Goal: Task Accomplishment & Management: Manage account settings

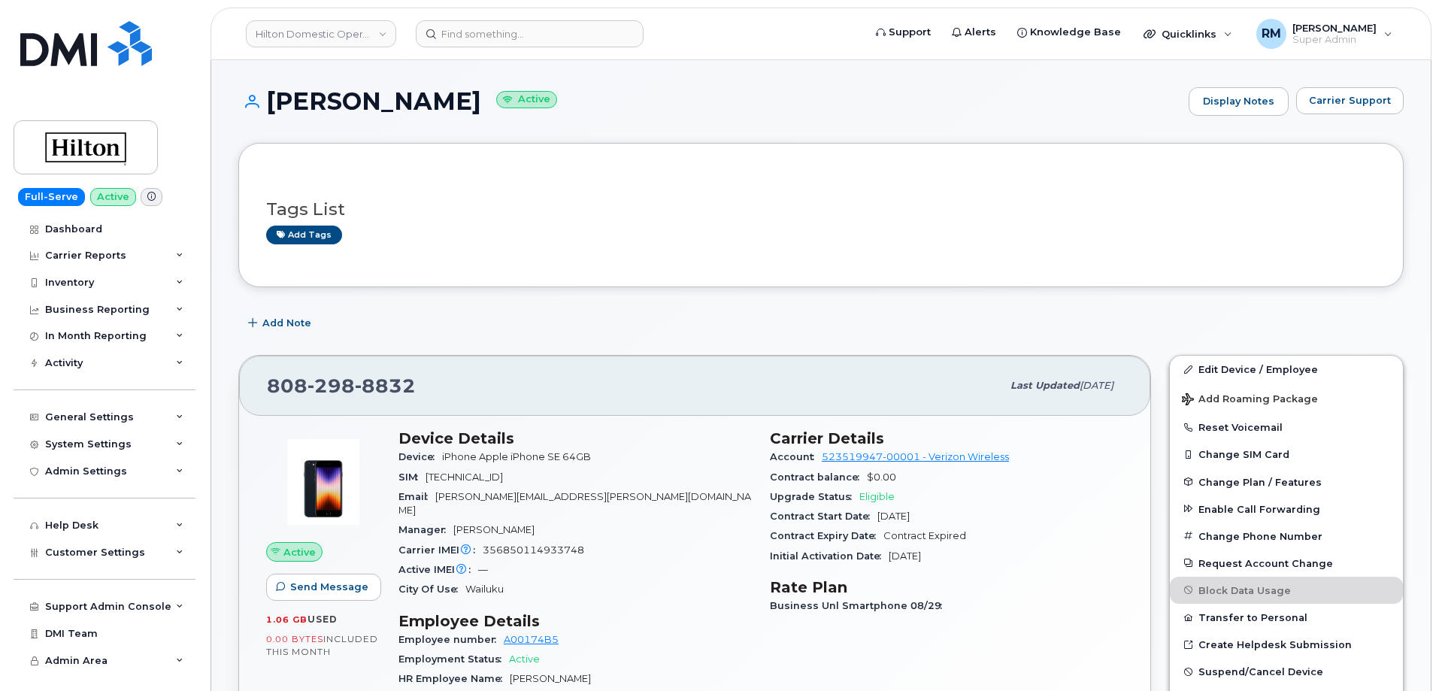
scroll to position [75, 0]
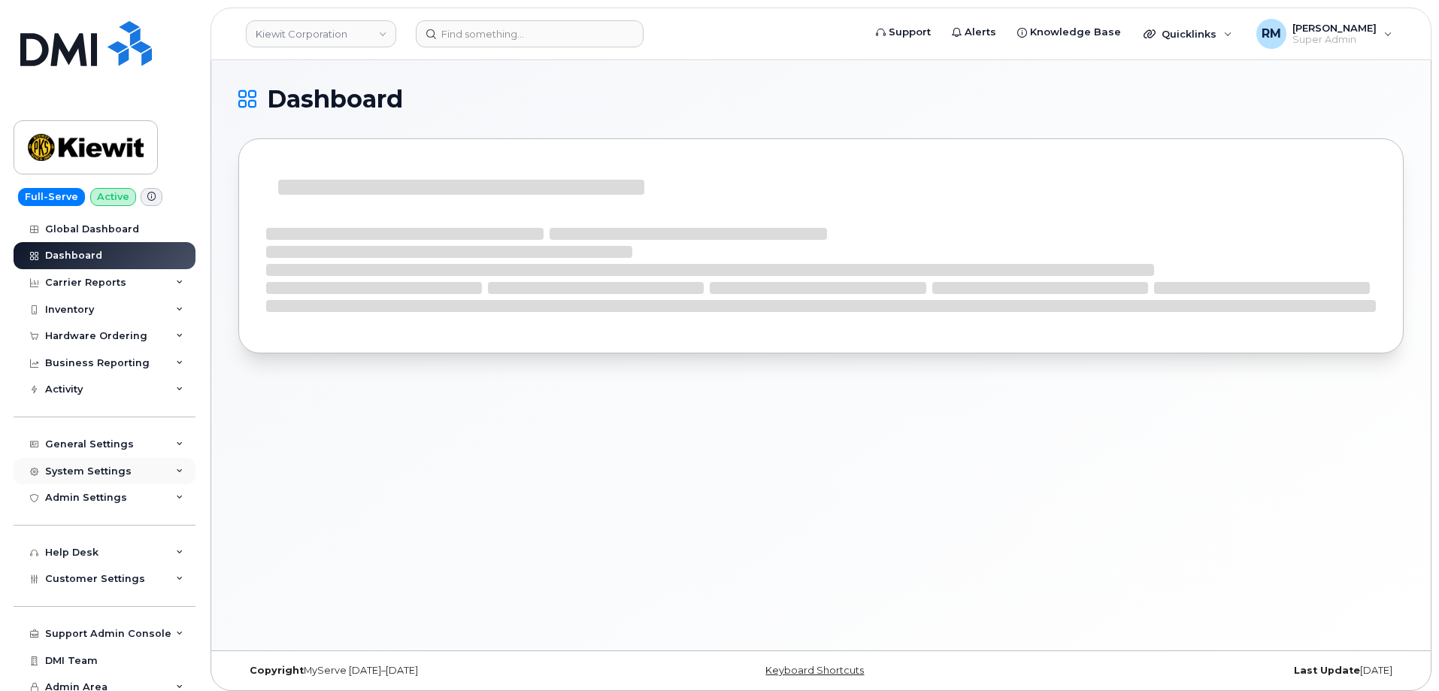
click at [89, 471] on div "System Settings" at bounding box center [88, 471] width 86 height 12
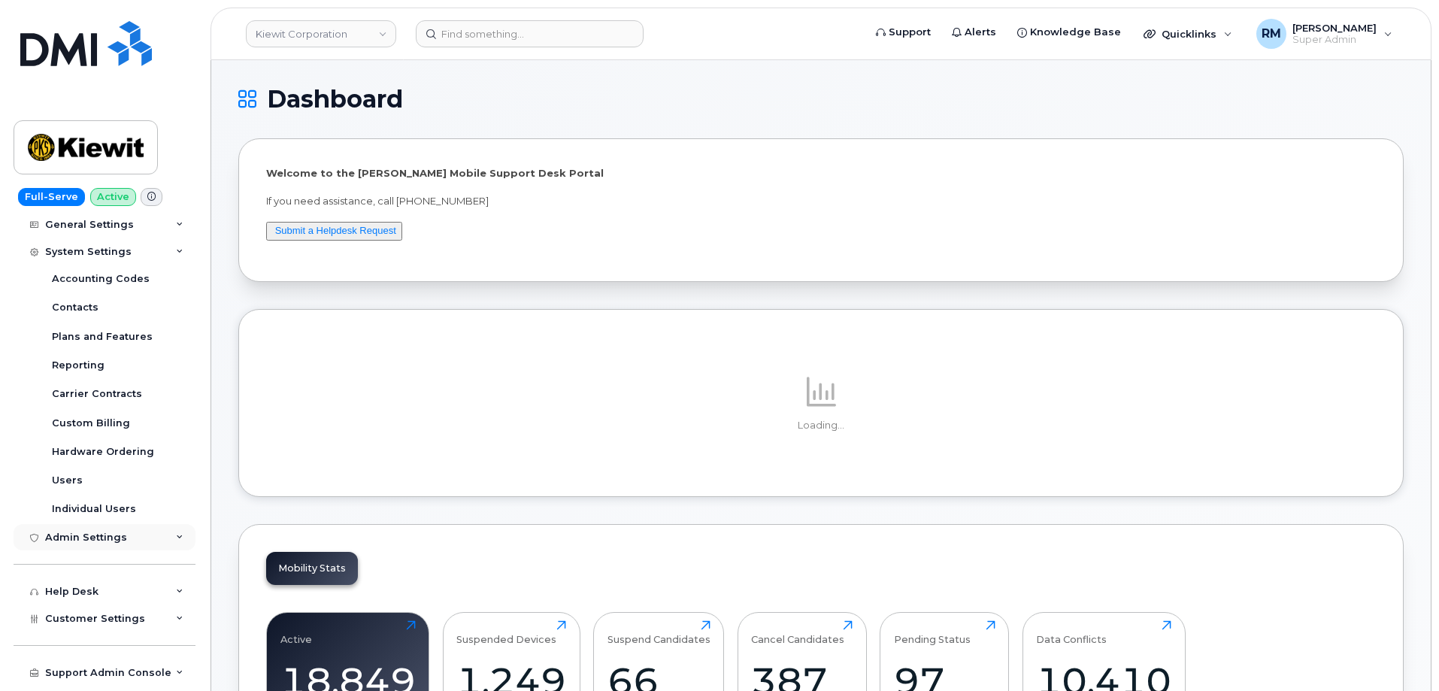
scroll to position [226, 0]
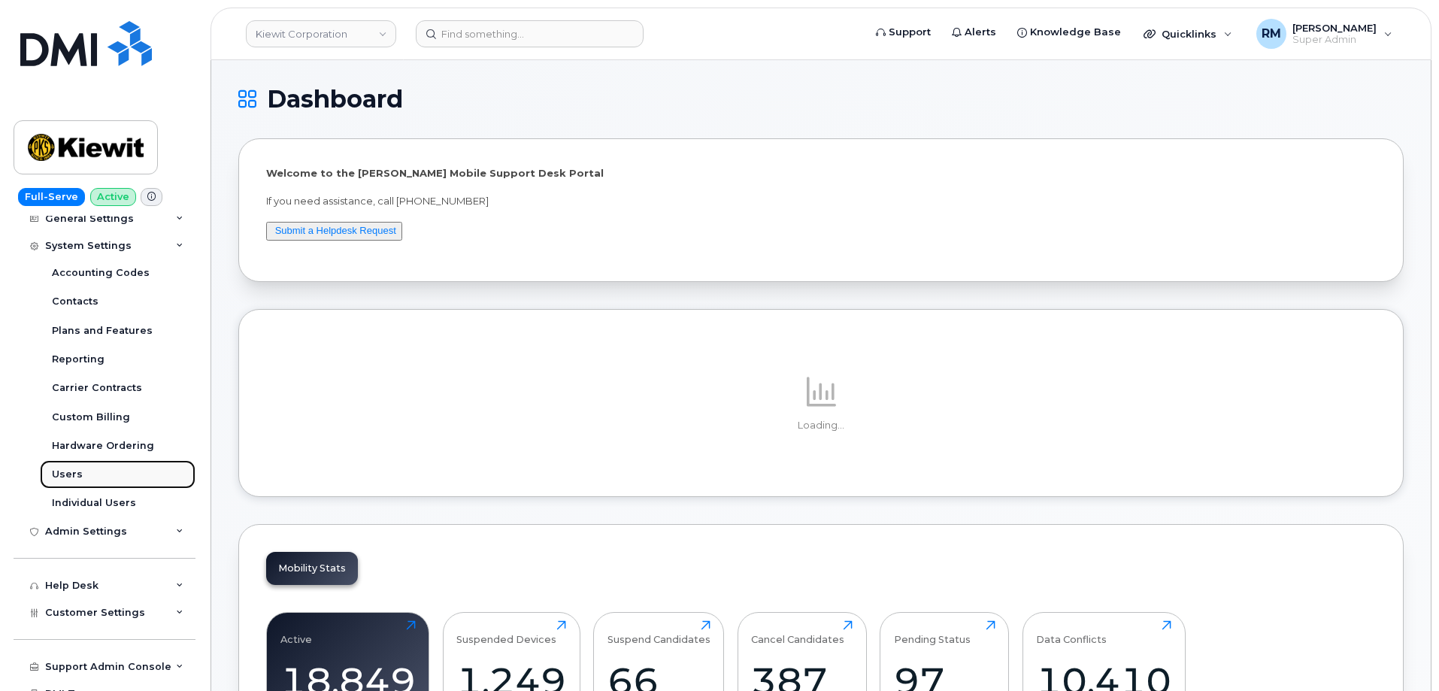
click at [74, 472] on div "Users" at bounding box center [67, 475] width 31 height 14
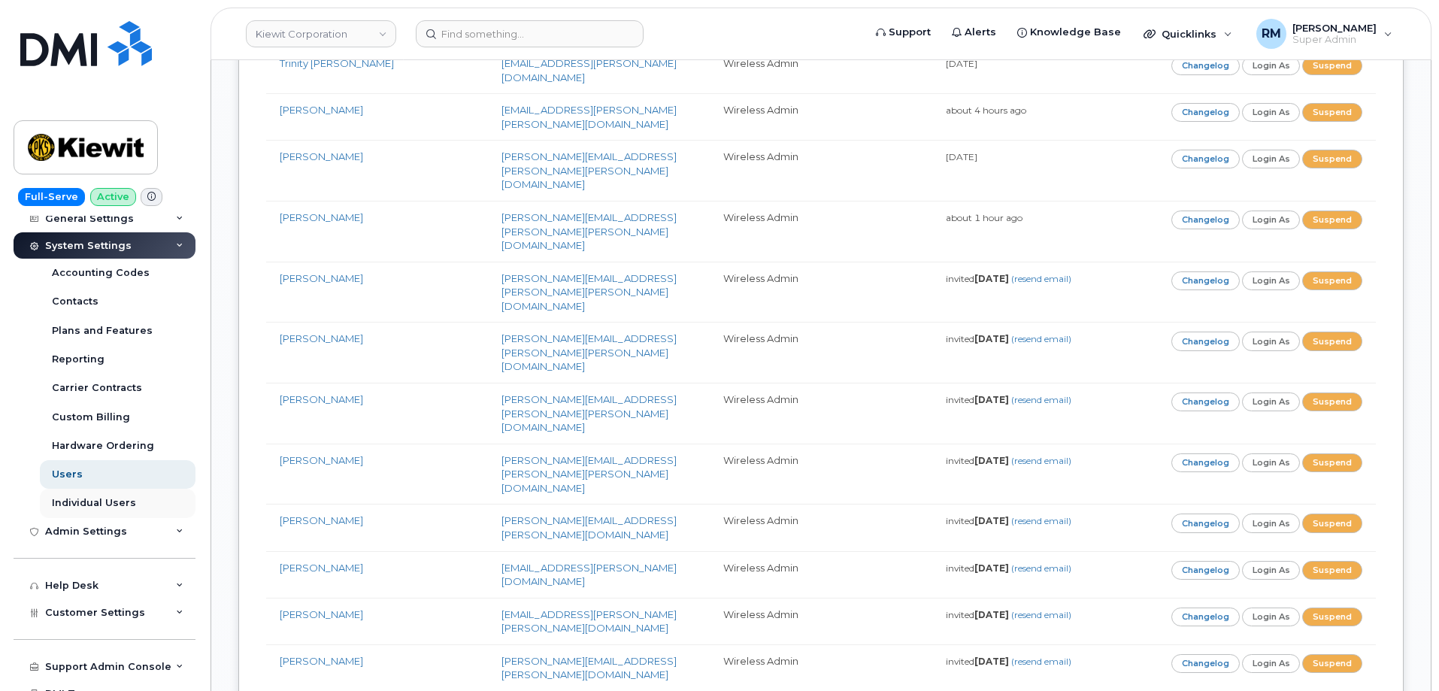
scroll to position [268, 0]
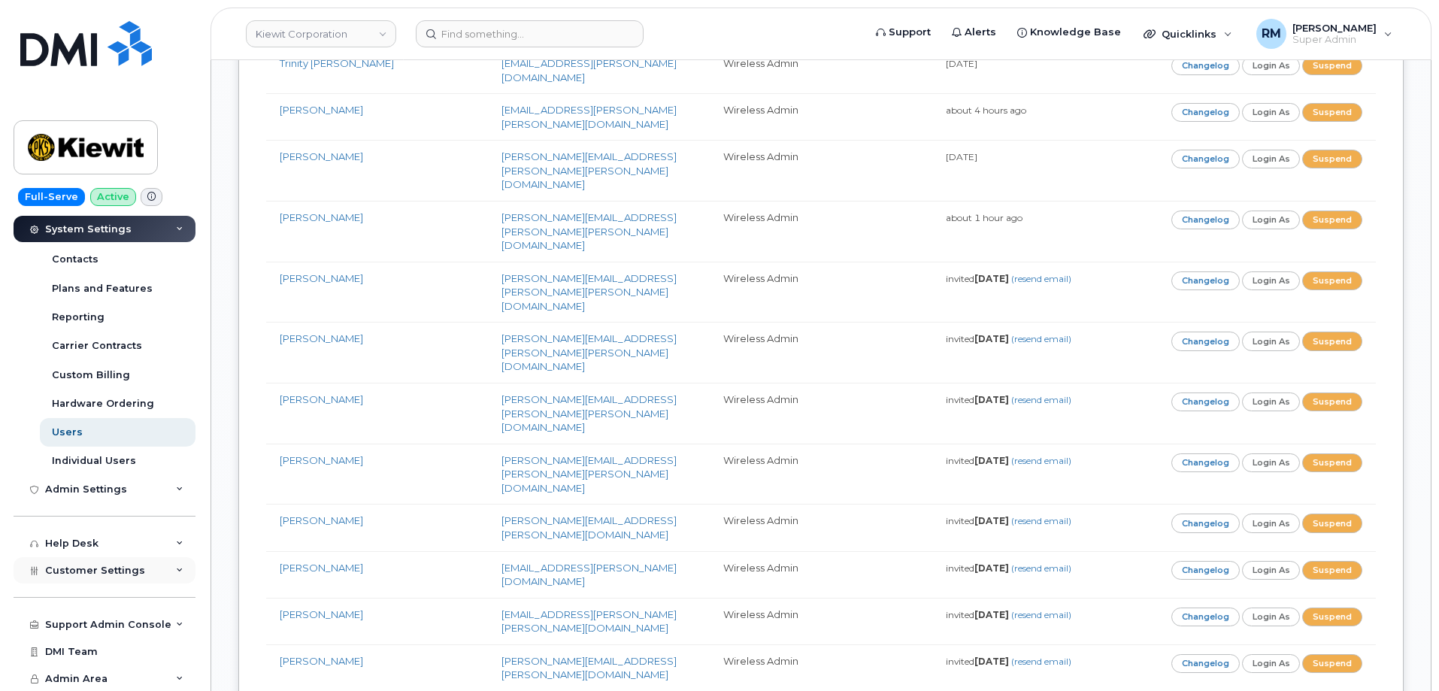
click at [168, 570] on div "Customer Settings" at bounding box center [105, 570] width 182 height 27
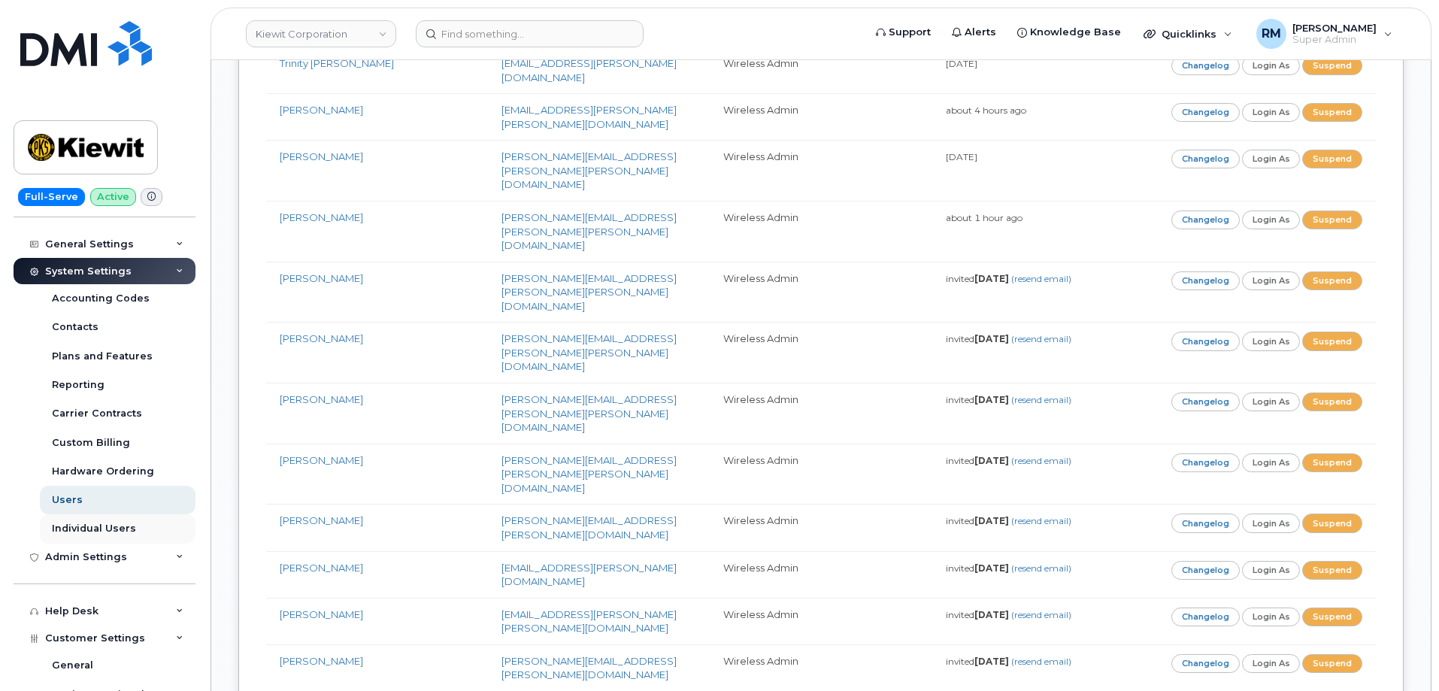
scroll to position [192, 0]
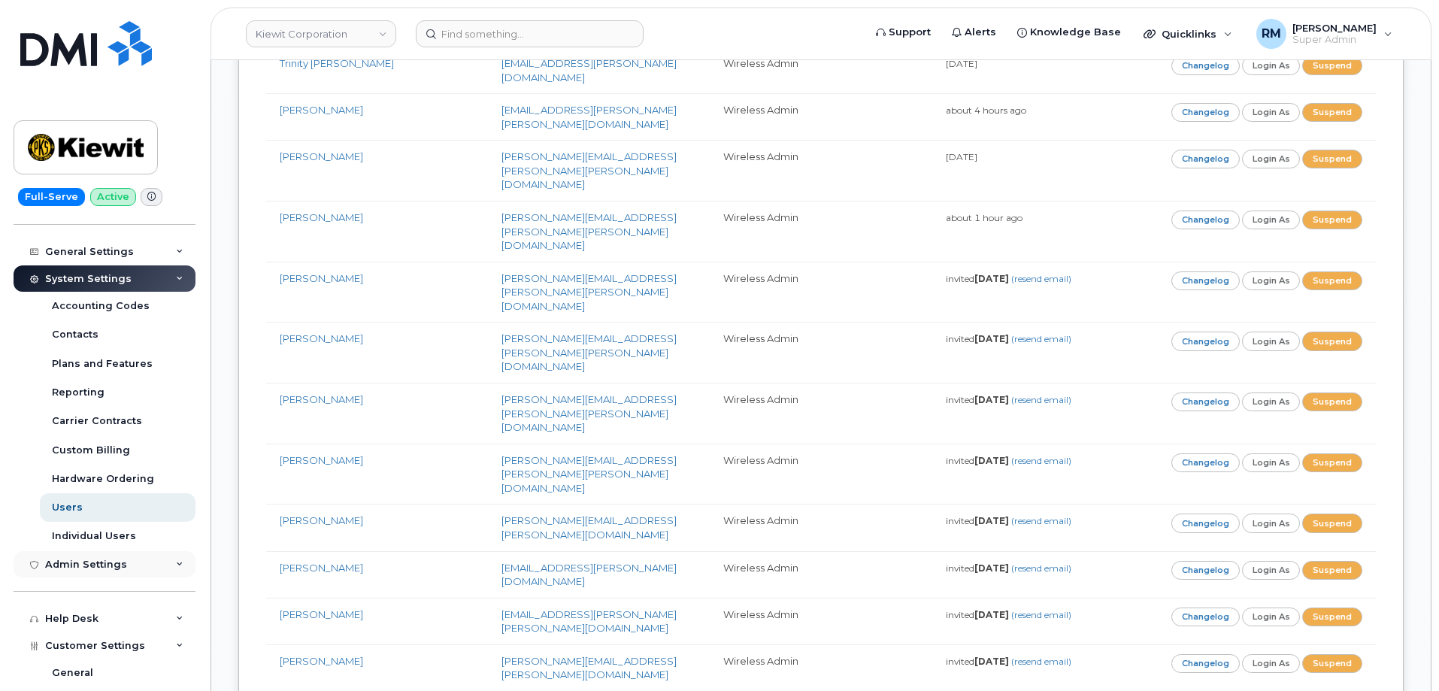
click at [165, 569] on div "Admin Settings" at bounding box center [105, 564] width 182 height 27
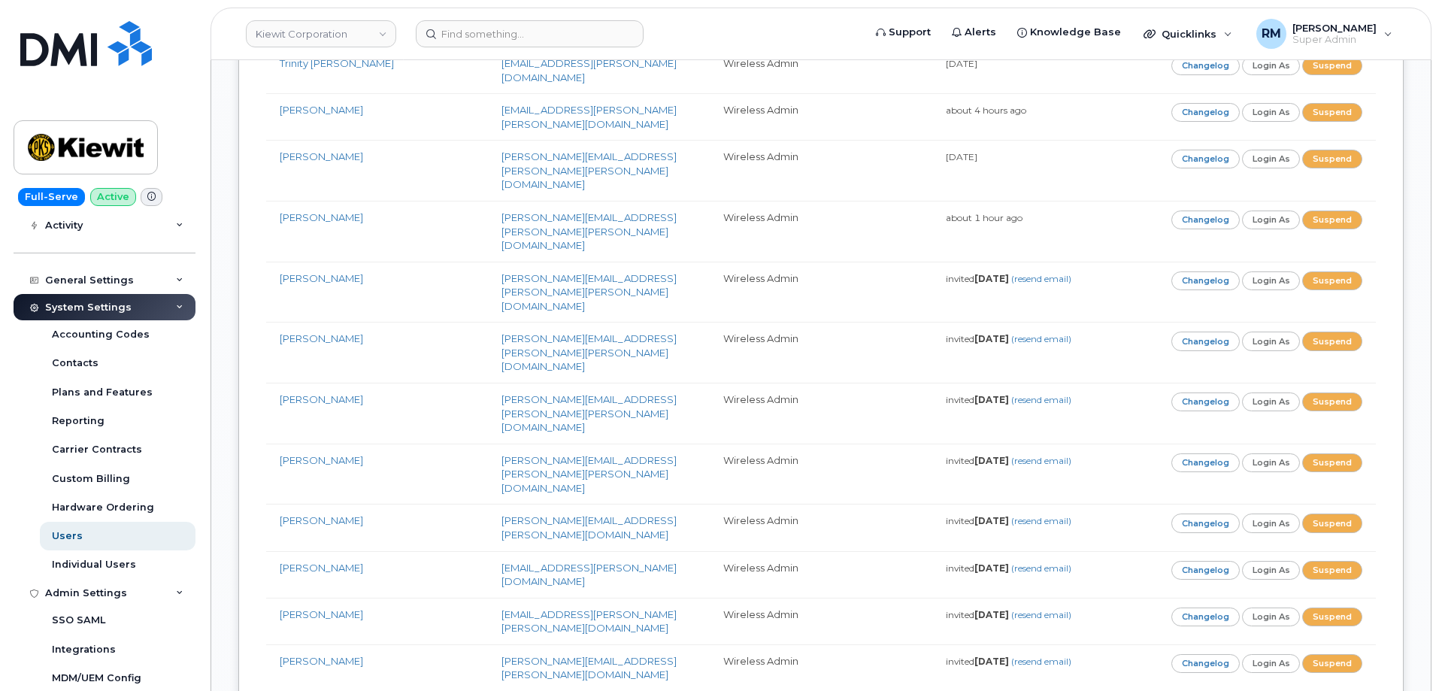
scroll to position [117, 0]
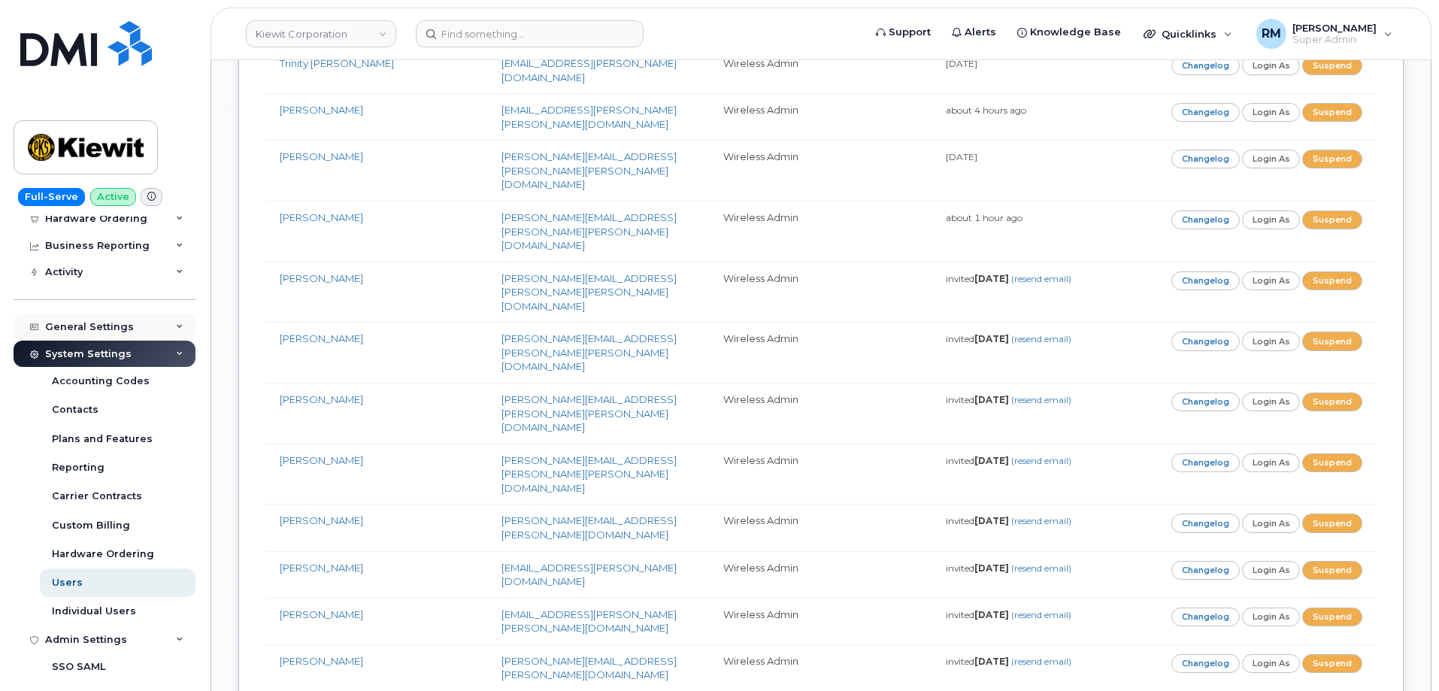
click at [176, 324] on icon at bounding box center [180, 327] width 8 height 8
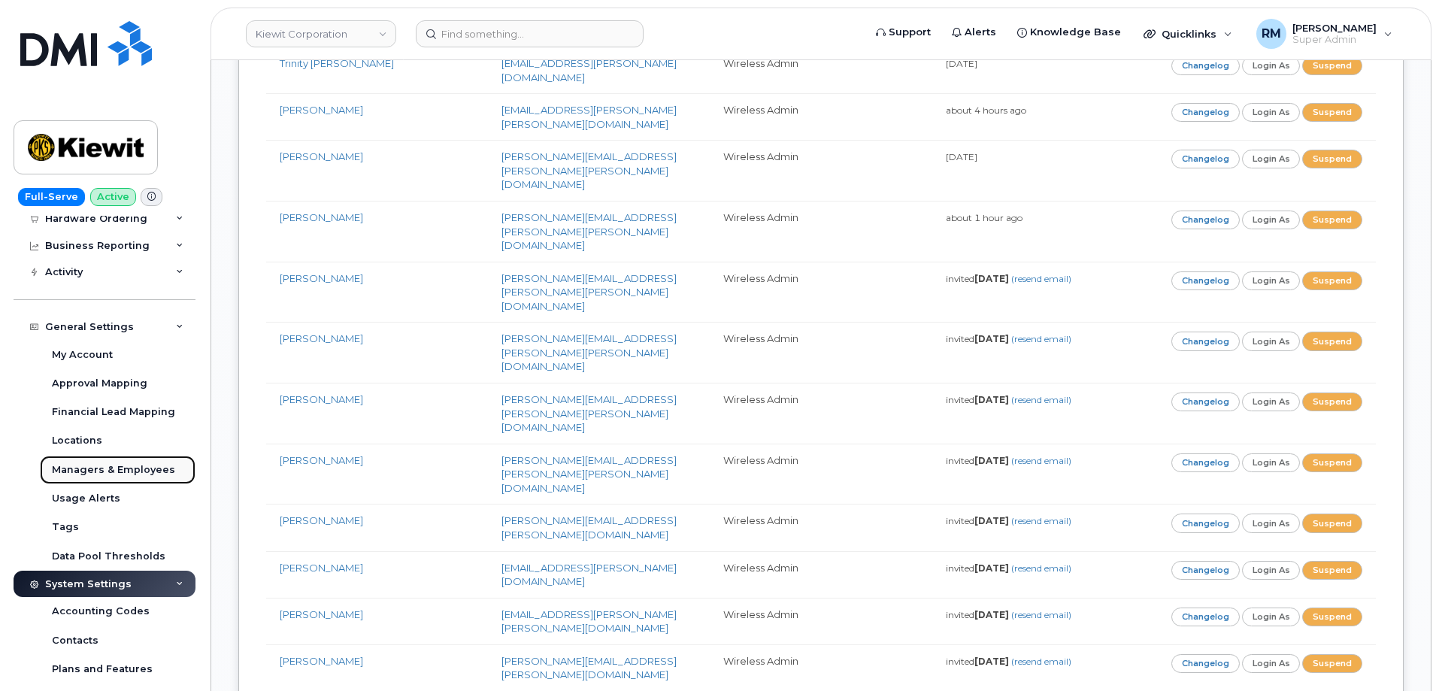
click at [144, 464] on div "Managers & Employees" at bounding box center [113, 470] width 123 height 14
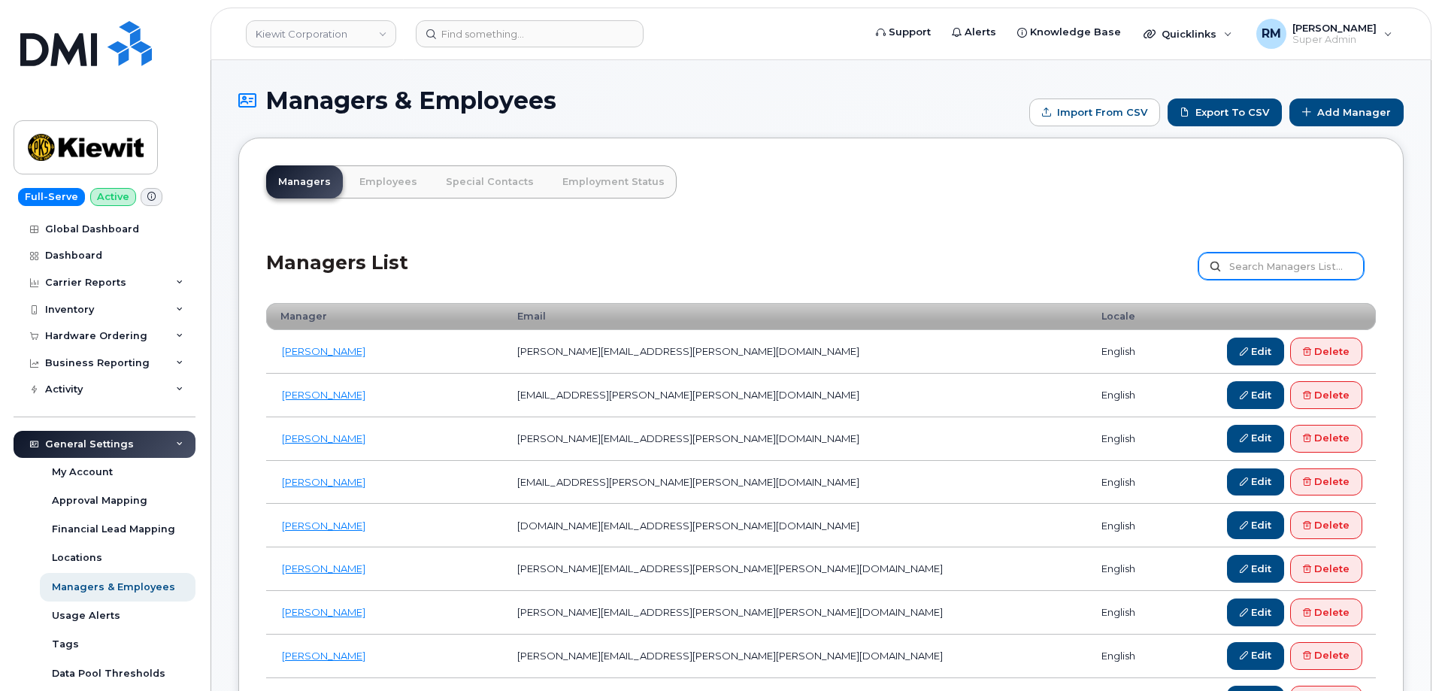
click at [1258, 267] on input "text" at bounding box center [1280, 266] width 165 height 27
paste input "[PERSON_NAME]"
type input "Jasmine Harris"
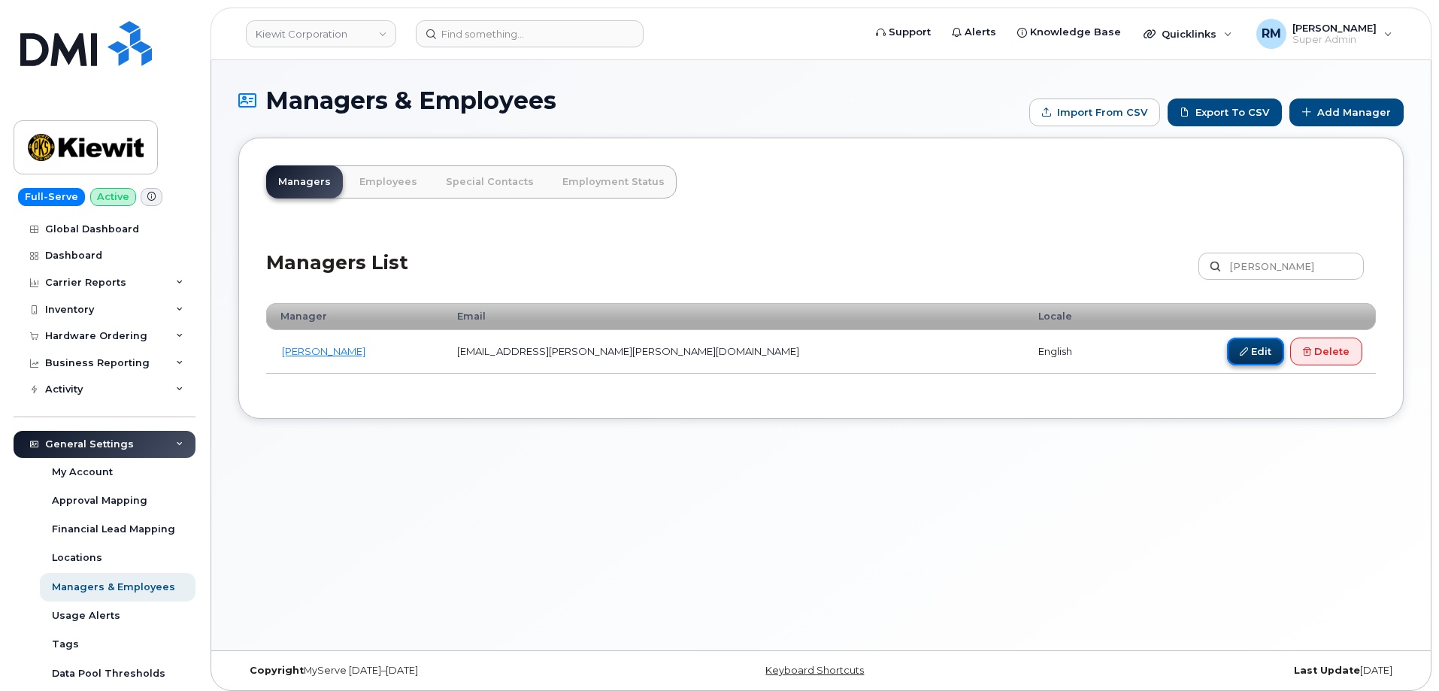
click at [1253, 351] on link "Edit" at bounding box center [1255, 352] width 57 height 28
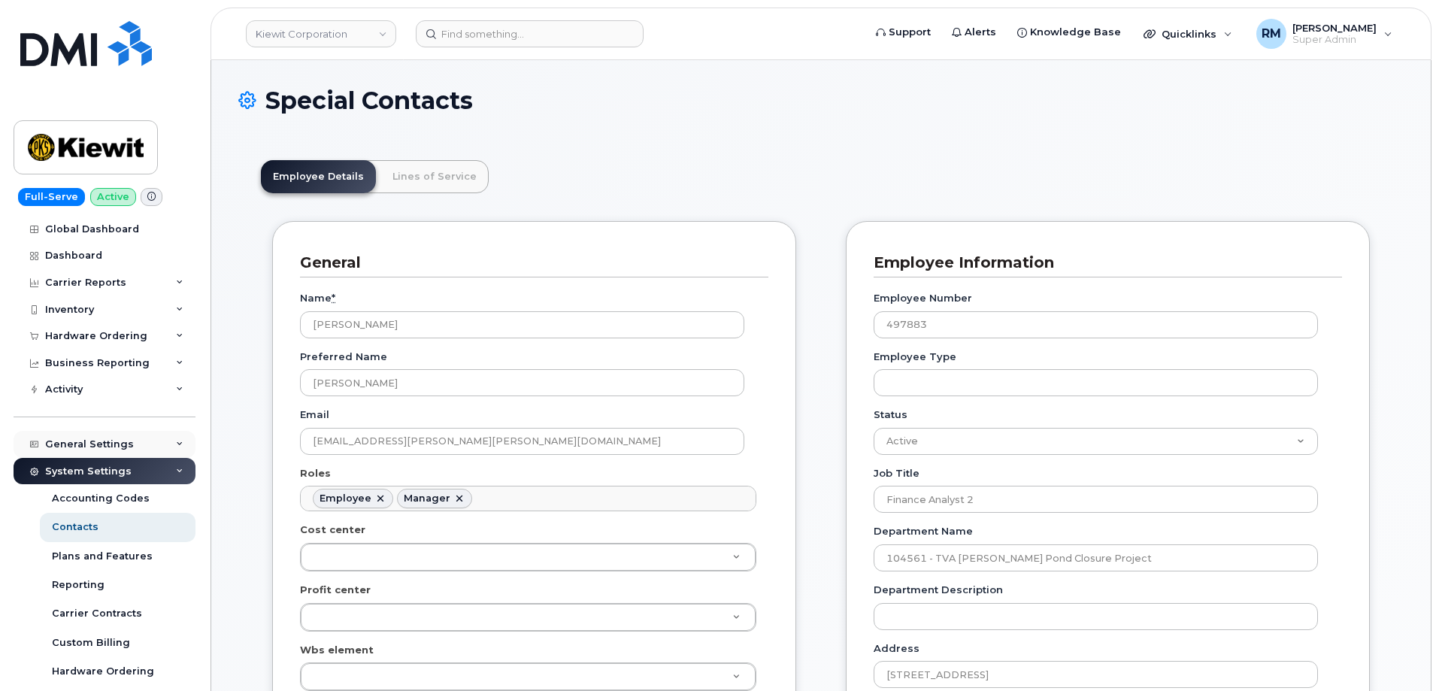
click at [113, 435] on div "General Settings" at bounding box center [105, 444] width 182 height 27
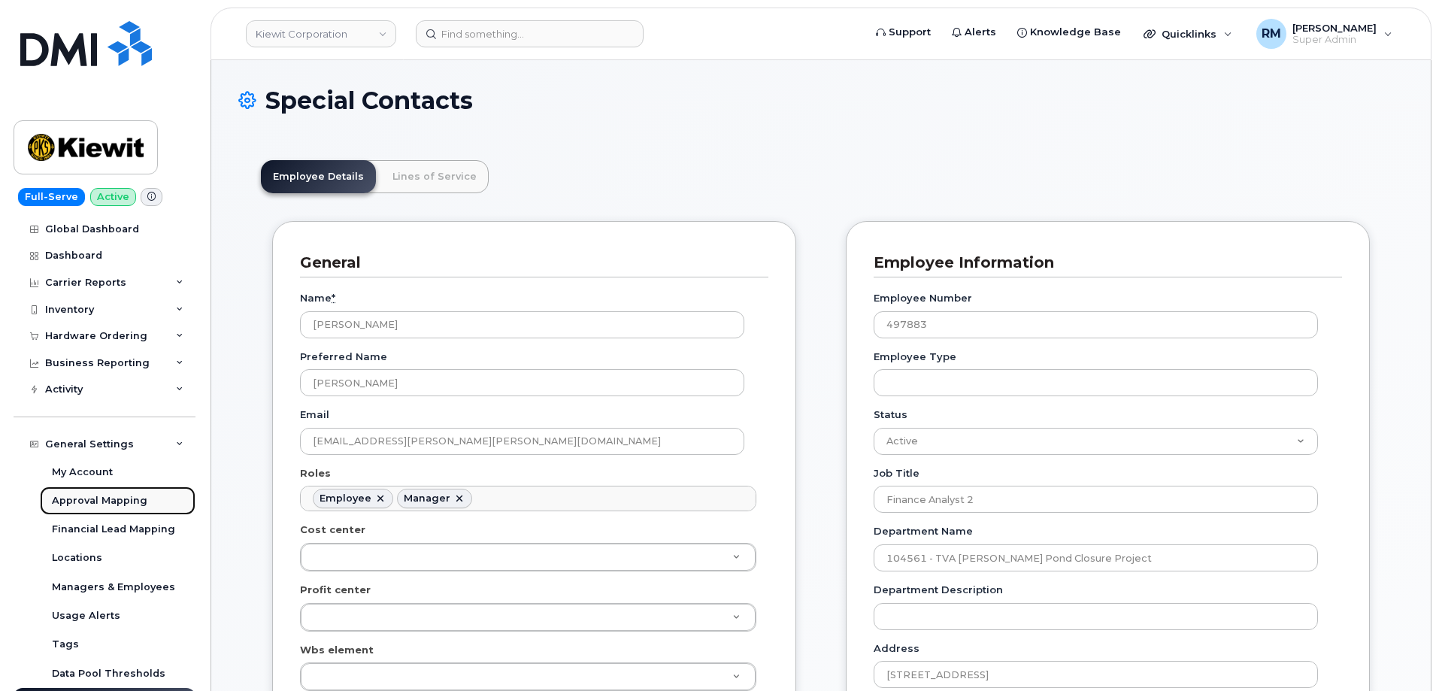
click at [113, 499] on div "Approval Mapping" at bounding box center [99, 501] width 95 height 14
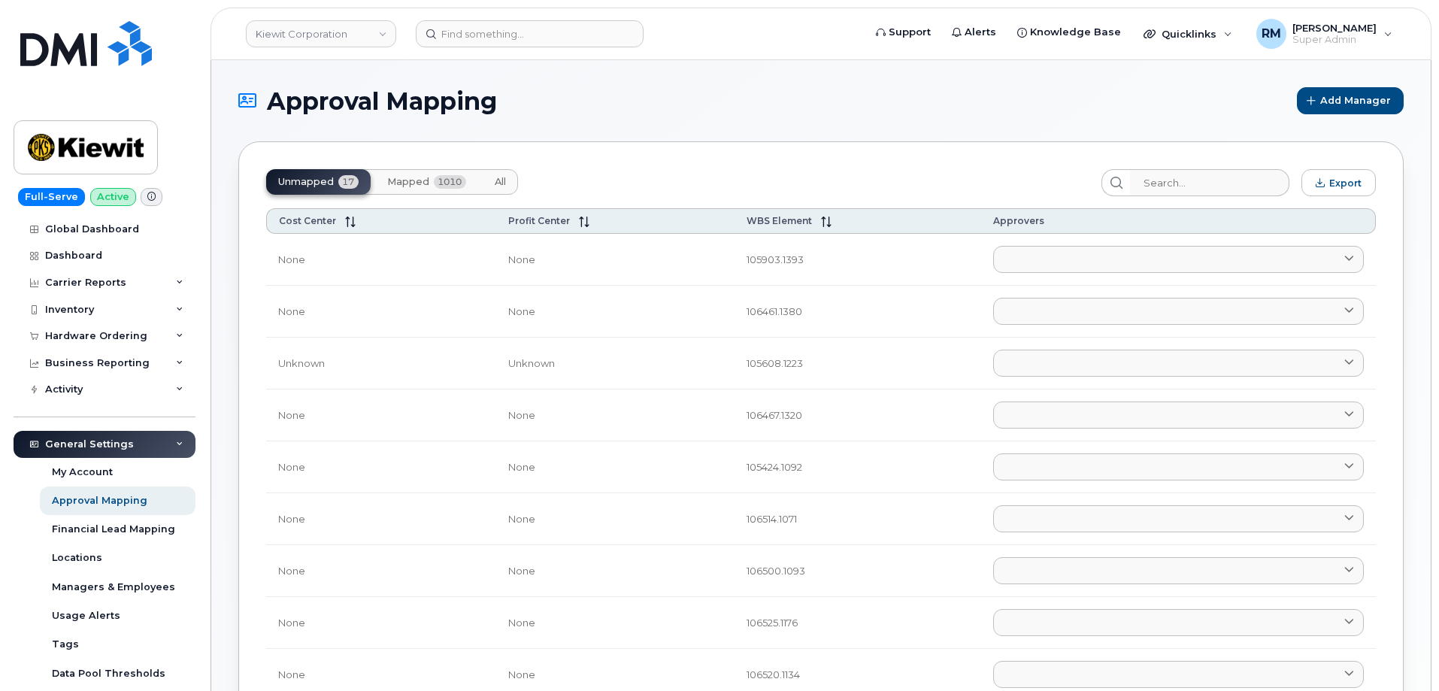
click at [421, 183] on span "Mapped" at bounding box center [408, 182] width 42 height 12
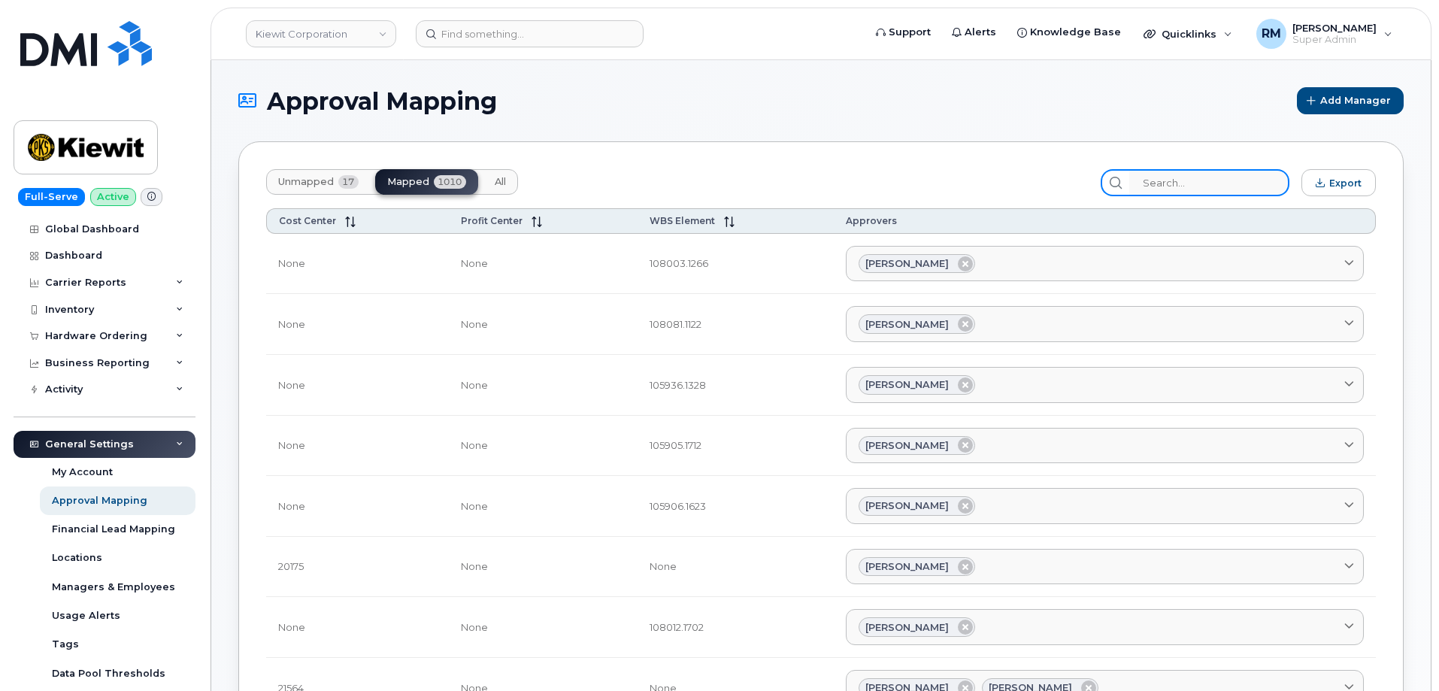
click at [1178, 180] on input "search" at bounding box center [1209, 182] width 160 height 27
paste input "104561"
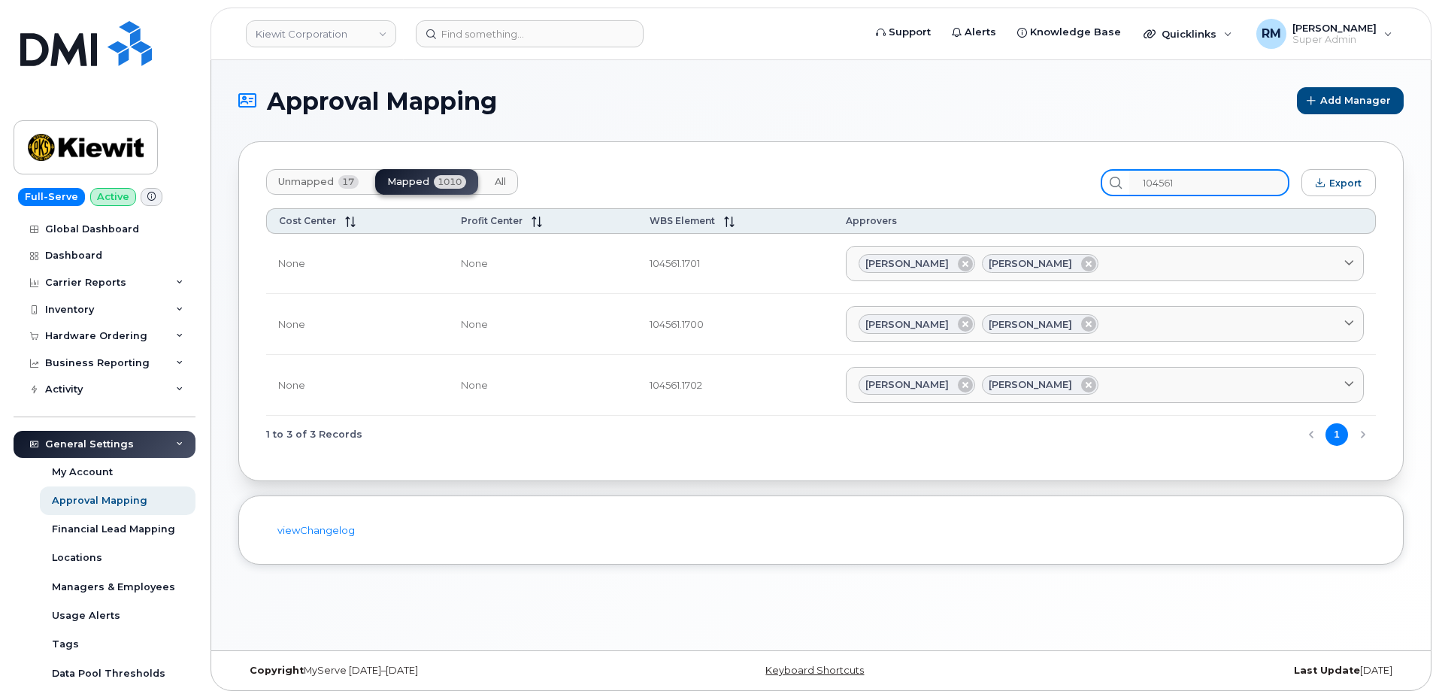
type input "104561"
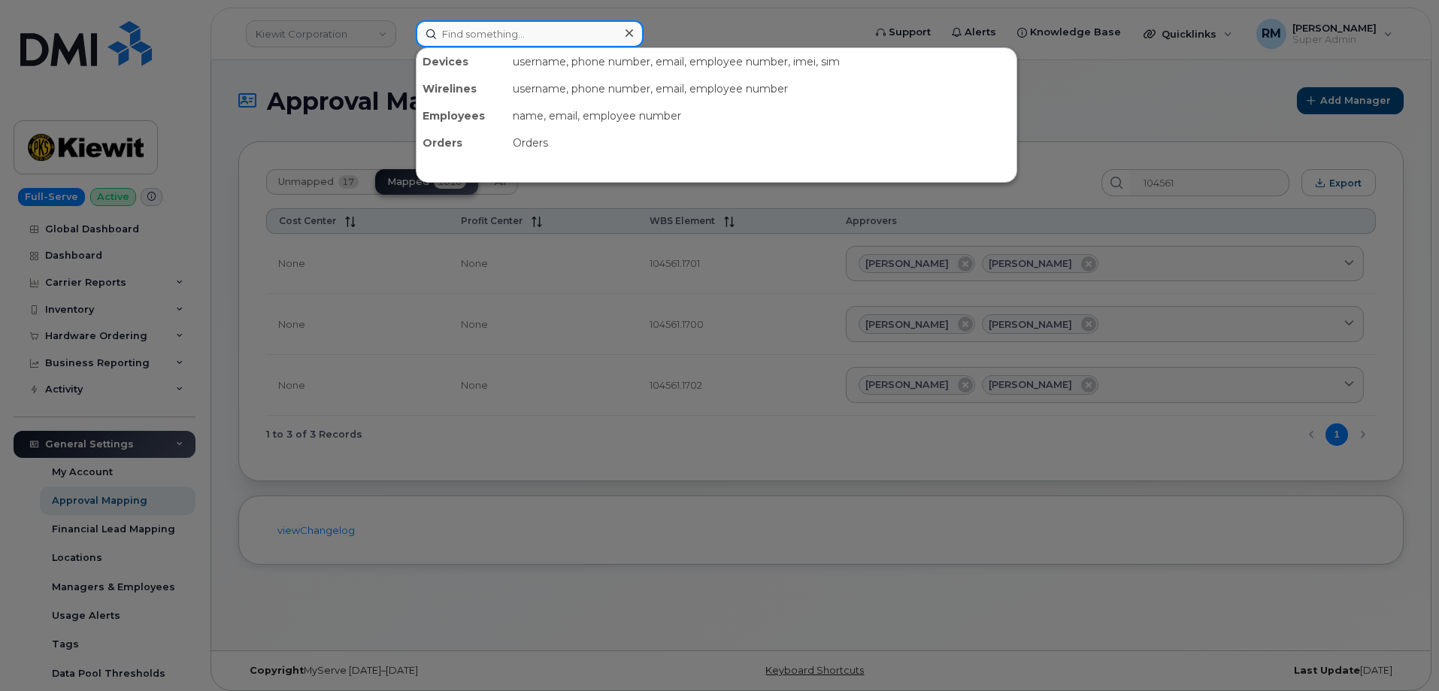
click at [458, 25] on input at bounding box center [530, 33] width 228 height 27
paste input "300961"
type input "300961"
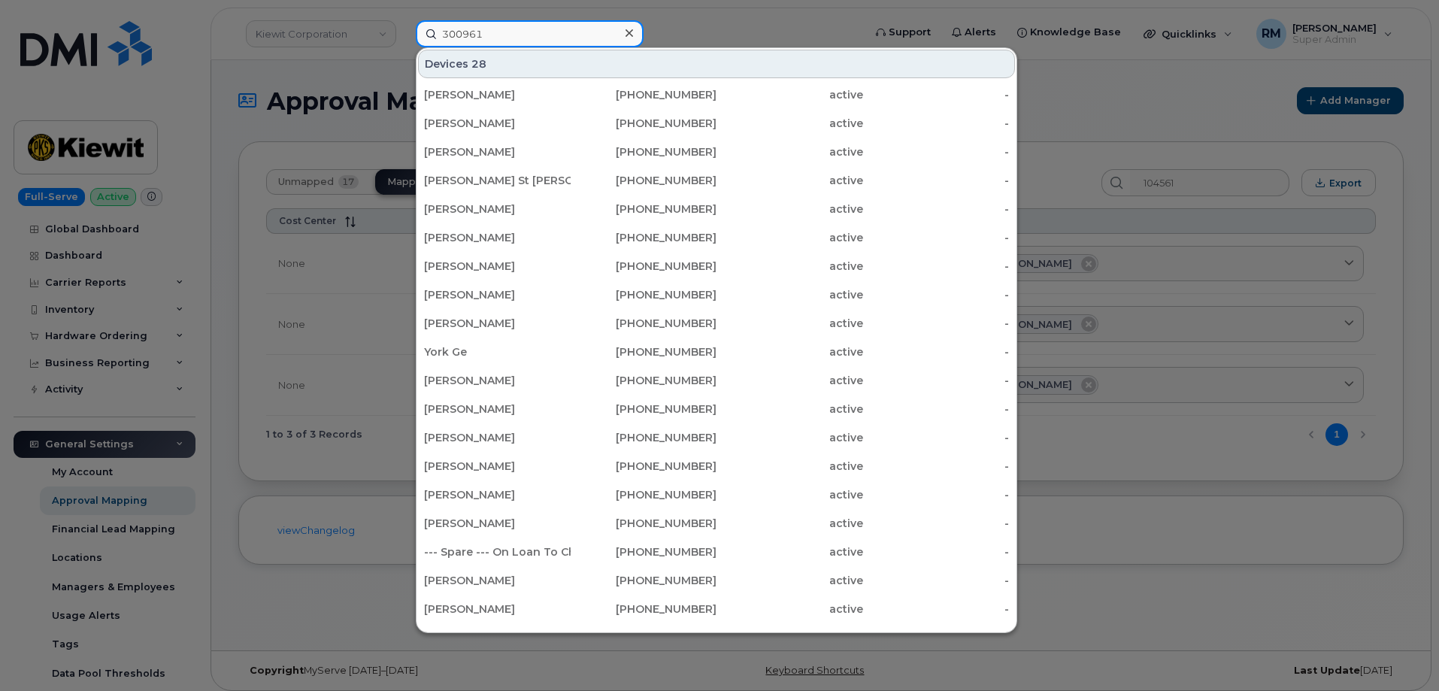
scroll to position [376, 0]
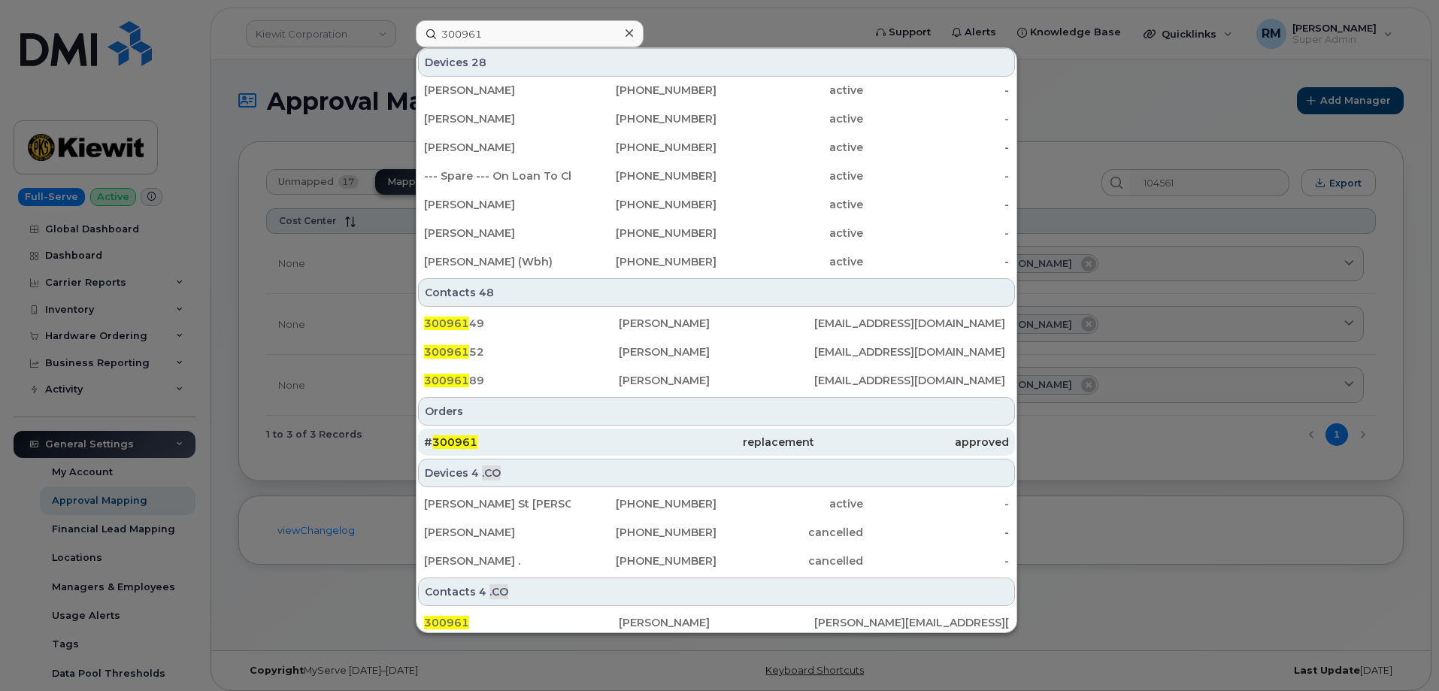
click at [442, 441] on span "300961" at bounding box center [454, 442] width 45 height 14
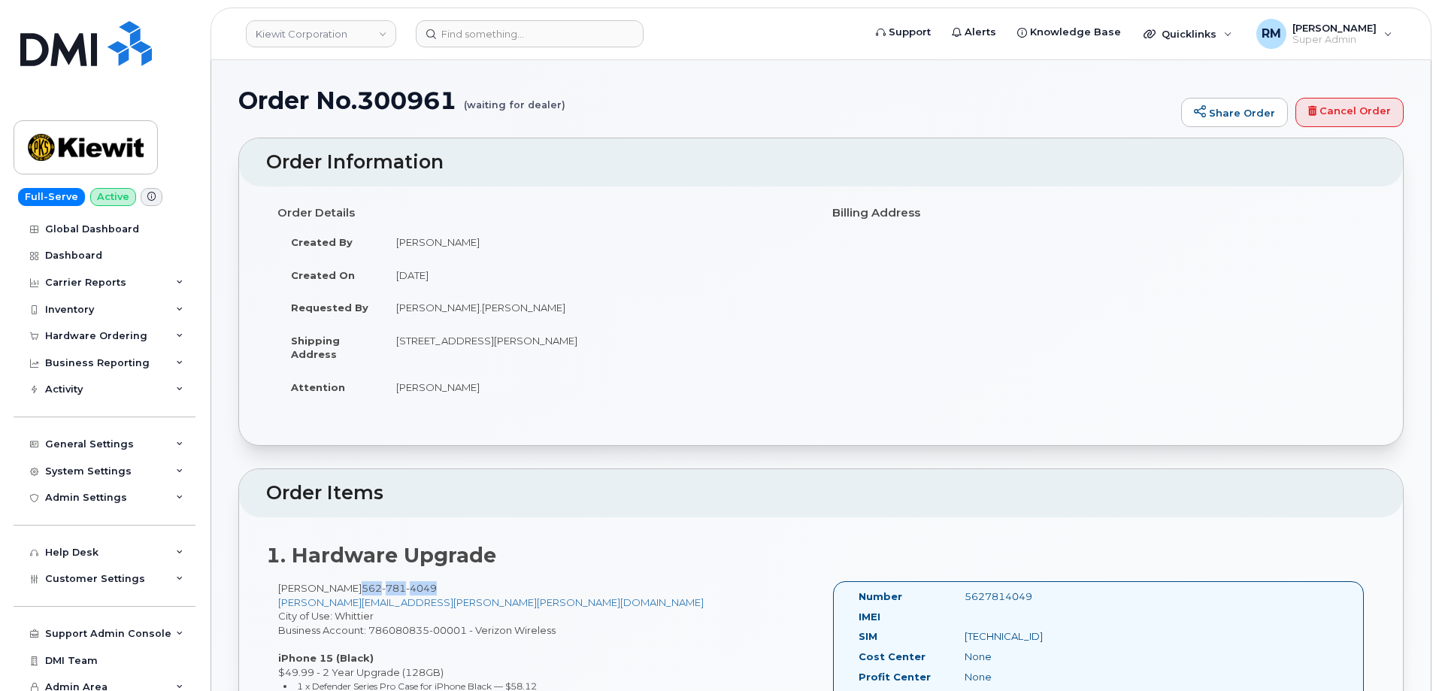
drag, startPoint x: 428, startPoint y: 583, endPoint x: 335, endPoint y: 595, distance: 93.2
click at [335, 595] on div "Juan Bravo 562 781 4049 LEO.CHAVEZ@KIEWIT.COM City of Use: Whittier Business Ac…" at bounding box center [543, 700] width 555 height 238
copy span "562 781 4049"
click at [486, 35] on input at bounding box center [530, 33] width 228 height 27
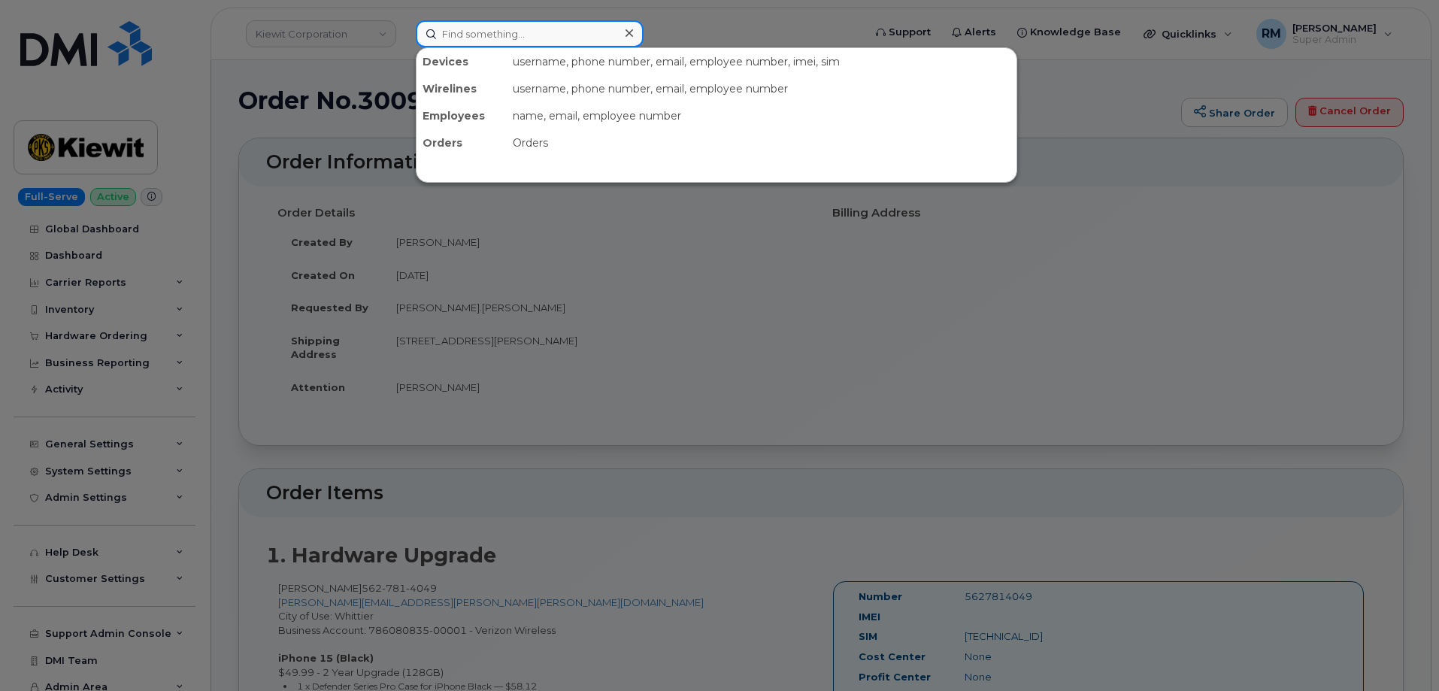
paste input "5627814049"
type input "5627814049"
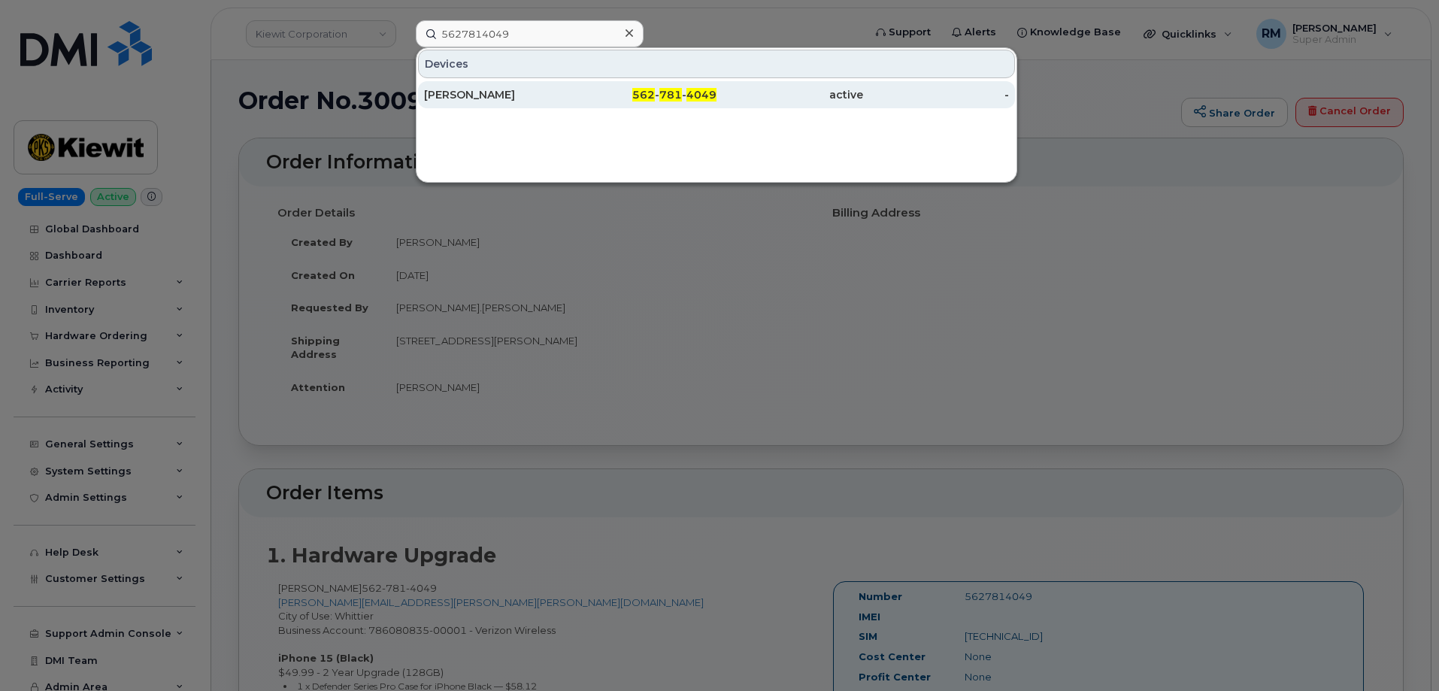
click at [513, 91] on div "[PERSON_NAME]" at bounding box center [497, 94] width 147 height 15
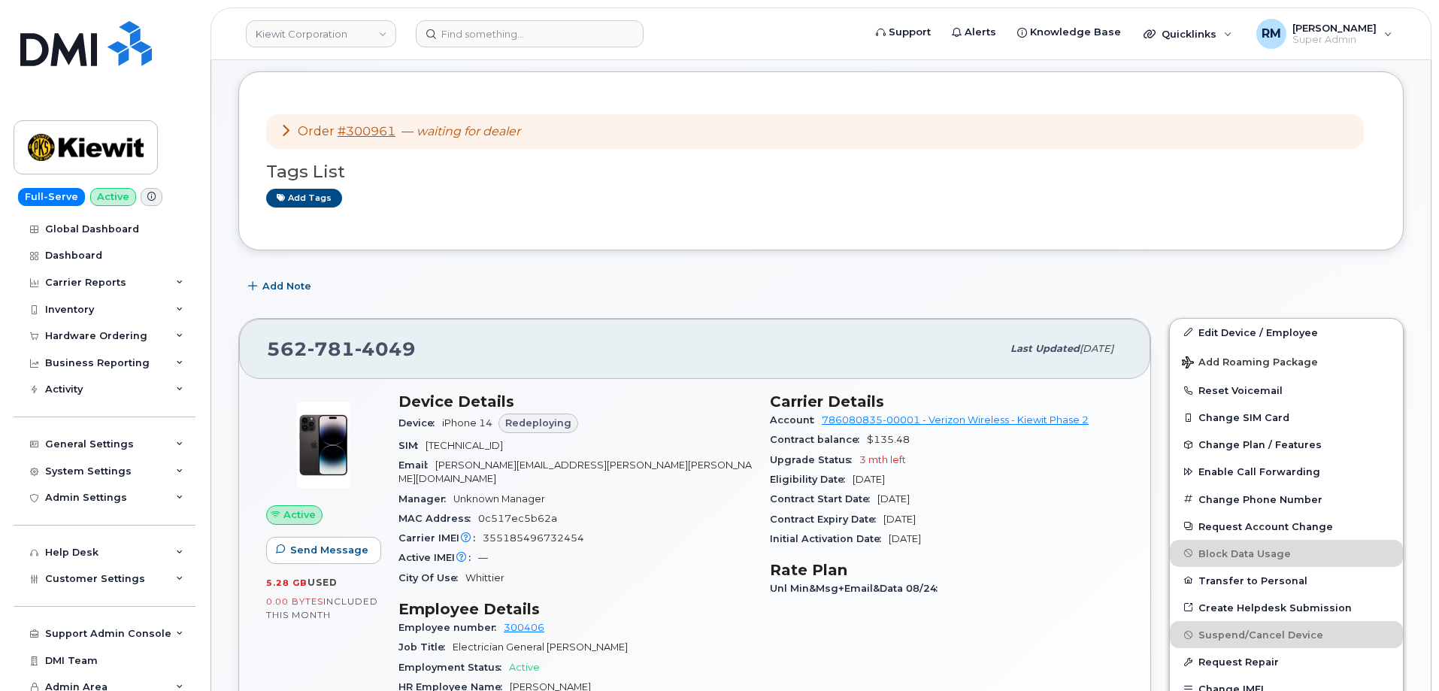
scroll to position [226, 0]
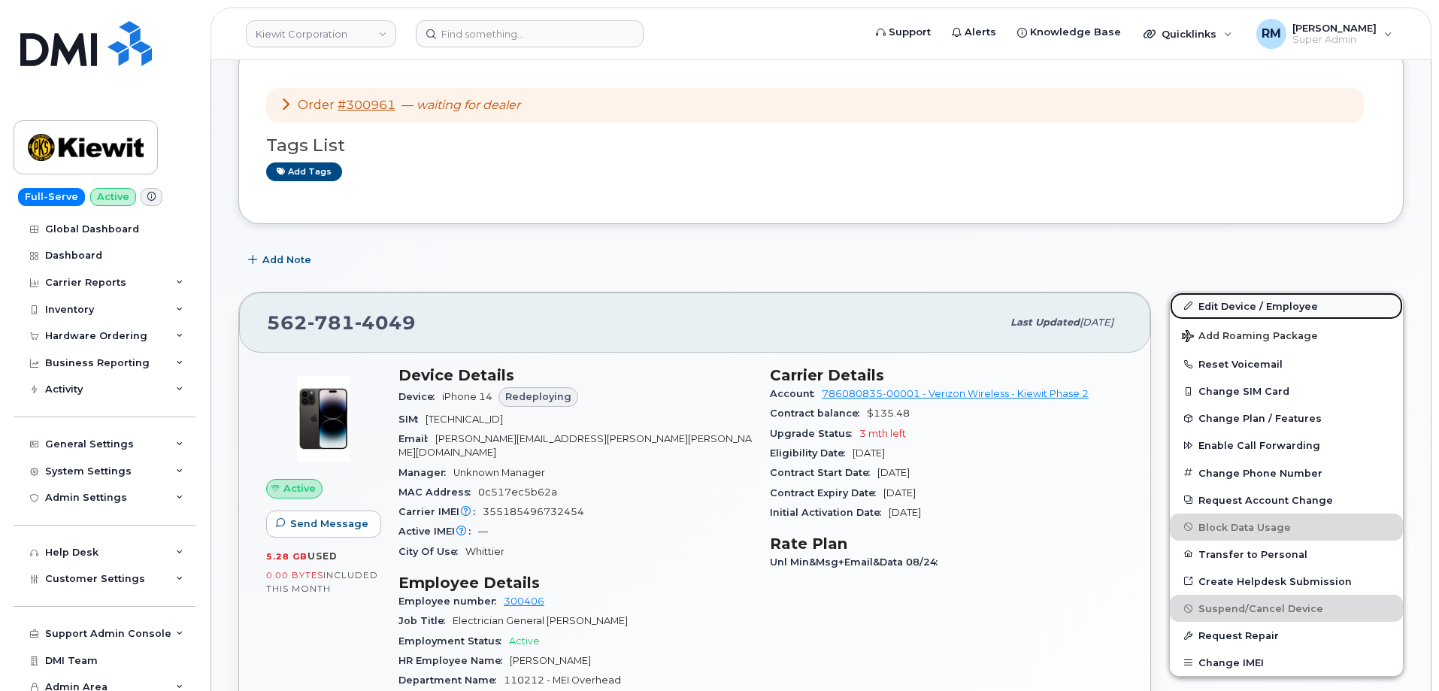
click at [1249, 302] on link "Edit Device / Employee" at bounding box center [1286, 305] width 233 height 27
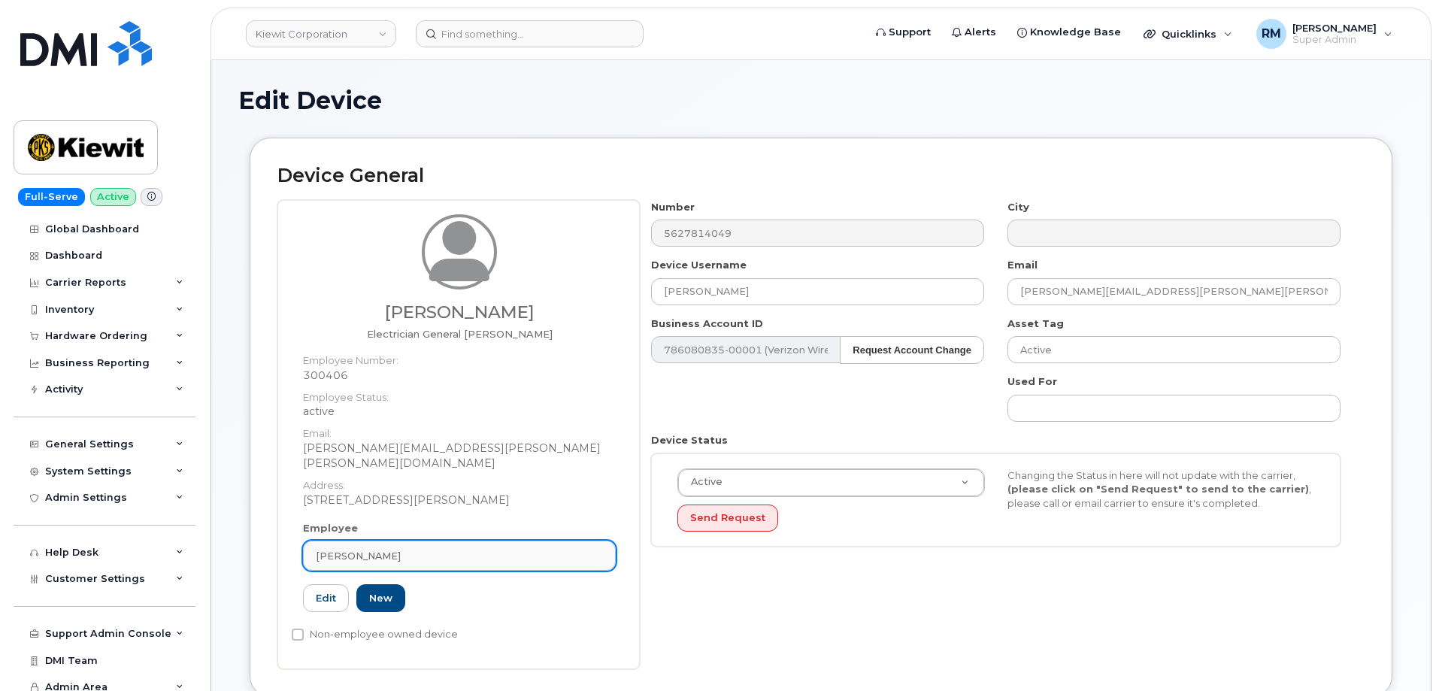
click at [374, 549] on span "[PERSON_NAME]" at bounding box center [358, 556] width 85 height 14
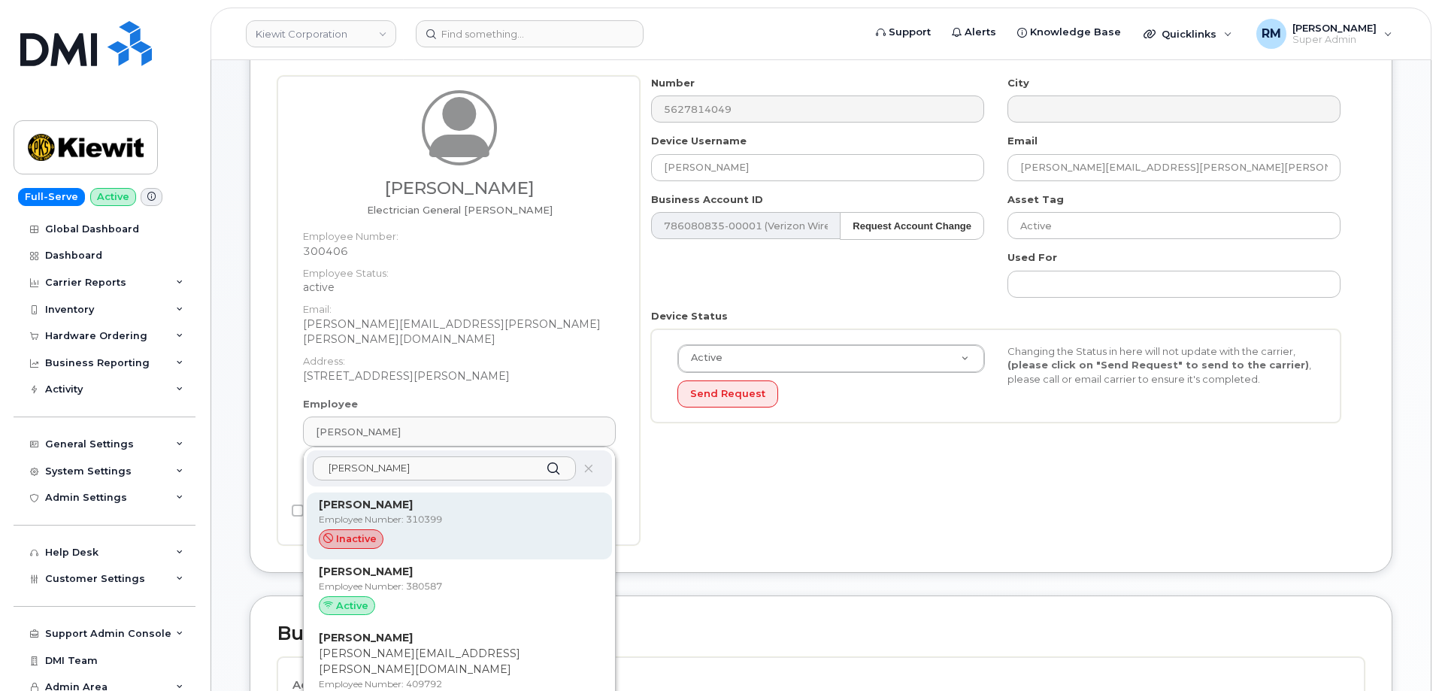
scroll to position [150, 0]
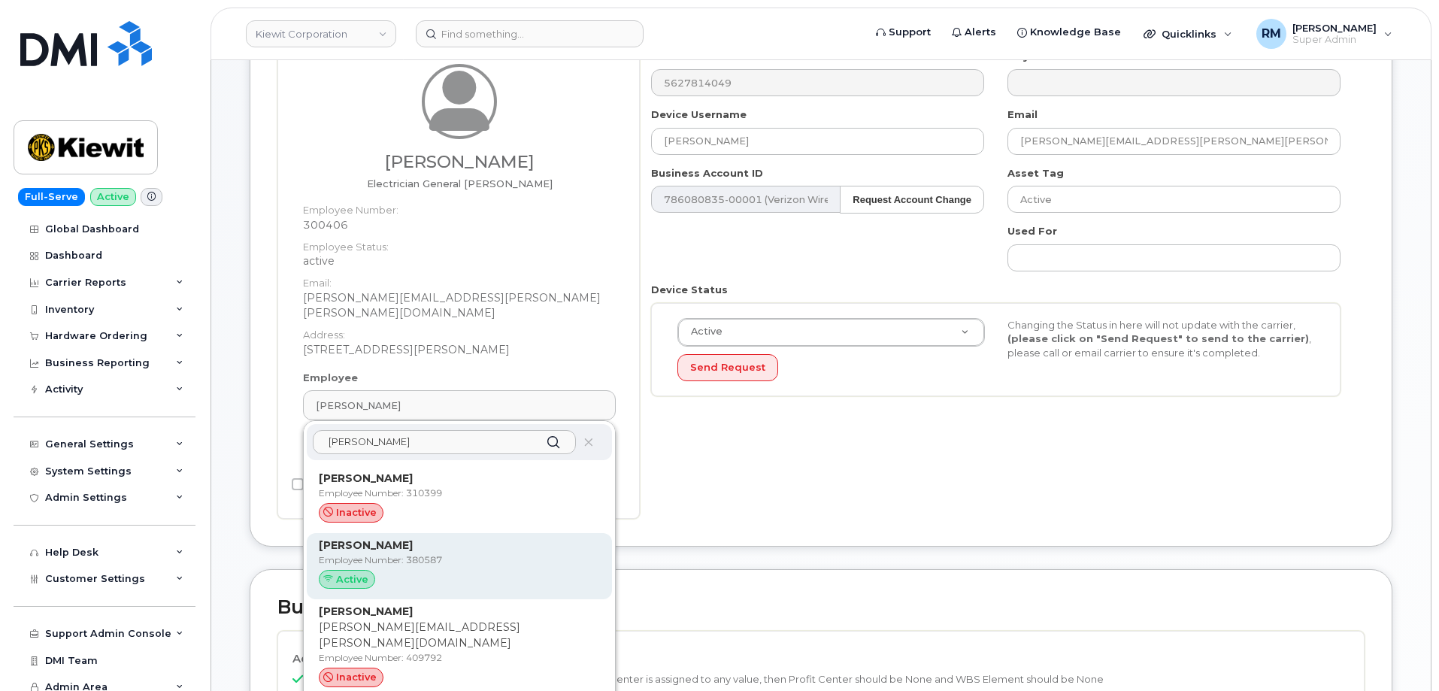
type input "juan bravo"
click at [483, 570] on div "Active" at bounding box center [459, 580] width 281 height 20
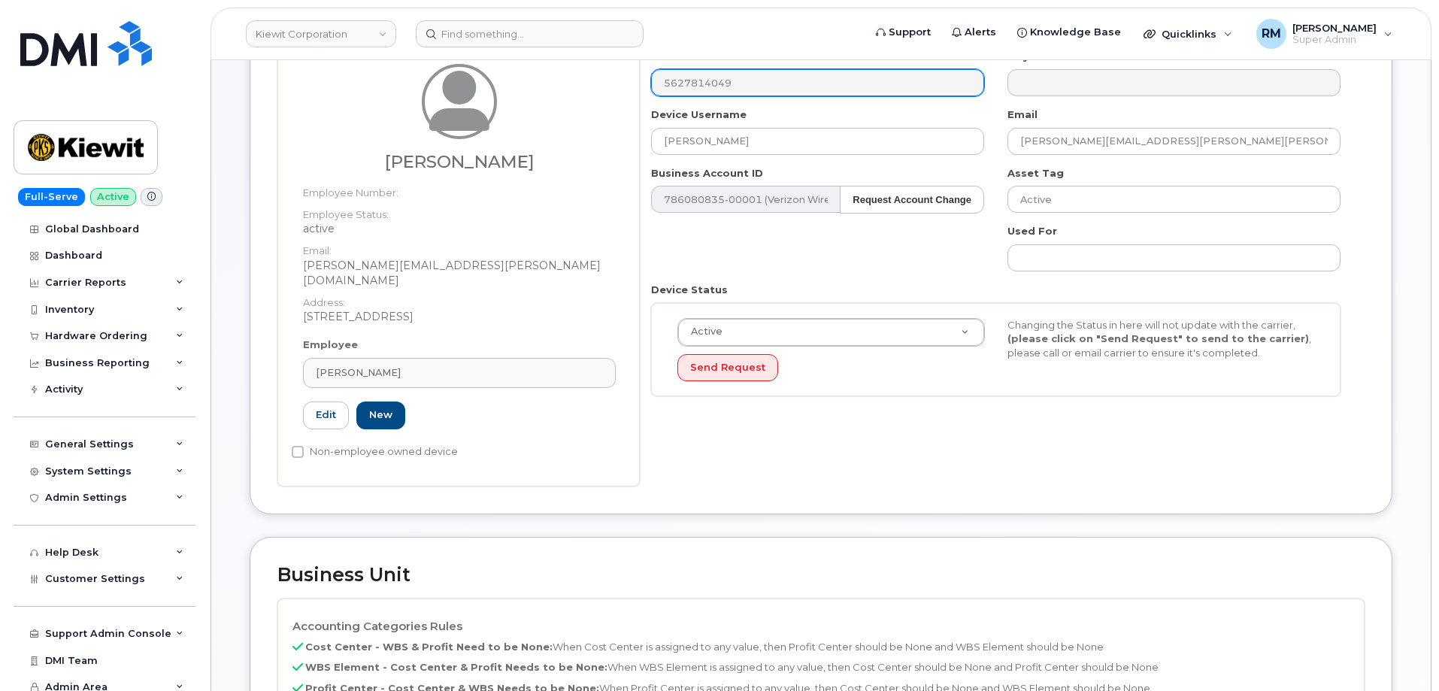
type input "380587"
type input "[PERSON_NAME]"
type input "[PERSON_NAME][EMAIL_ADDRESS][PERSON_NAME][DOMAIN_NAME]"
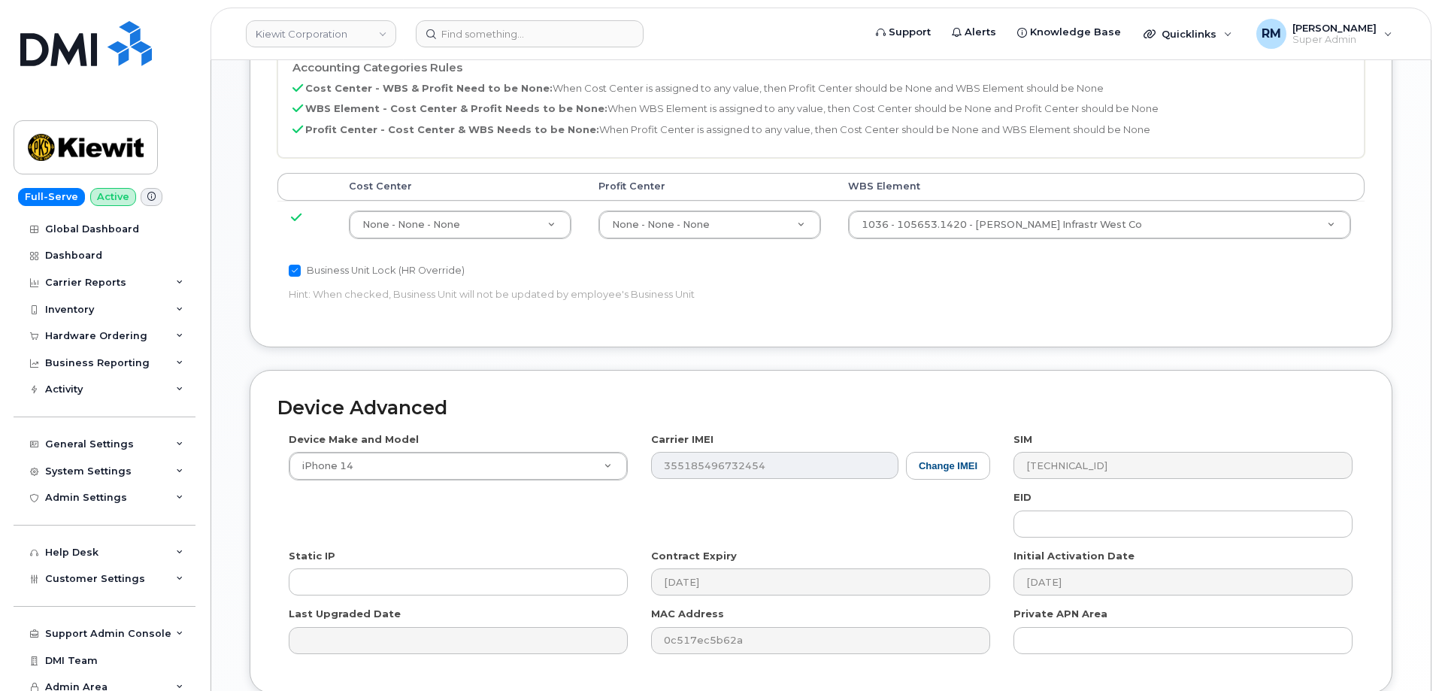
scroll to position [822, 0]
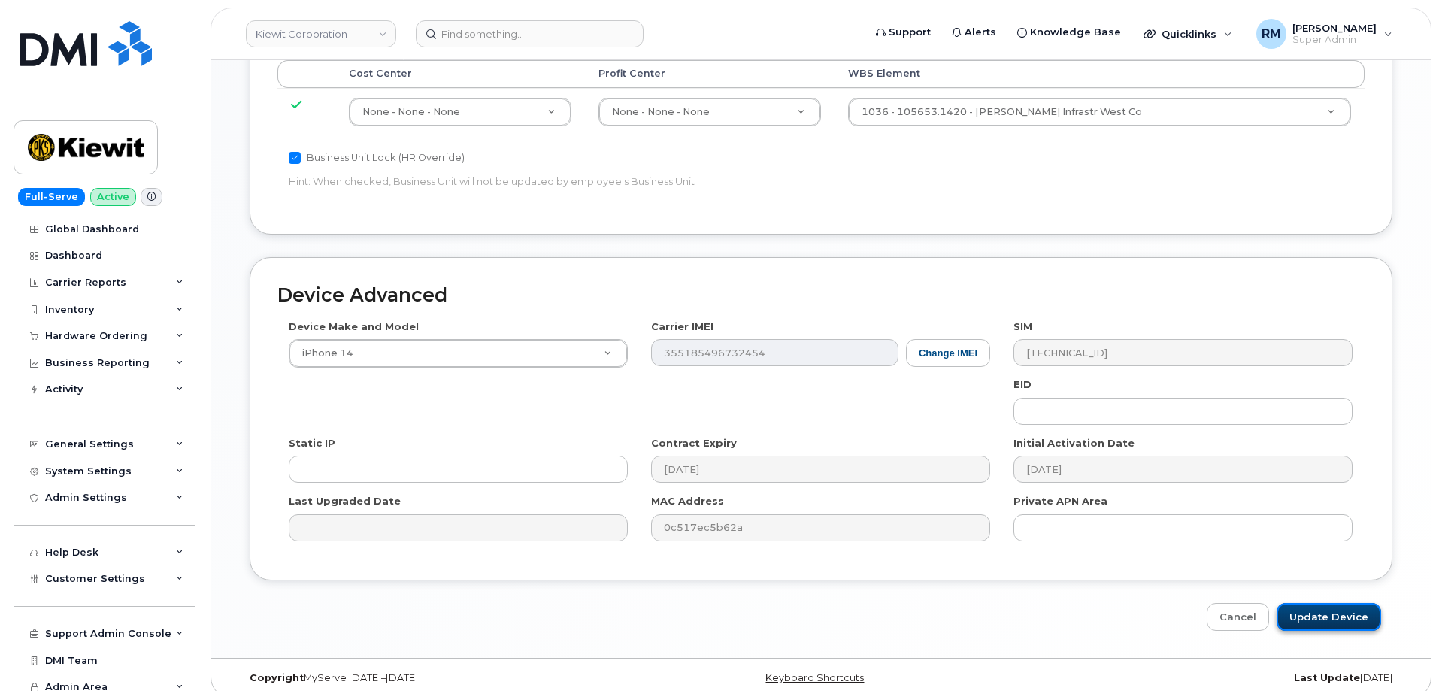
click at [1319, 608] on input "Update Device" at bounding box center [1328, 617] width 104 height 28
type input "Saving..."
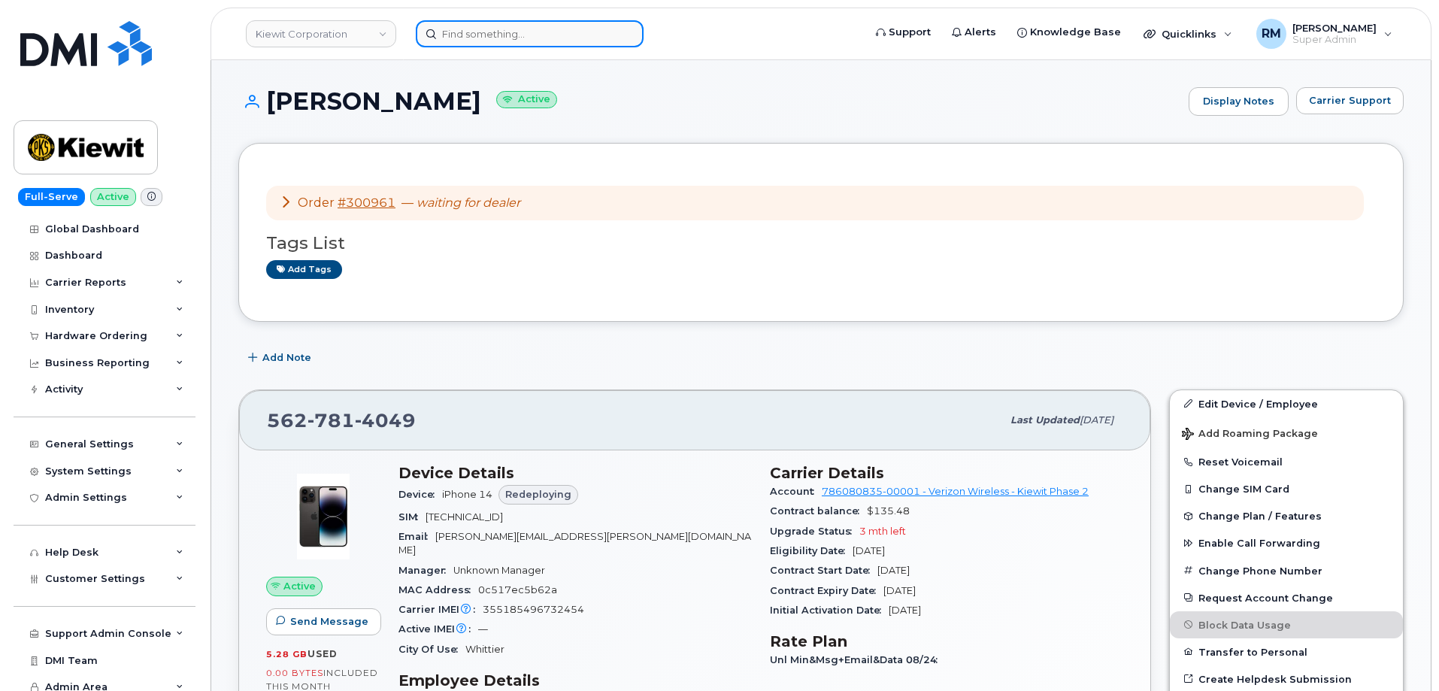
drag, startPoint x: 537, startPoint y: 33, endPoint x: 529, endPoint y: 30, distance: 8.8
click at [536, 33] on input at bounding box center [530, 33] width 228 height 27
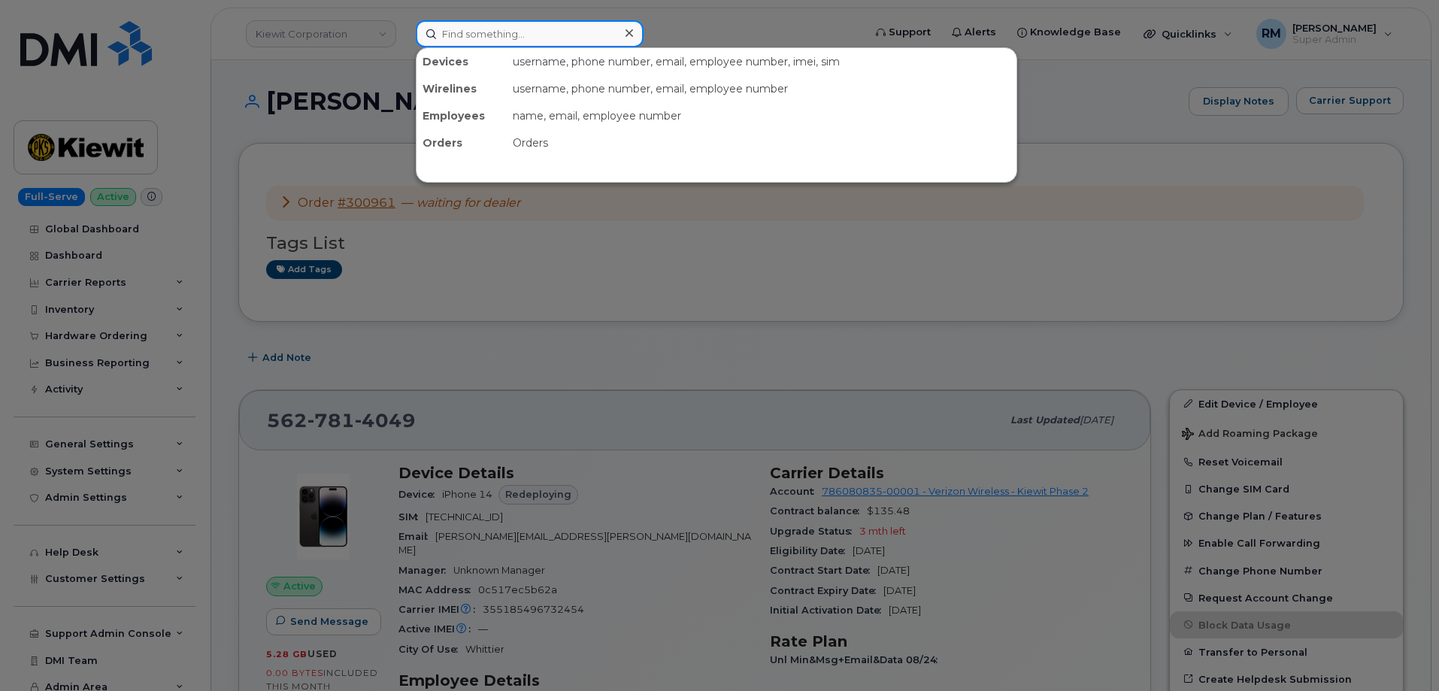
paste input "562-572-0636"
type input "562-572-0636"
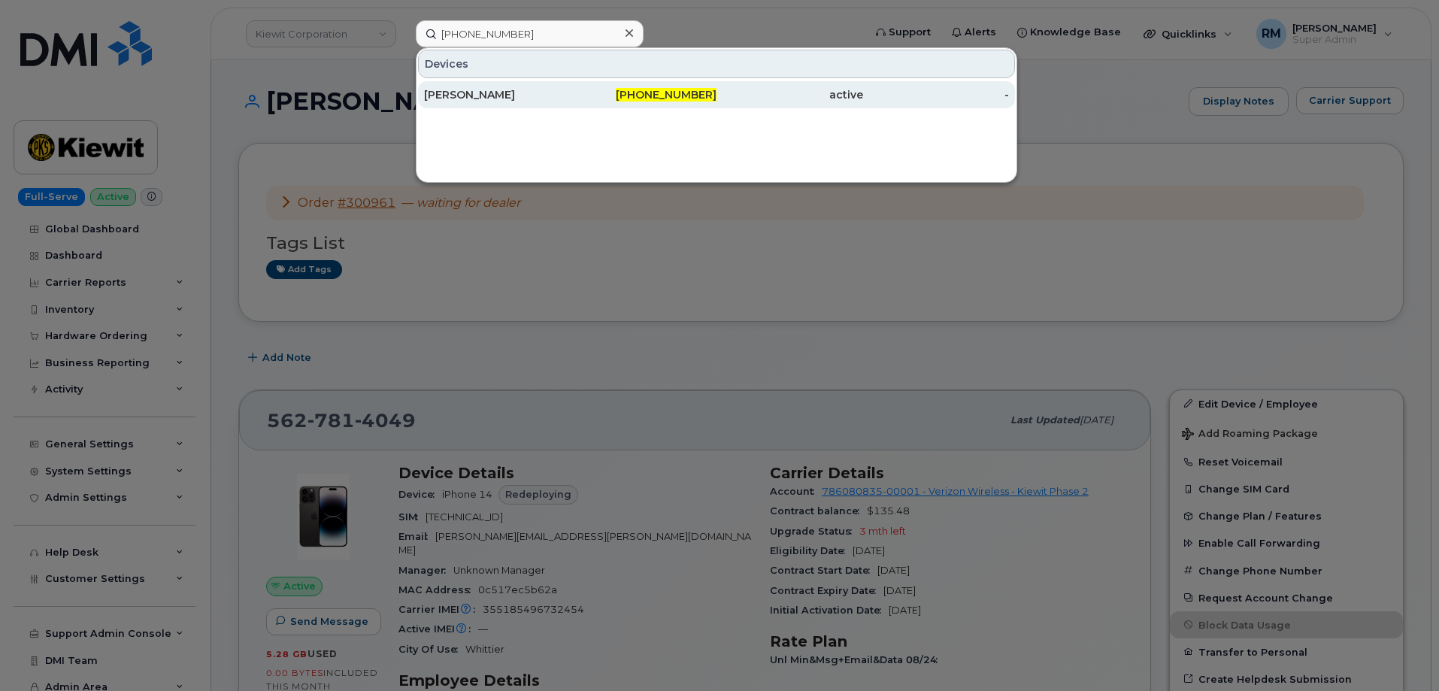
click at [499, 93] on div "[PERSON_NAME]" at bounding box center [497, 94] width 147 height 15
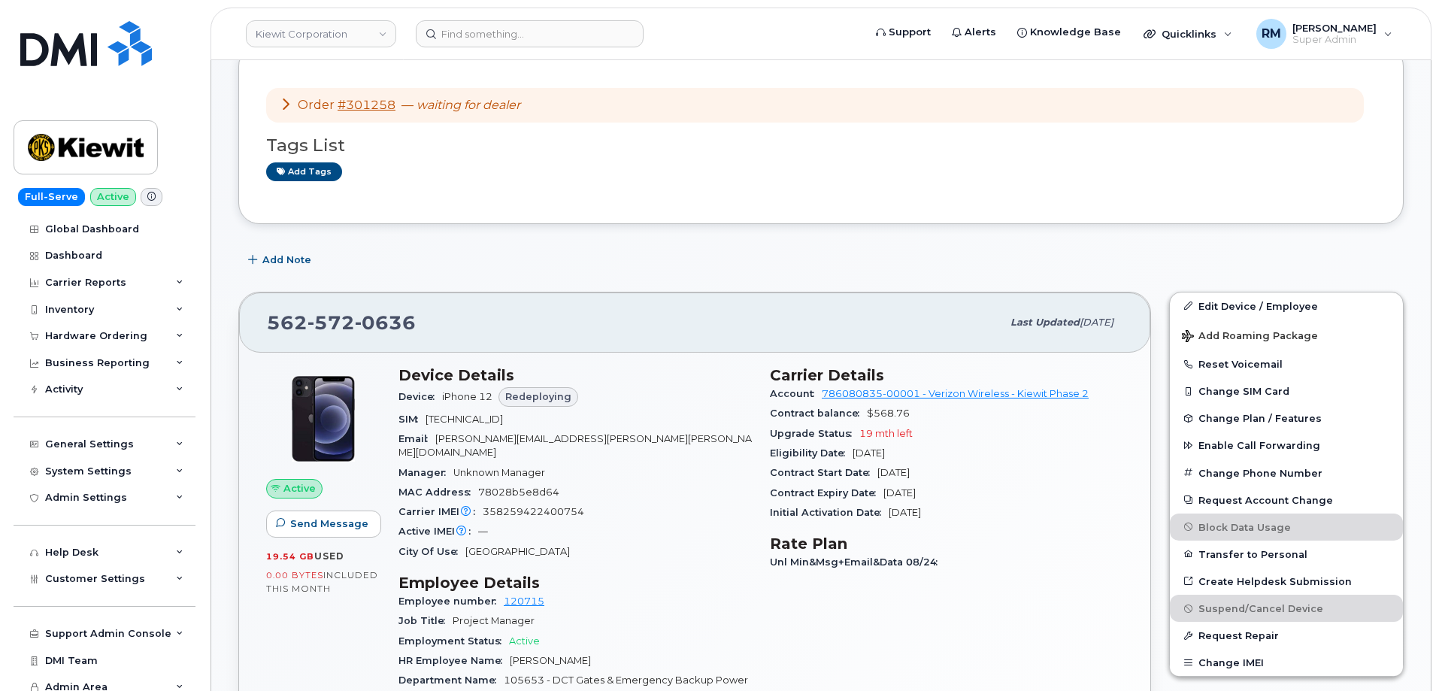
scroll to position [301, 0]
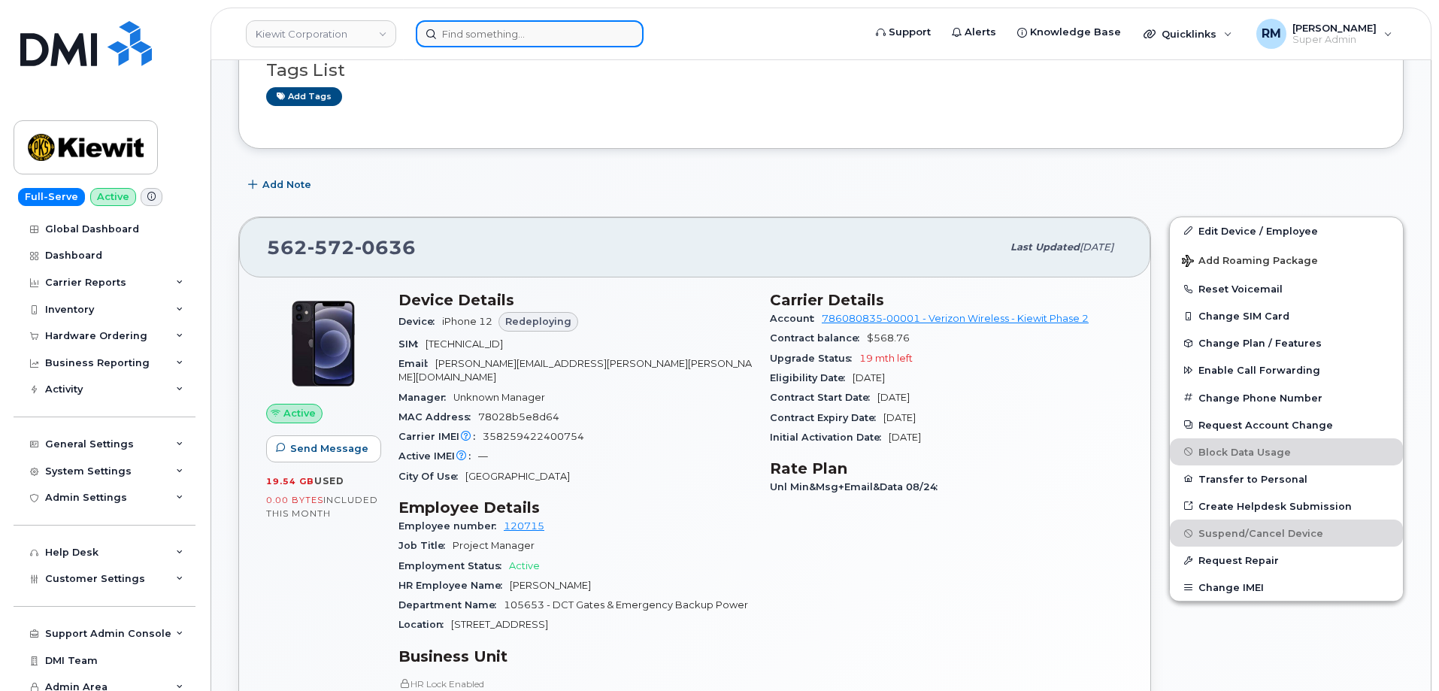
click at [450, 34] on input at bounding box center [530, 33] width 228 height 27
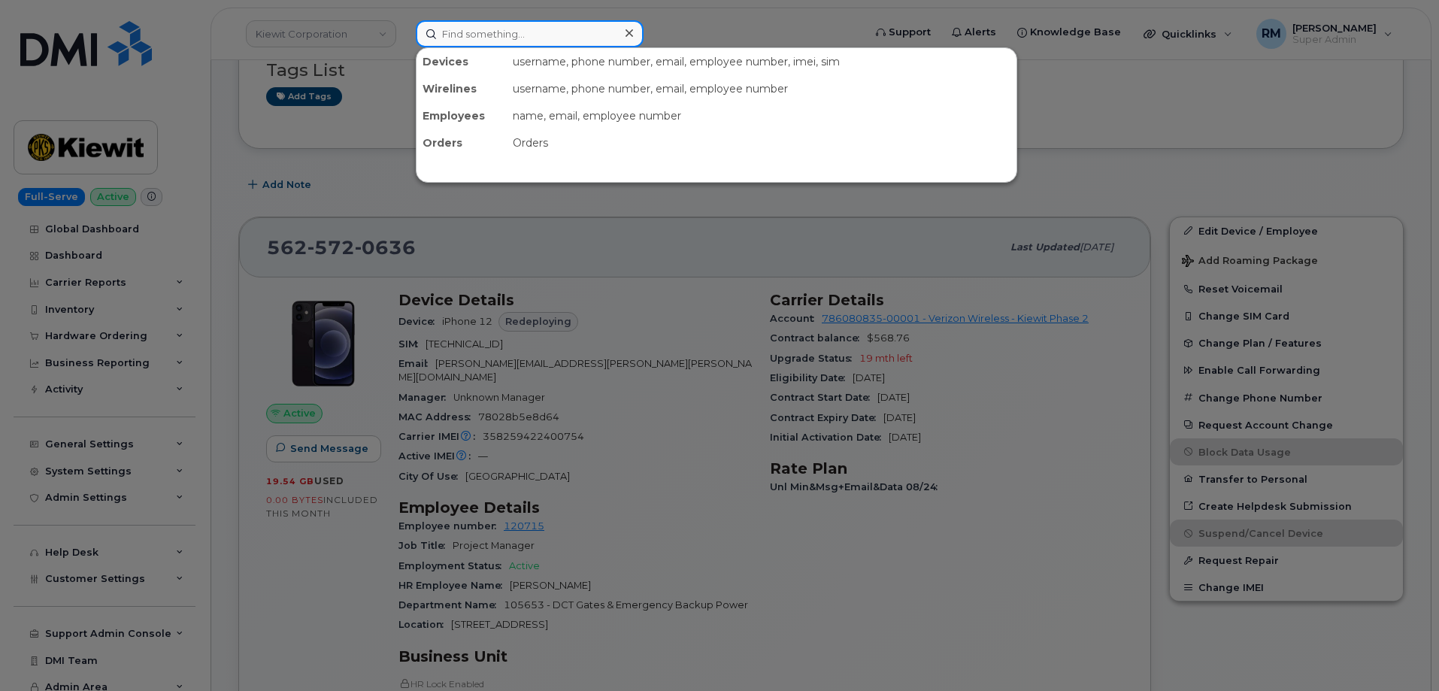
paste input "416-209-9740"
type input "416-209-9740"
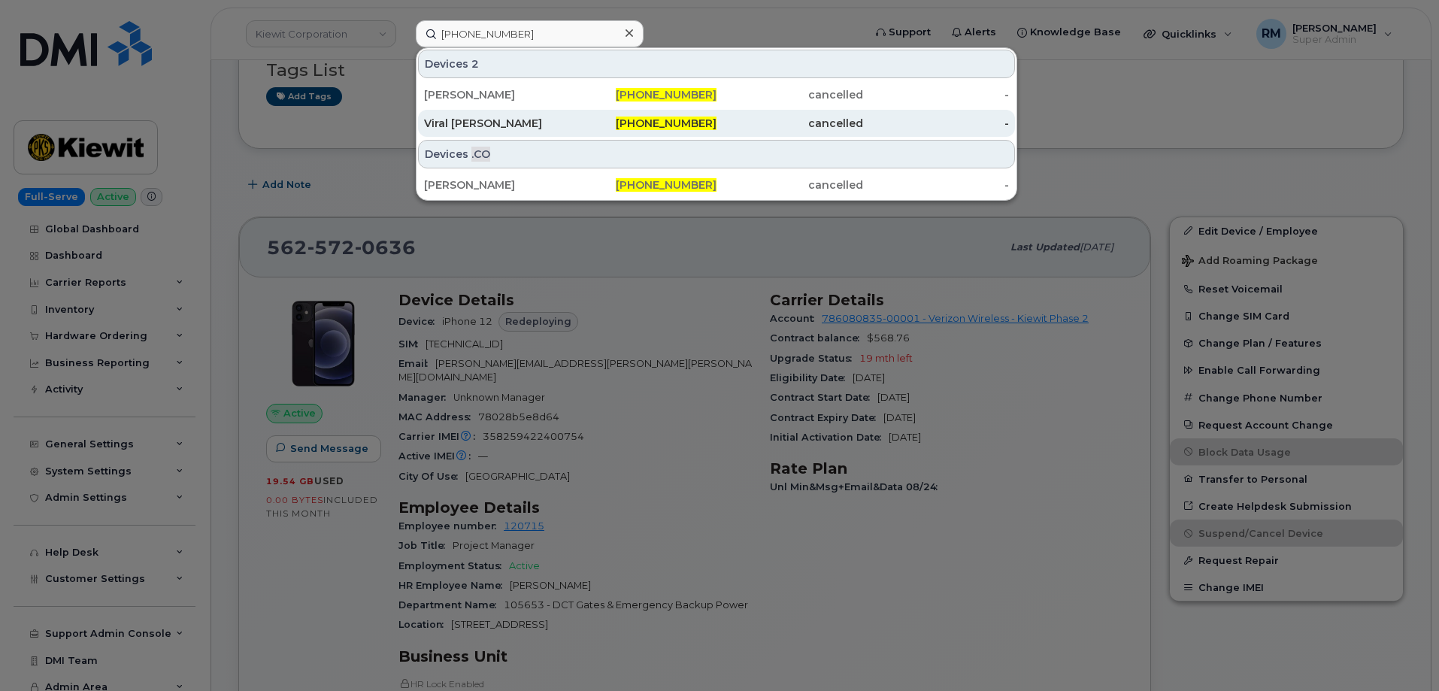
click at [471, 129] on div "Viral Raval" at bounding box center [497, 123] width 147 height 15
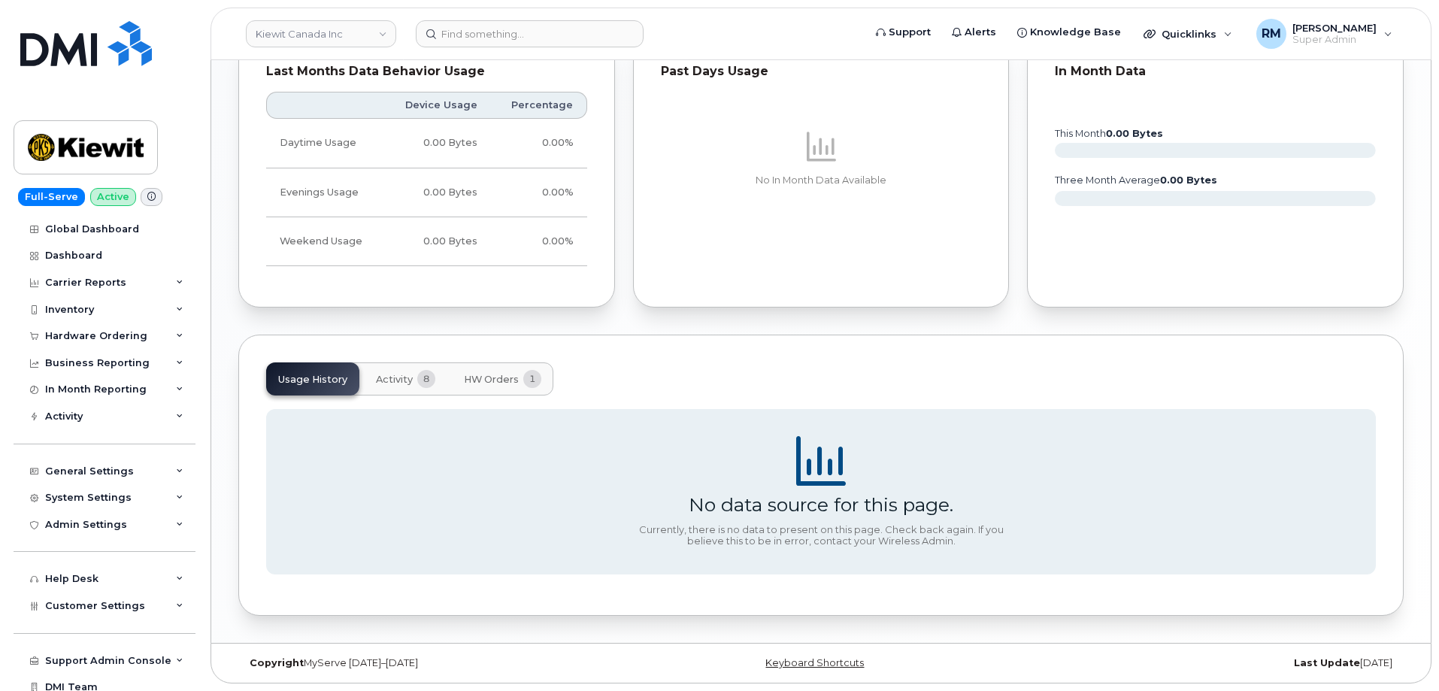
click at [506, 384] on span "HW Orders" at bounding box center [491, 380] width 55 height 12
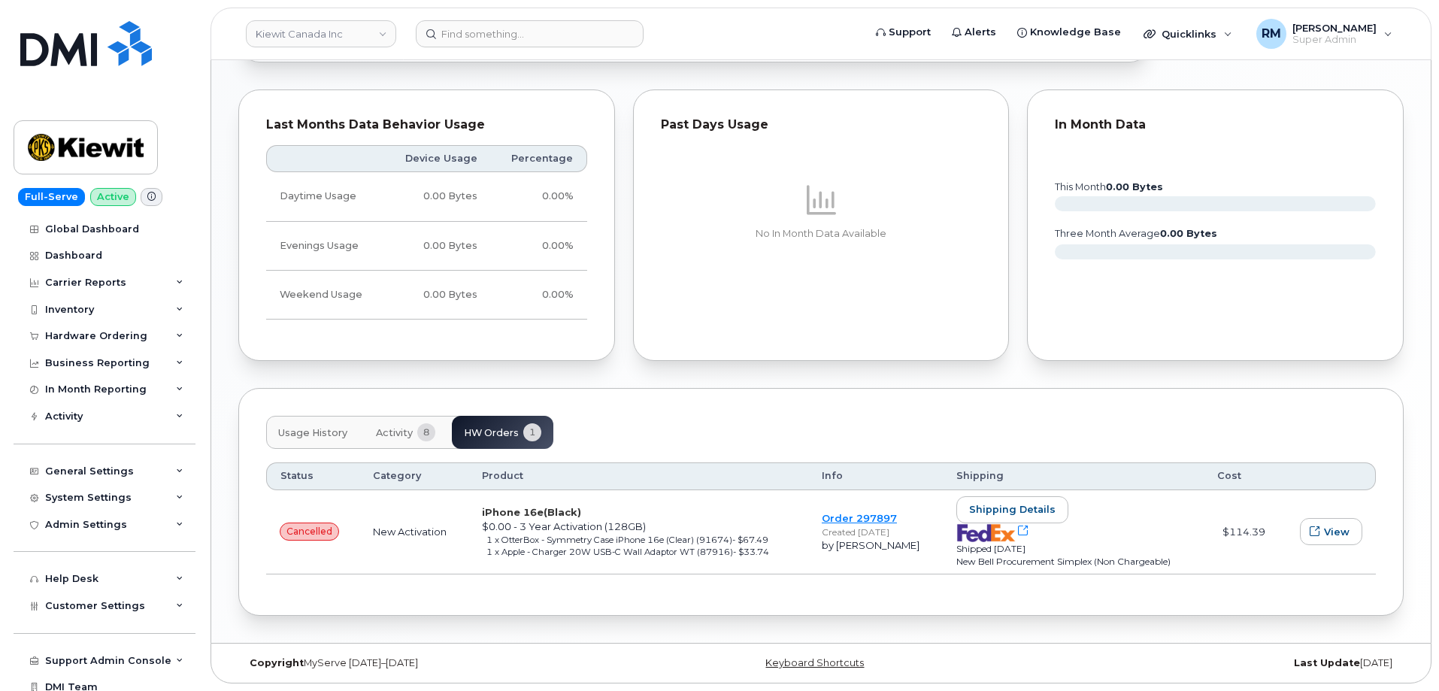
scroll to position [841, 0]
drag, startPoint x: 897, startPoint y: 515, endPoint x: 850, endPoint y: 522, distance: 47.2
click at [850, 522] on td "Order 297897 Created Aug 11, 2025 by Logan Cole" at bounding box center [875, 532] width 135 height 84
copy link "297897"
click at [824, 522] on link "Order 297897" at bounding box center [859, 518] width 75 height 12
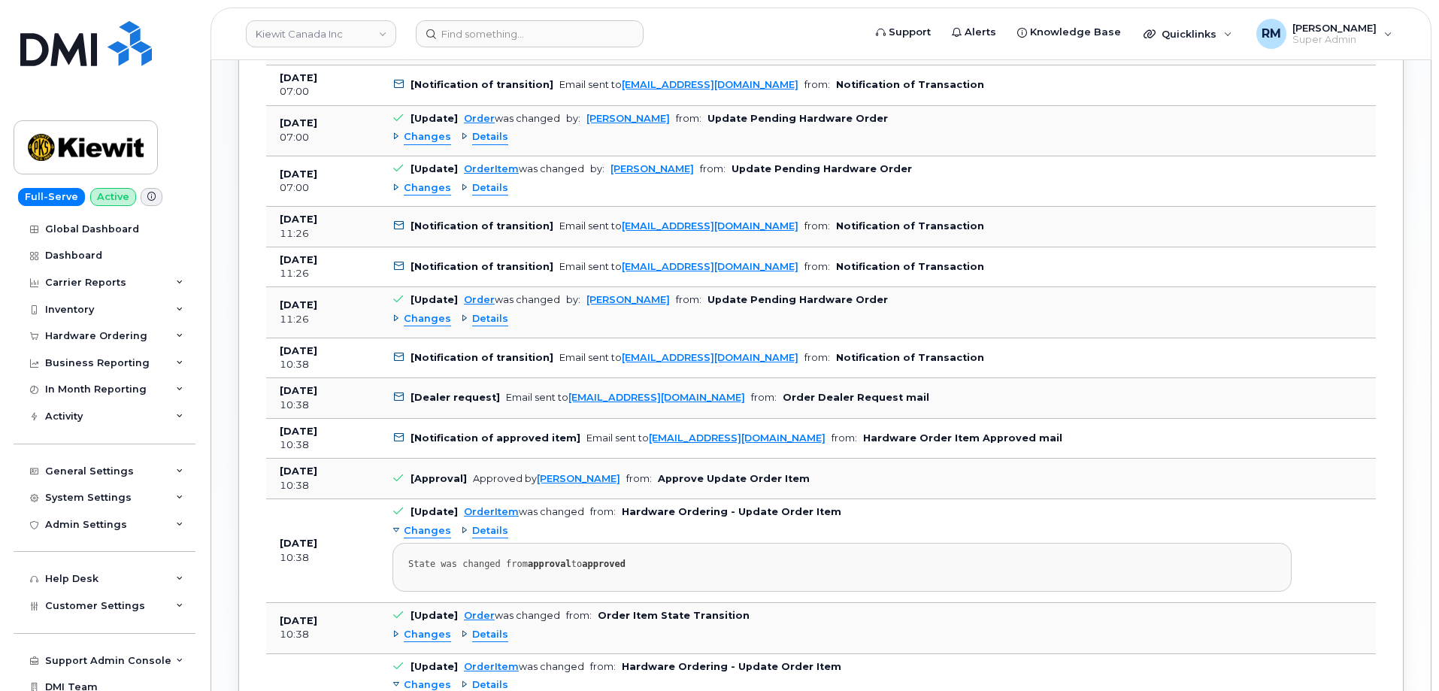
scroll to position [1203, 0]
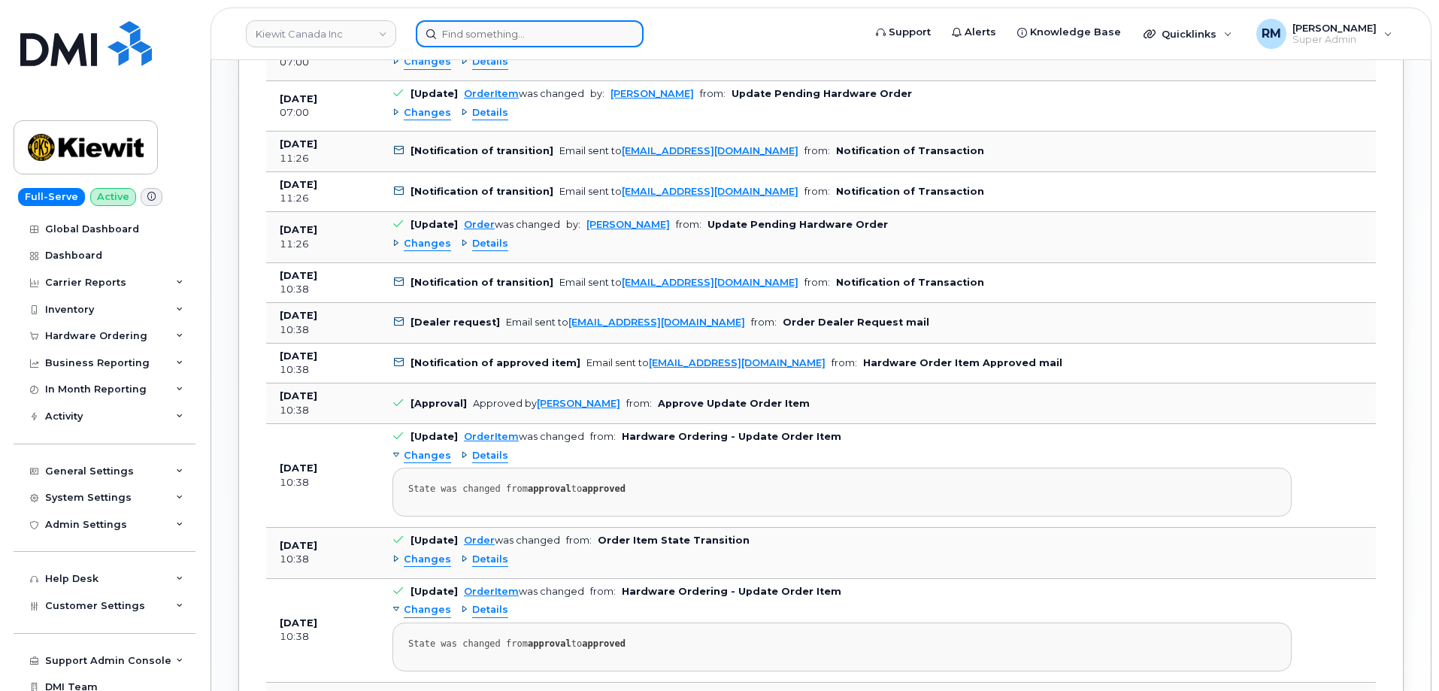
click at [470, 29] on input at bounding box center [530, 33] width 228 height 27
paste input "7734915972"
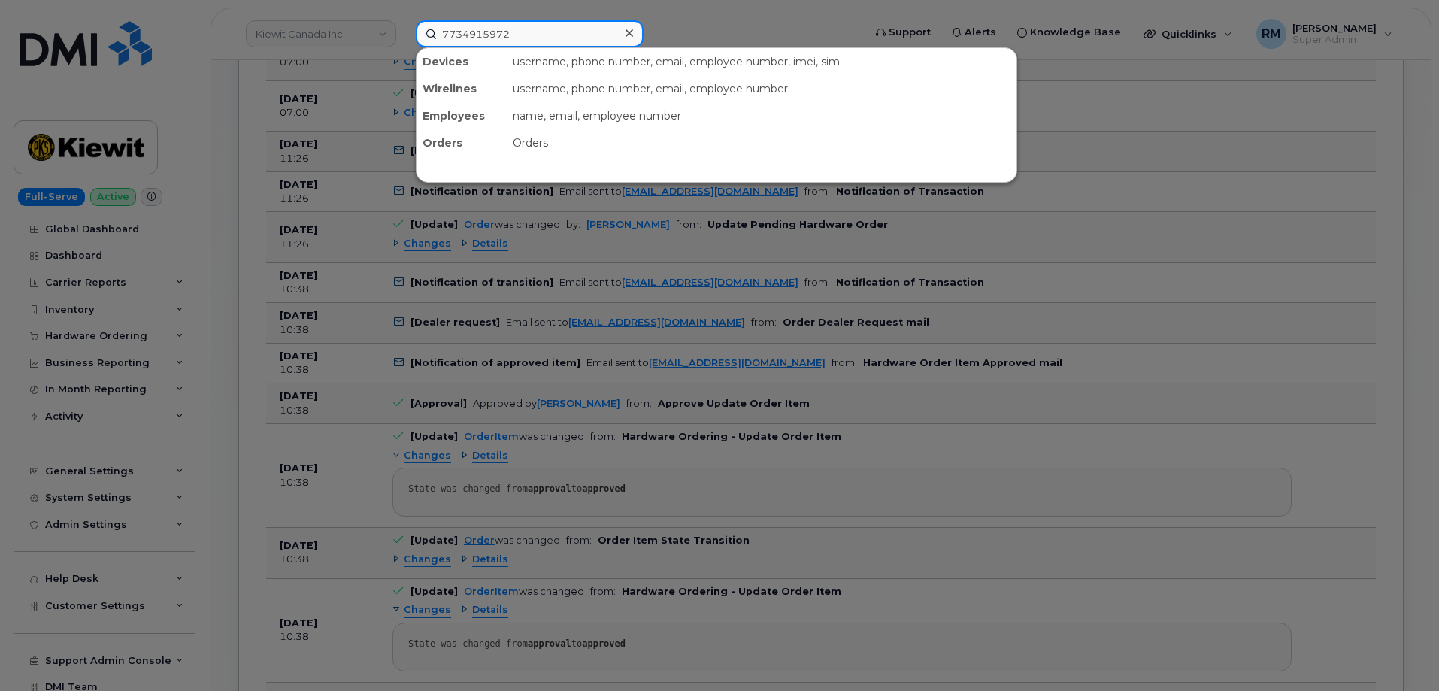
type input "7734915972"
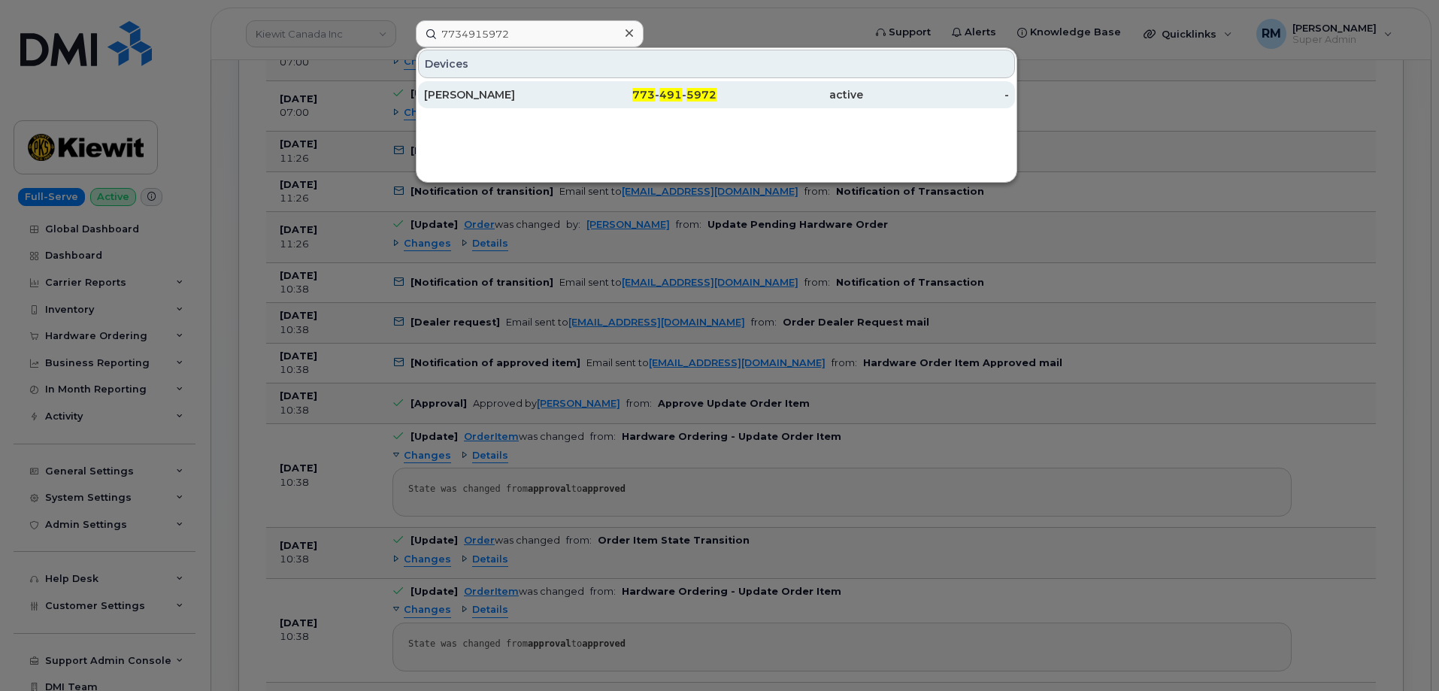
click at [495, 93] on div "KONSTANTINE DROSOS" at bounding box center [497, 94] width 147 height 15
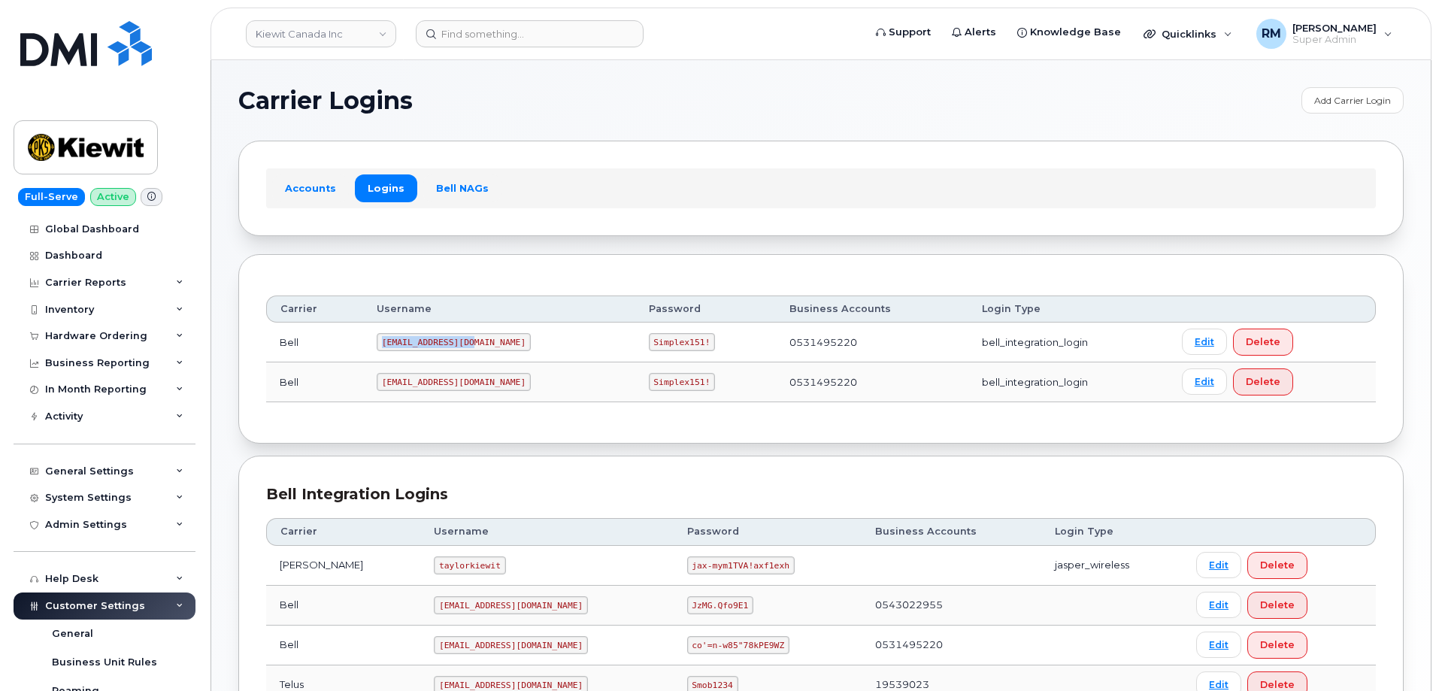
drag, startPoint x: 386, startPoint y: 341, endPoint x: 485, endPoint y: 341, distance: 99.2
click at [485, 341] on td "[EMAIL_ADDRESS][DOMAIN_NAME]" at bounding box center [499, 342] width 272 height 40
copy code "[EMAIL_ADDRESS][DOMAIN_NAME]"
drag, startPoint x: 604, startPoint y: 344, endPoint x: 667, endPoint y: 344, distance: 63.1
click at [667, 344] on td "Simplex151!" at bounding box center [705, 342] width 141 height 40
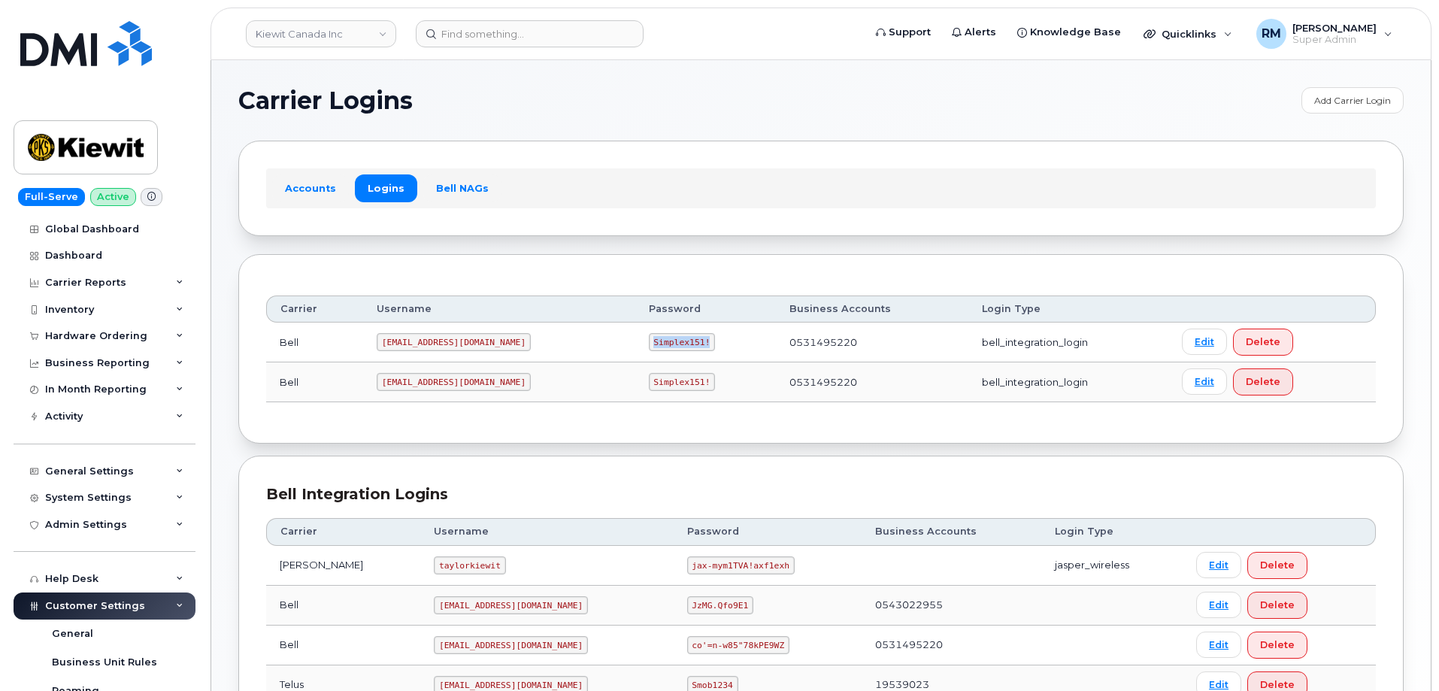
copy code "Simplex151!"
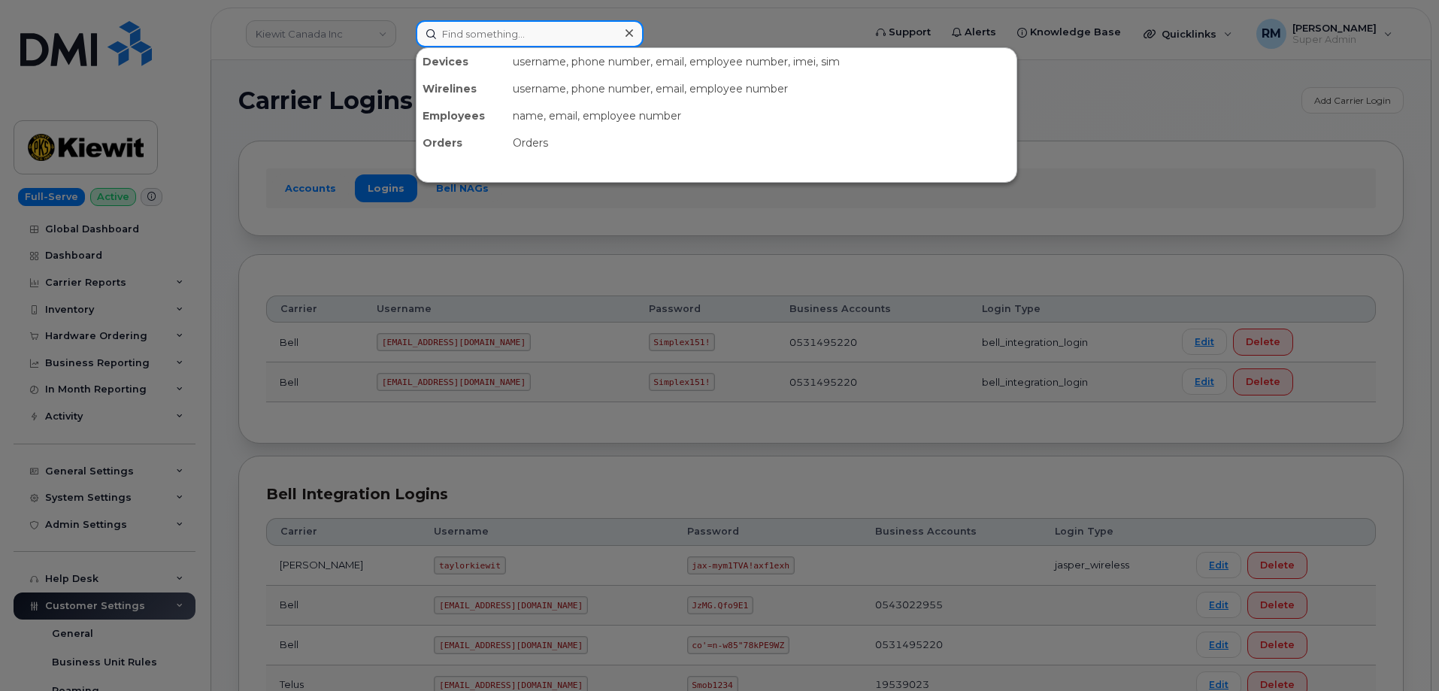
click at [470, 31] on input at bounding box center [530, 33] width 228 height 27
paste input "4162099740"
type input "4162099740"
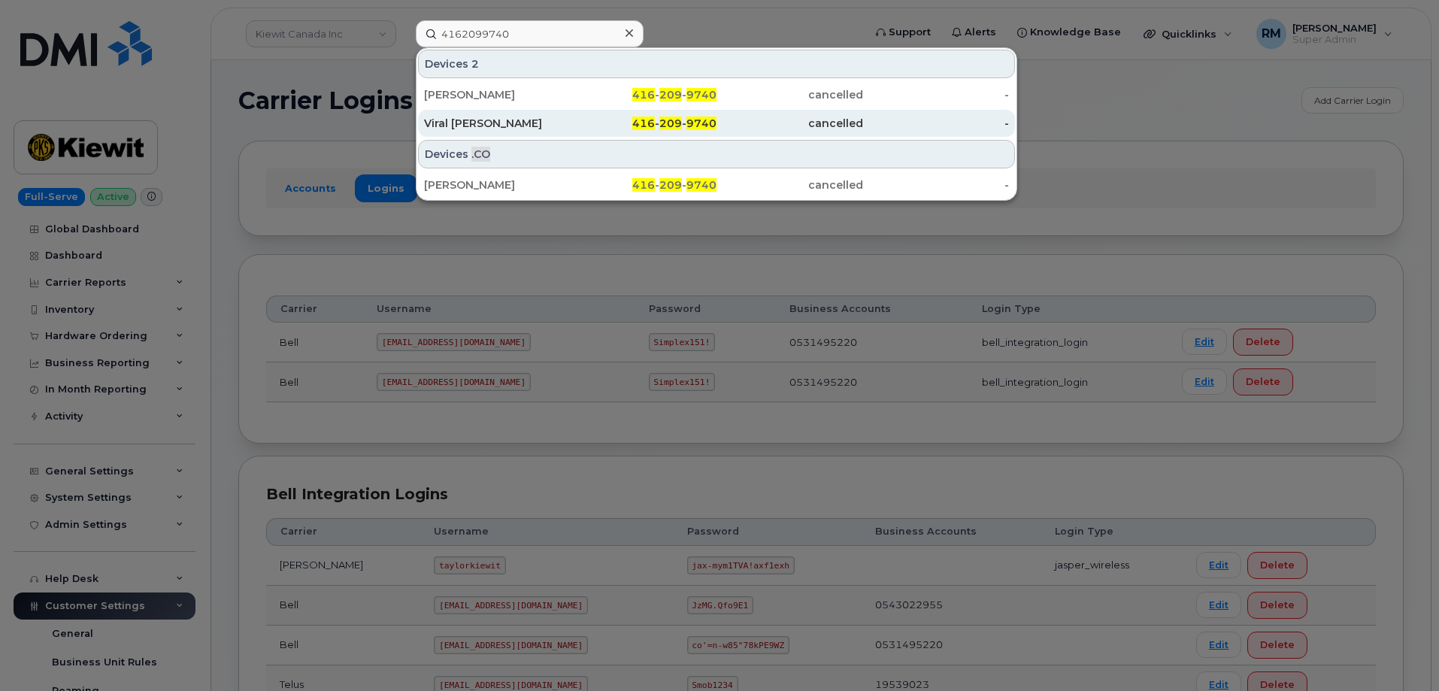
click at [500, 120] on div "Viral [PERSON_NAME]" at bounding box center [497, 123] width 147 height 15
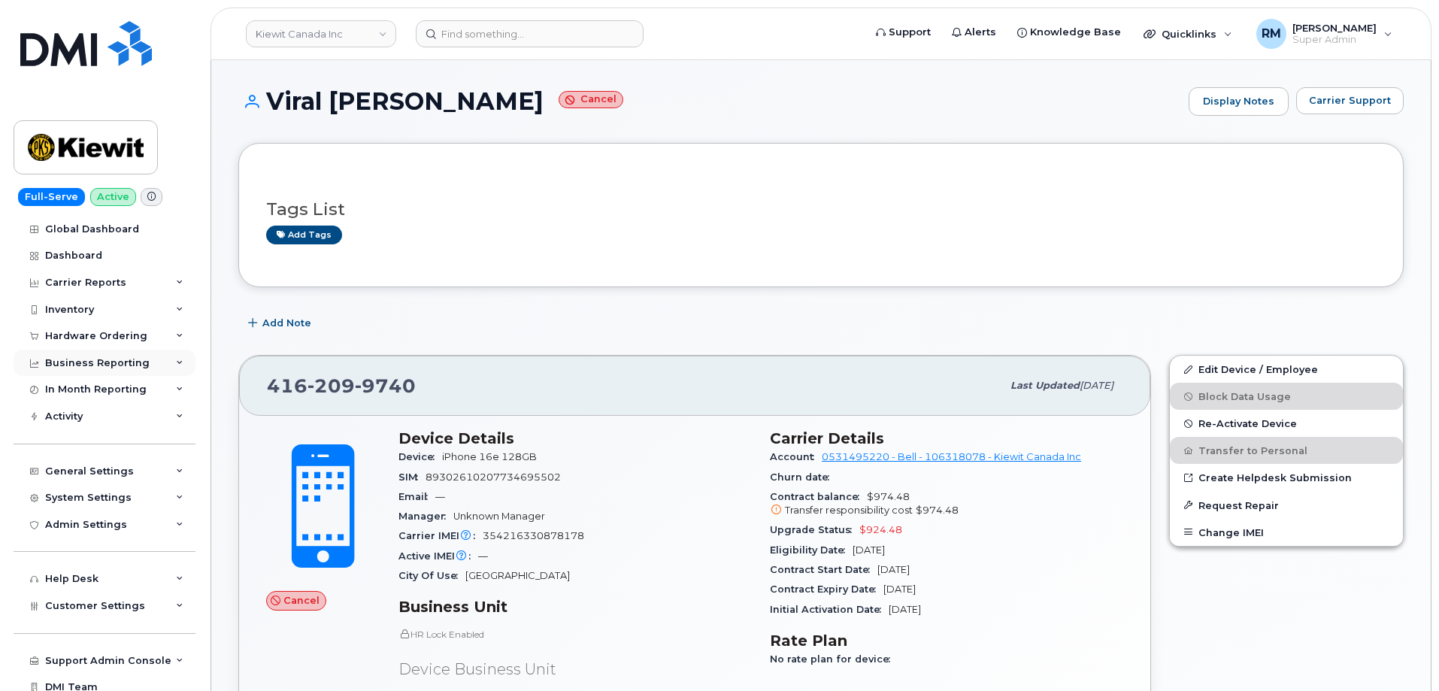
click at [95, 362] on div "Business Reporting" at bounding box center [97, 363] width 104 height 12
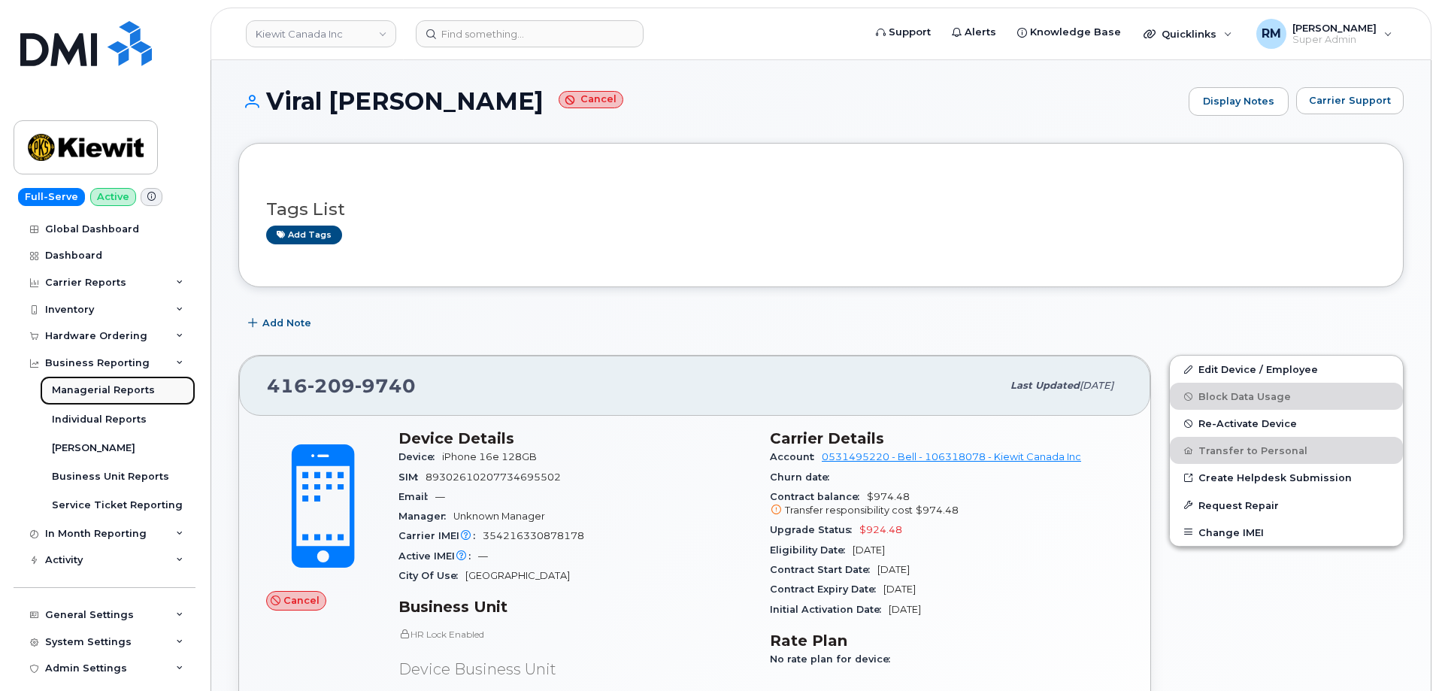
click at [101, 391] on div "Managerial Reports" at bounding box center [103, 390] width 103 height 14
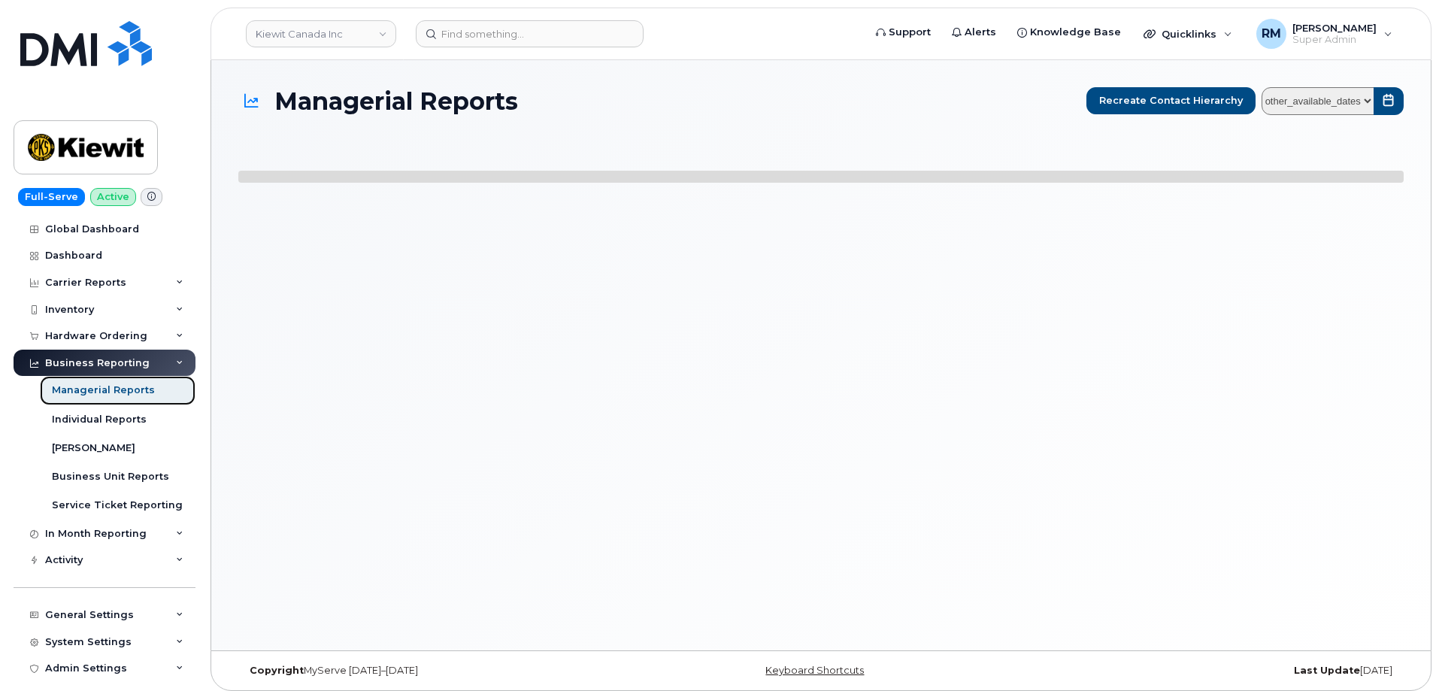
select select
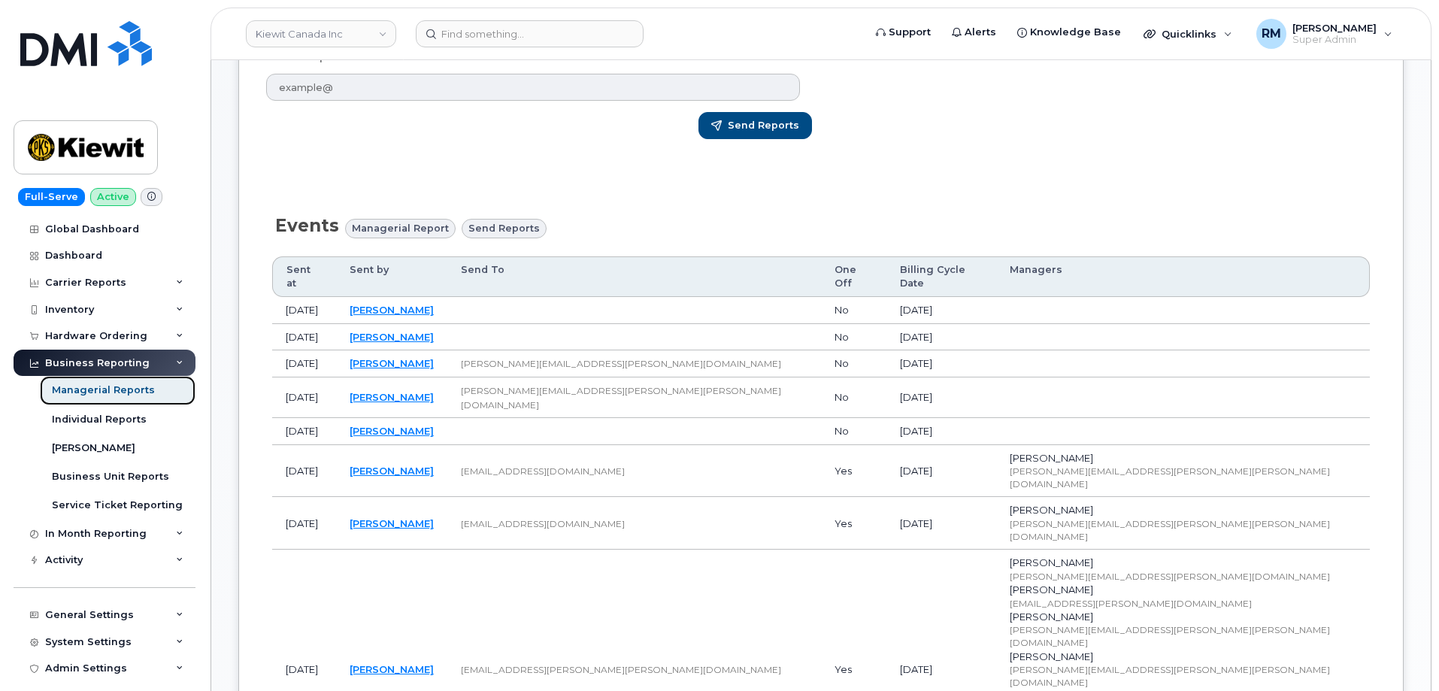
scroll to position [526, 0]
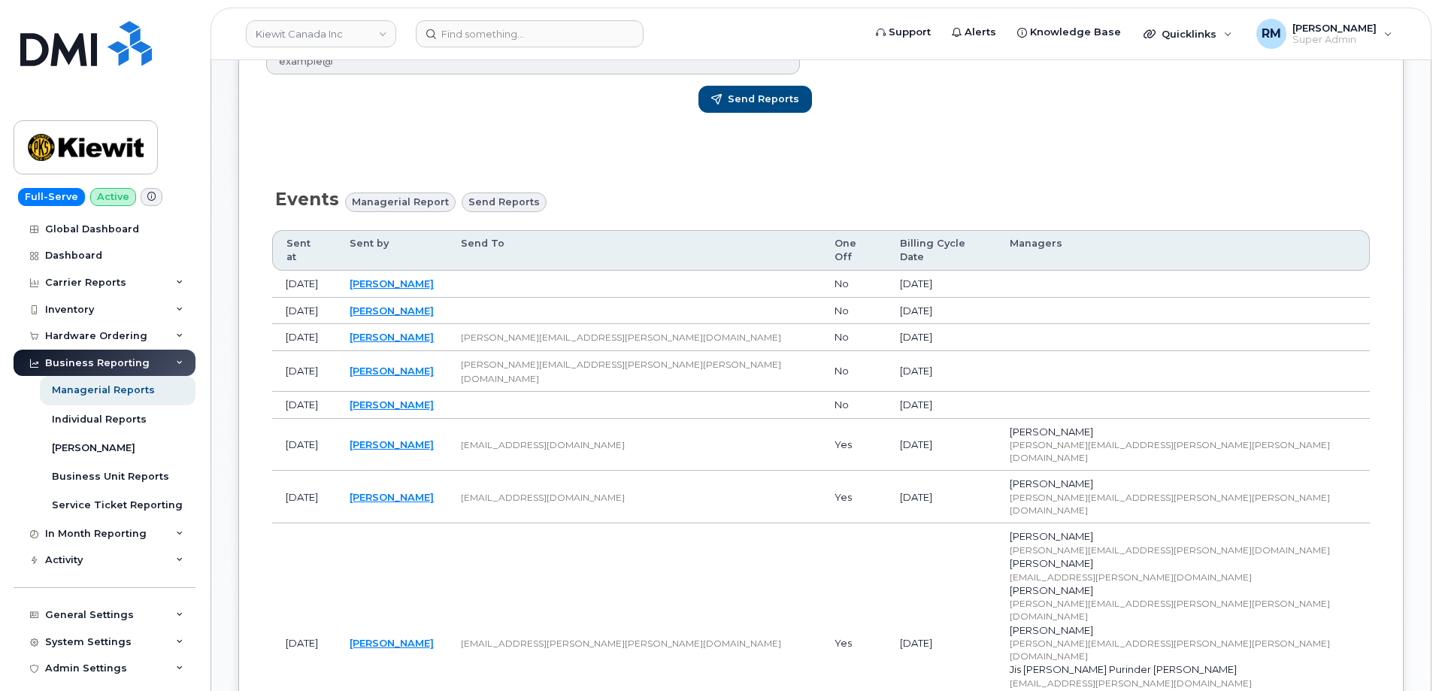
drag, startPoint x: 273, startPoint y: 509, endPoint x: 290, endPoint y: 571, distance: 64.0
click at [273, 523] on td "Apr 28, 2025" at bounding box center [304, 642] width 64 height 239
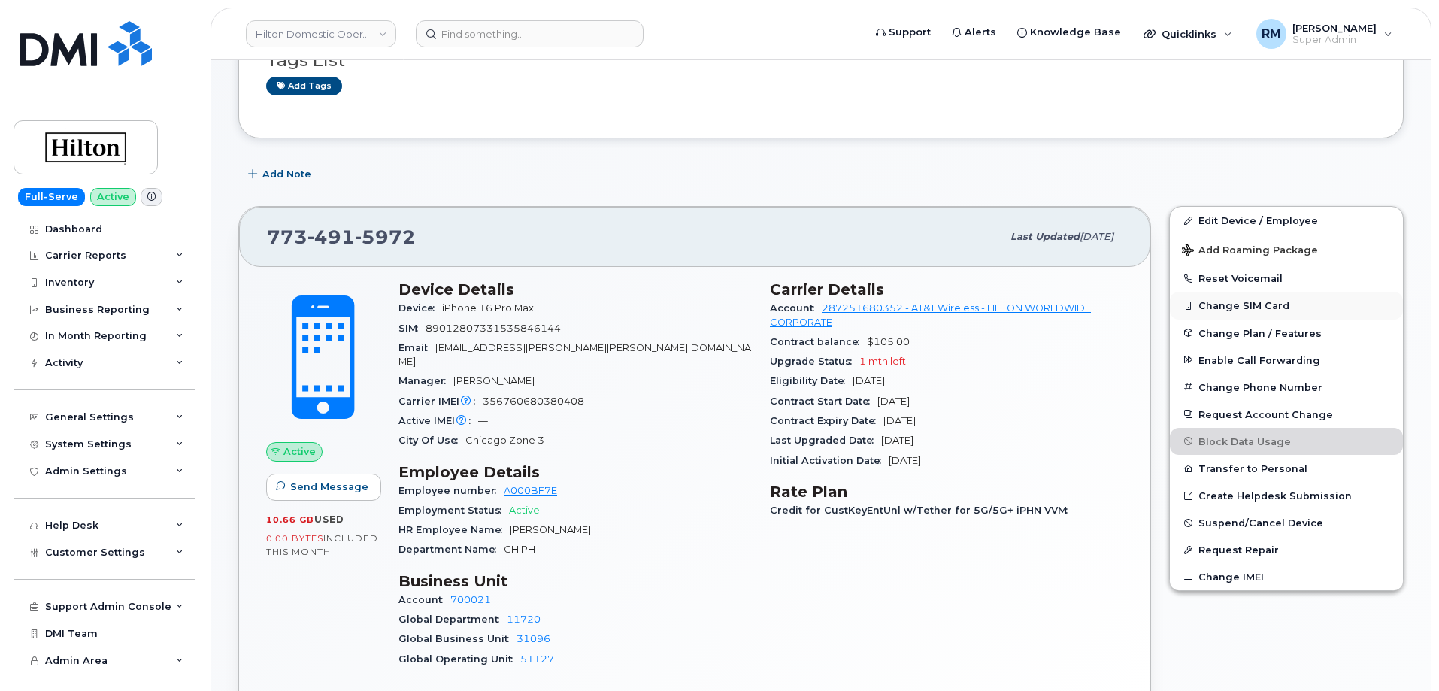
scroll to position [150, 0]
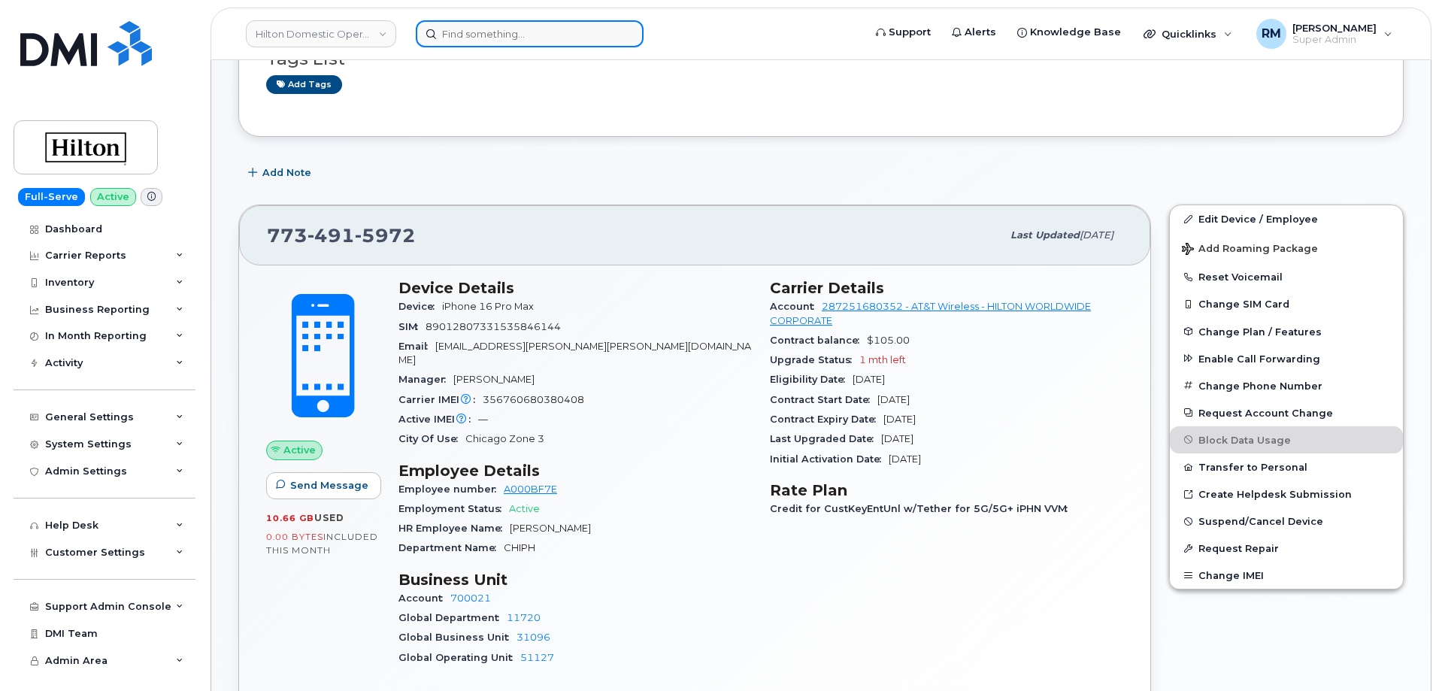
click at [472, 32] on input at bounding box center [530, 33] width 228 height 27
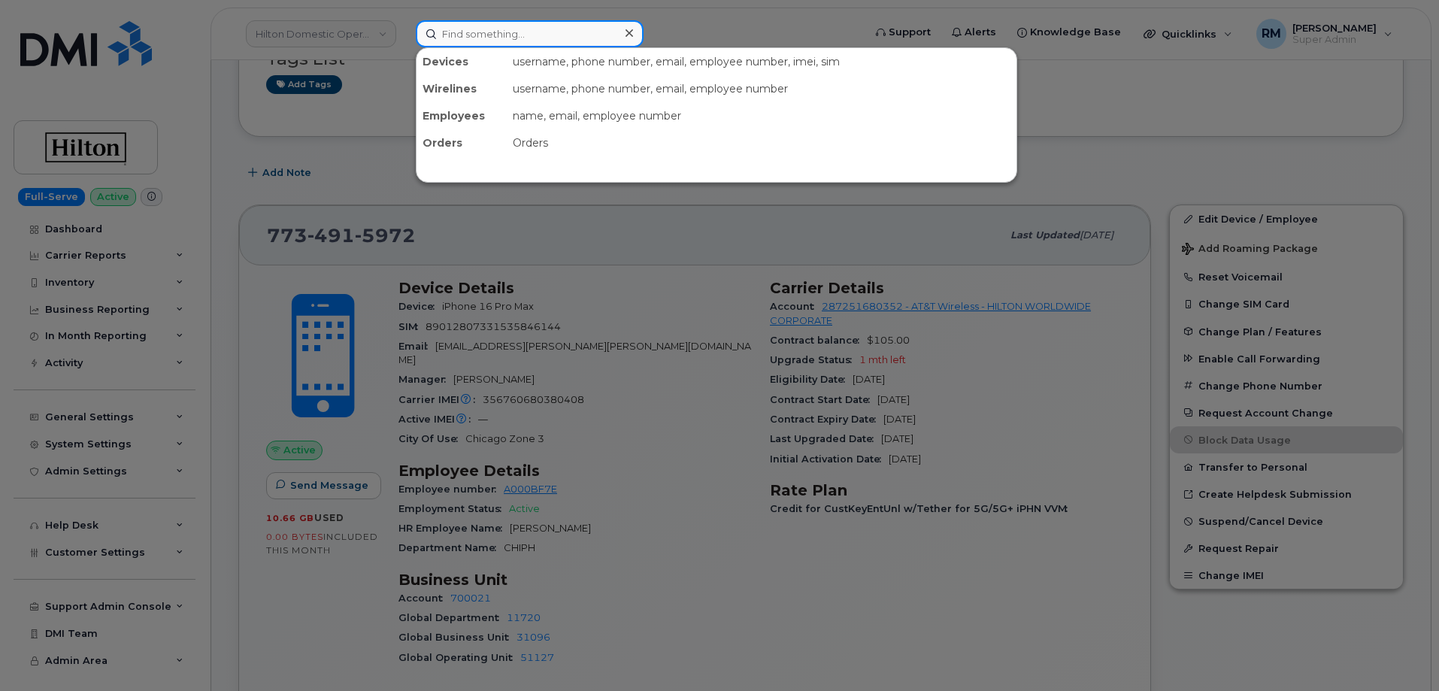
paste input "4694751864"
type input "4694751864"
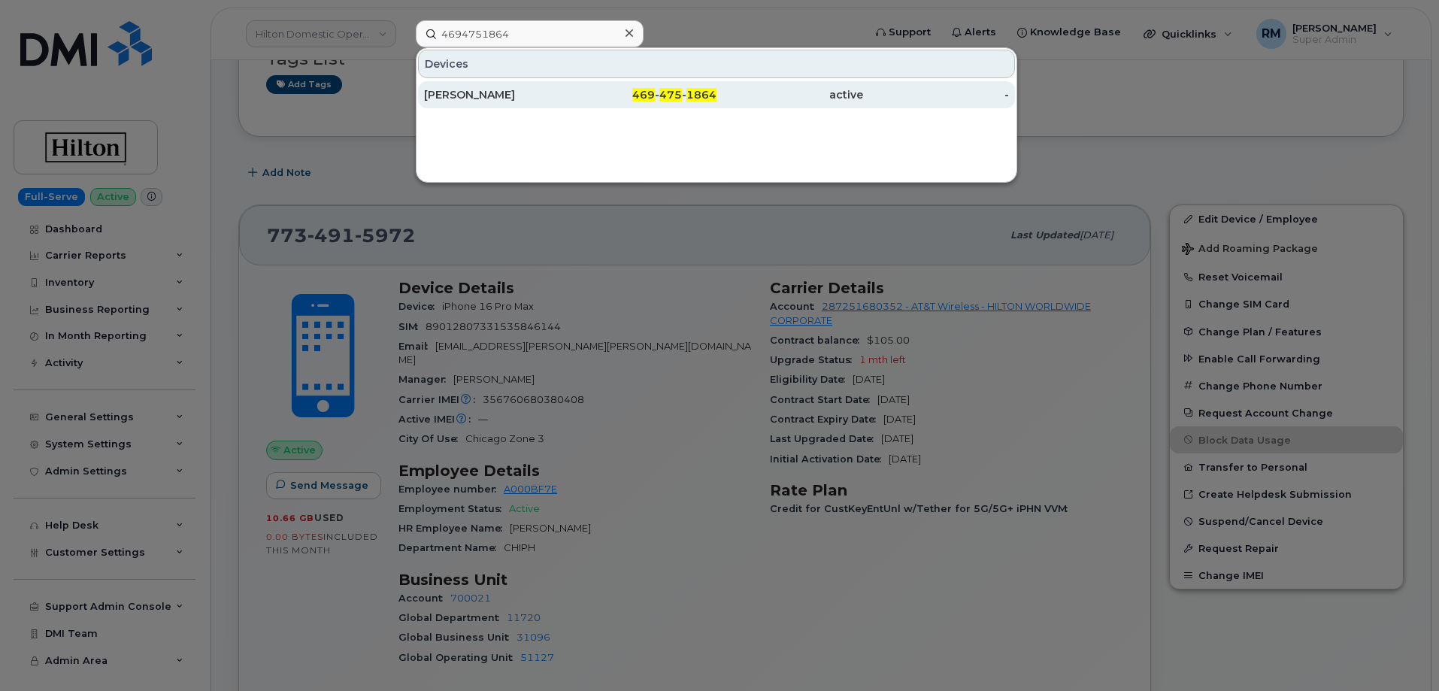
click at [495, 93] on div "[PERSON_NAME]" at bounding box center [497, 94] width 147 height 15
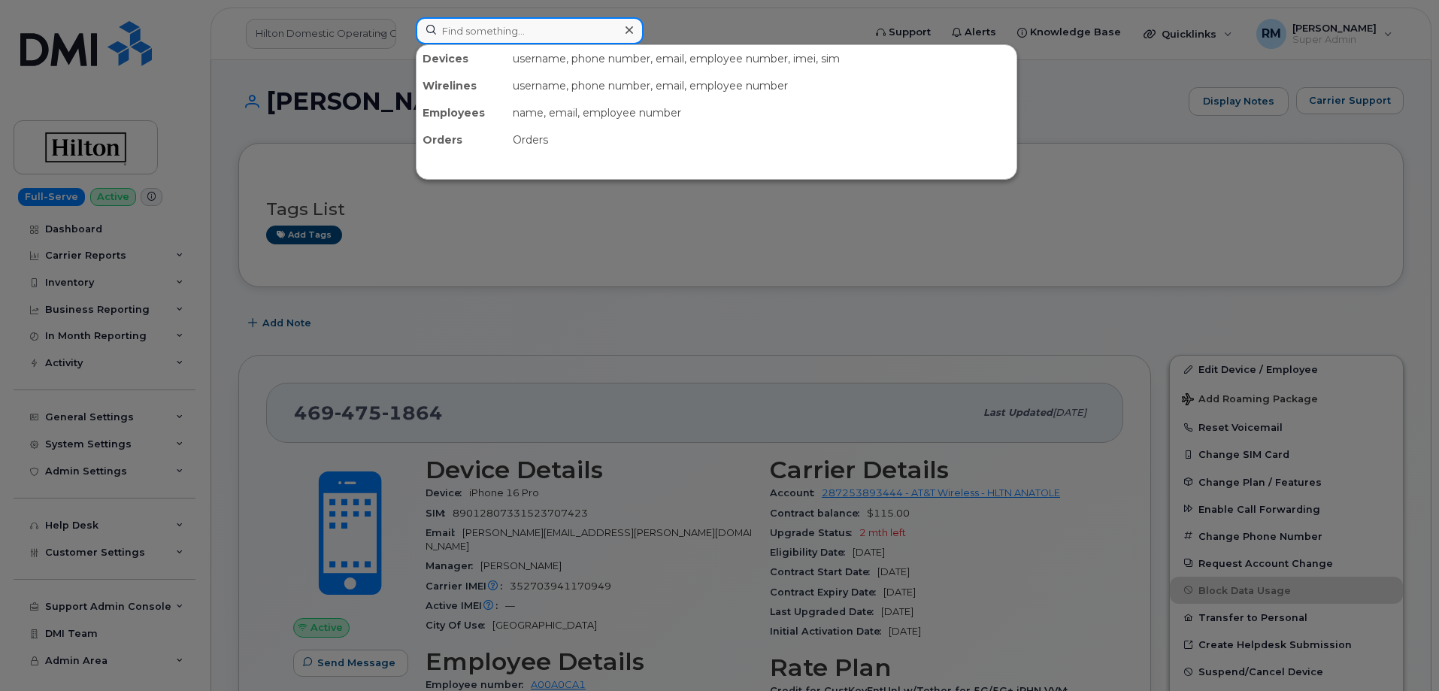
click at [464, 20] on input at bounding box center [530, 30] width 228 height 27
paste input "3124460148"
type input "3124460148"
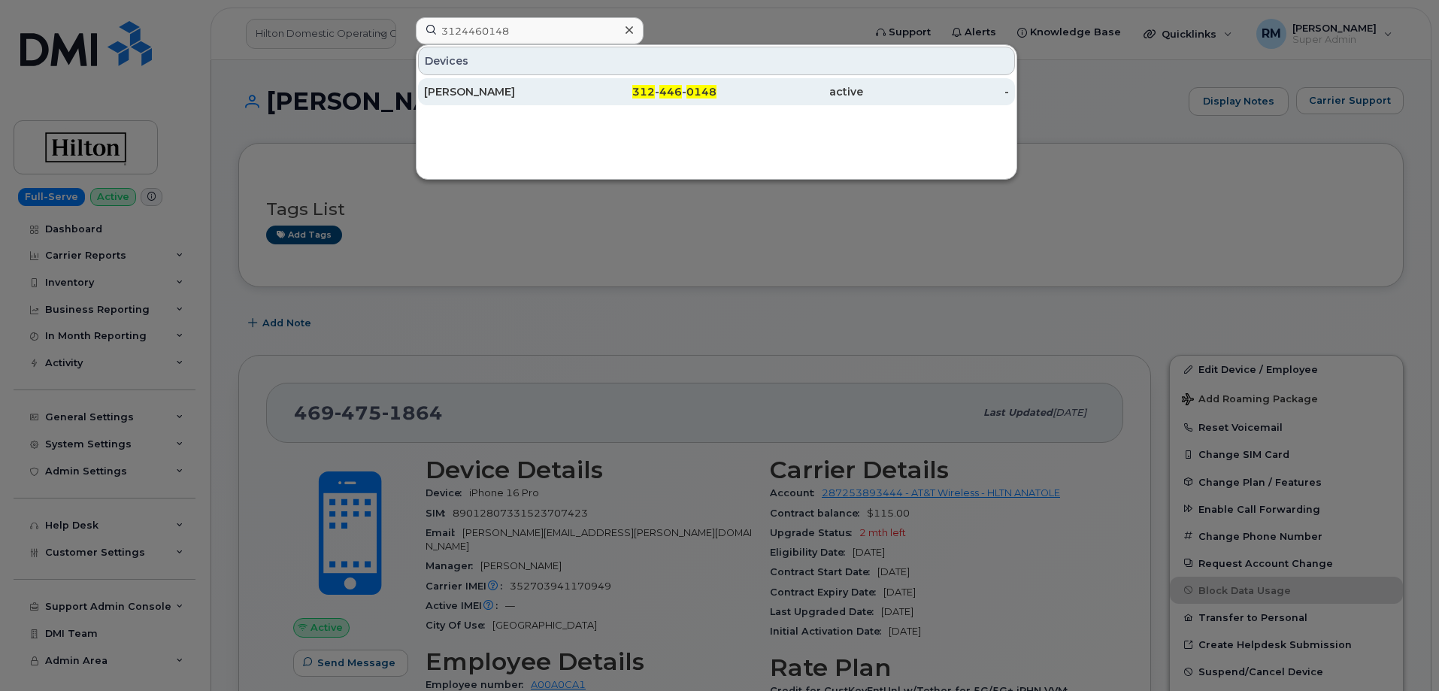
click at [762, 93] on div "active" at bounding box center [789, 91] width 147 height 15
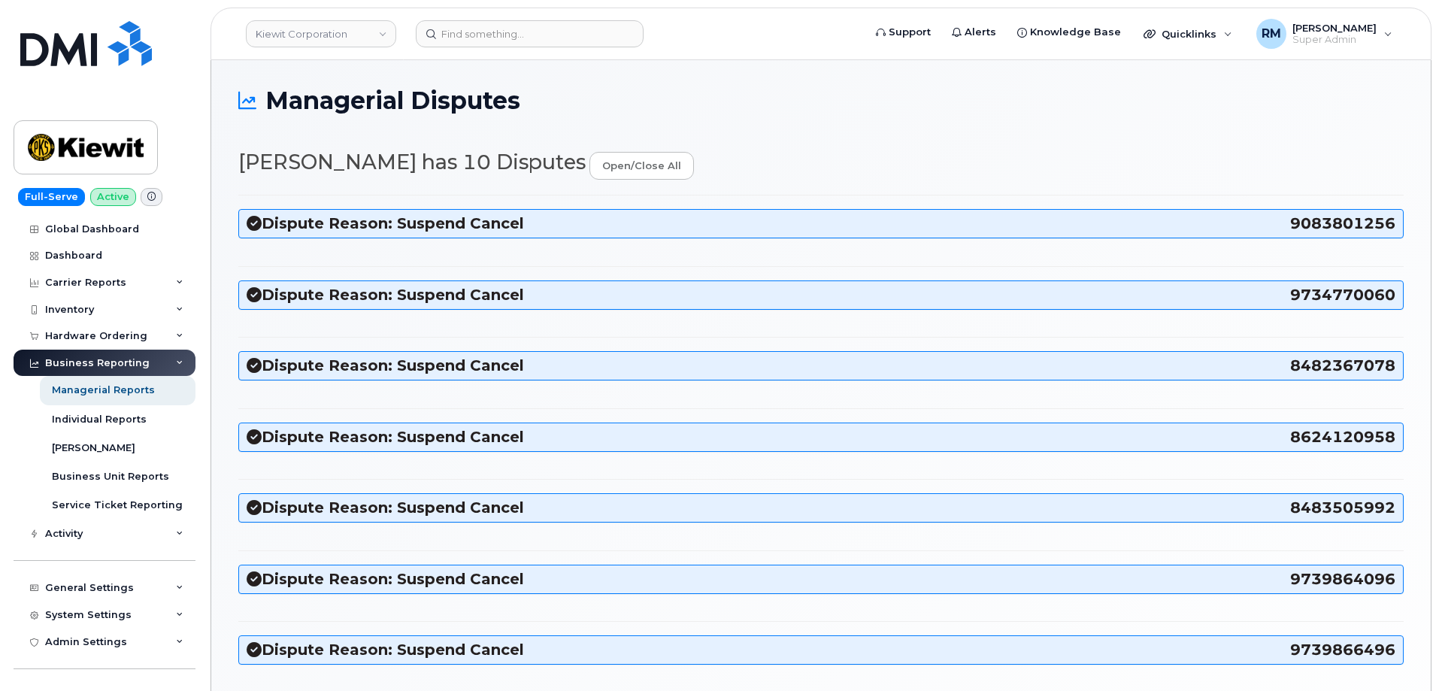
click at [359, 222] on h3 "Dispute Reason: Suspend Cancel 9083801256" at bounding box center [821, 223] width 1149 height 20
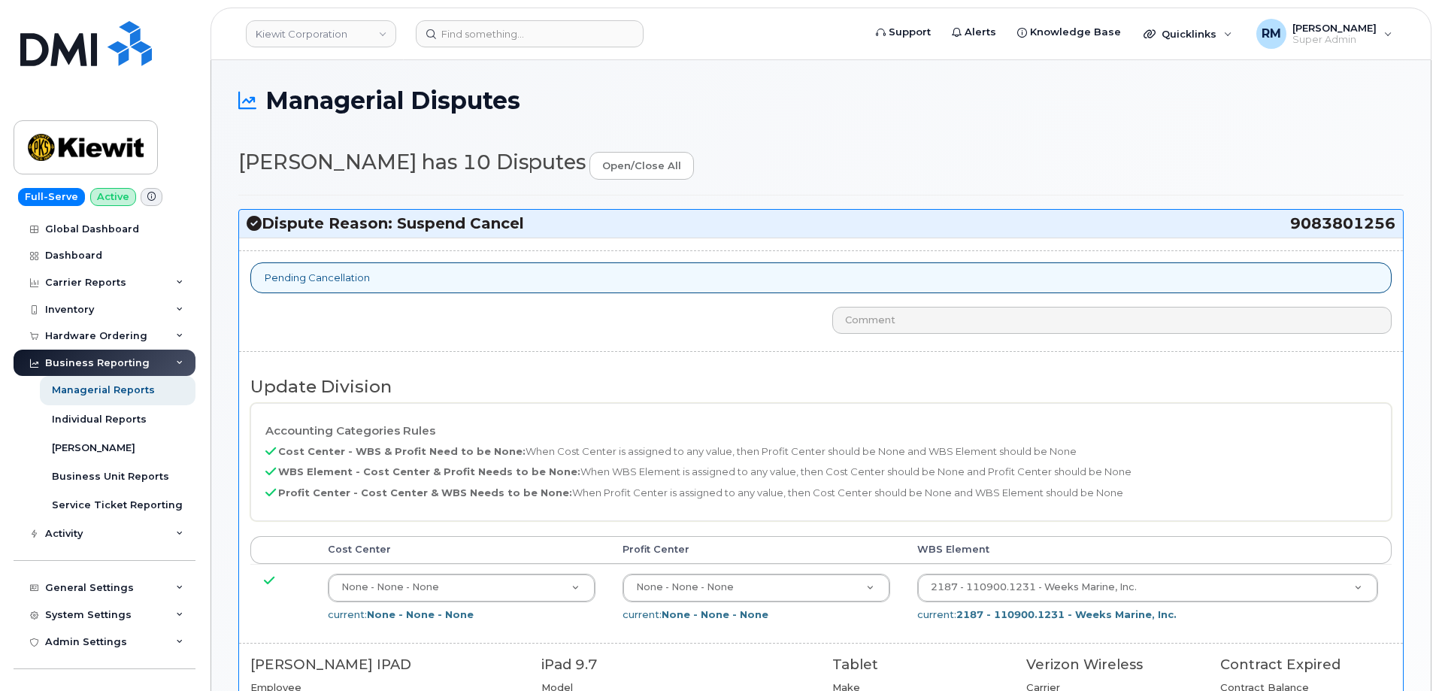
click at [359, 222] on h3 "Dispute Reason: Suspend Cancel 9083801256" at bounding box center [821, 223] width 1149 height 20
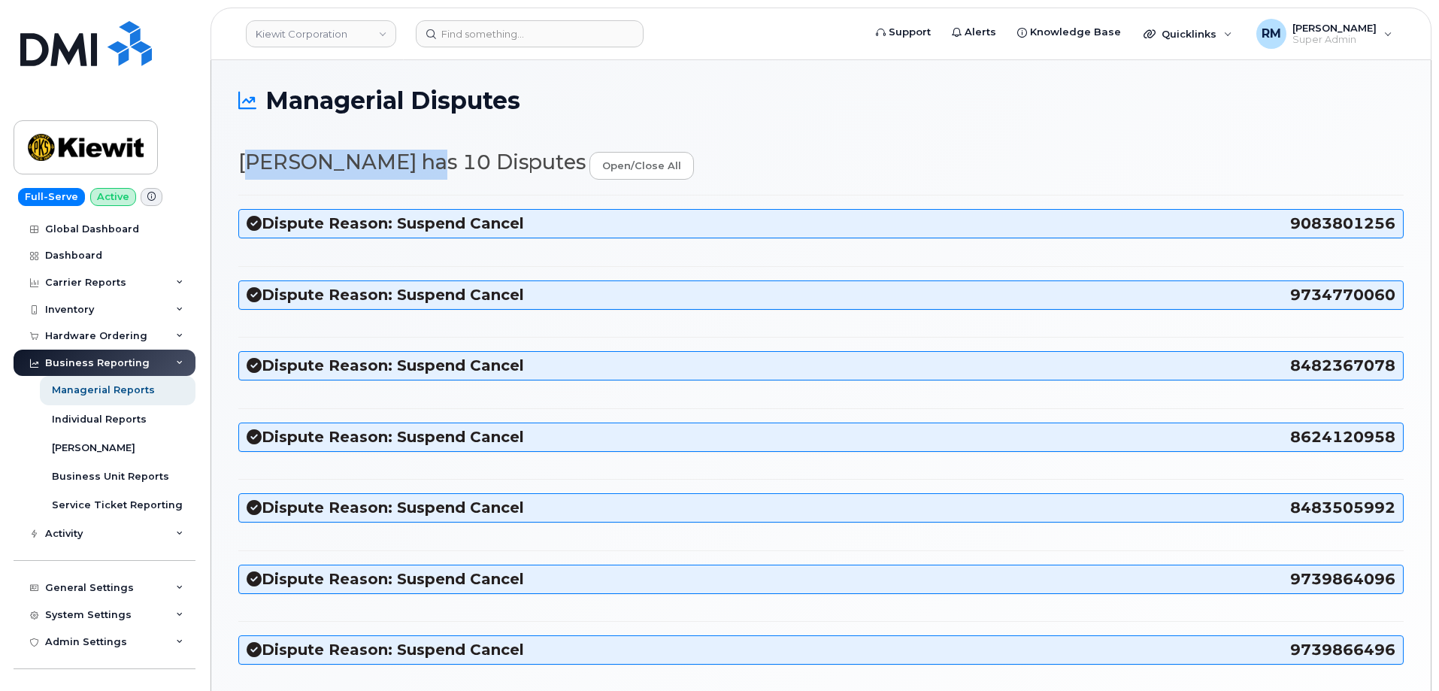
drag, startPoint x: 427, startPoint y: 165, endPoint x: 239, endPoint y: 167, distance: 187.9
click at [239, 167] on h2 "Madison Manahan has 10 Disputes open/close all" at bounding box center [820, 165] width 1165 height 29
copy h2 "Madison Manahan"
click at [213, 65] on div "Managerial Disputes Madison Manahan has 10 Disputes open/close all Dispute Reas…" at bounding box center [820, 517] width 1219 height 914
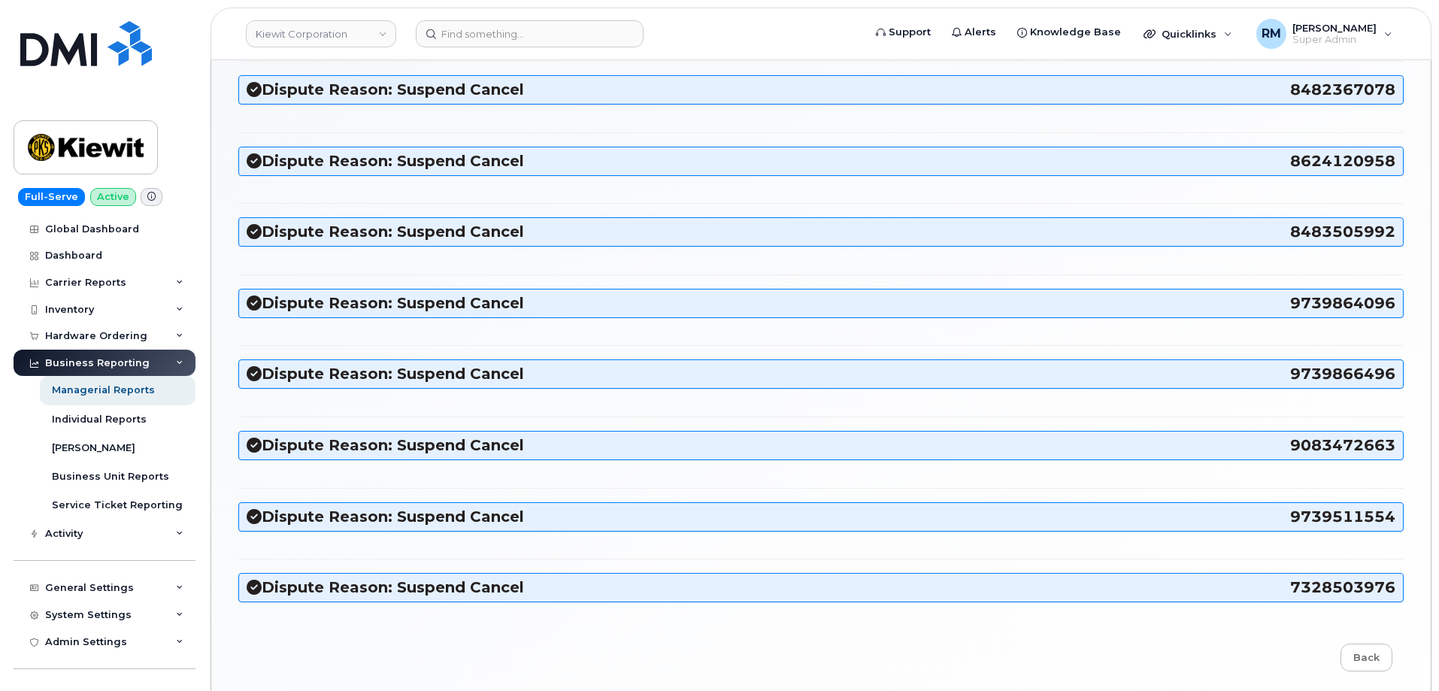
scroll to position [332, 0]
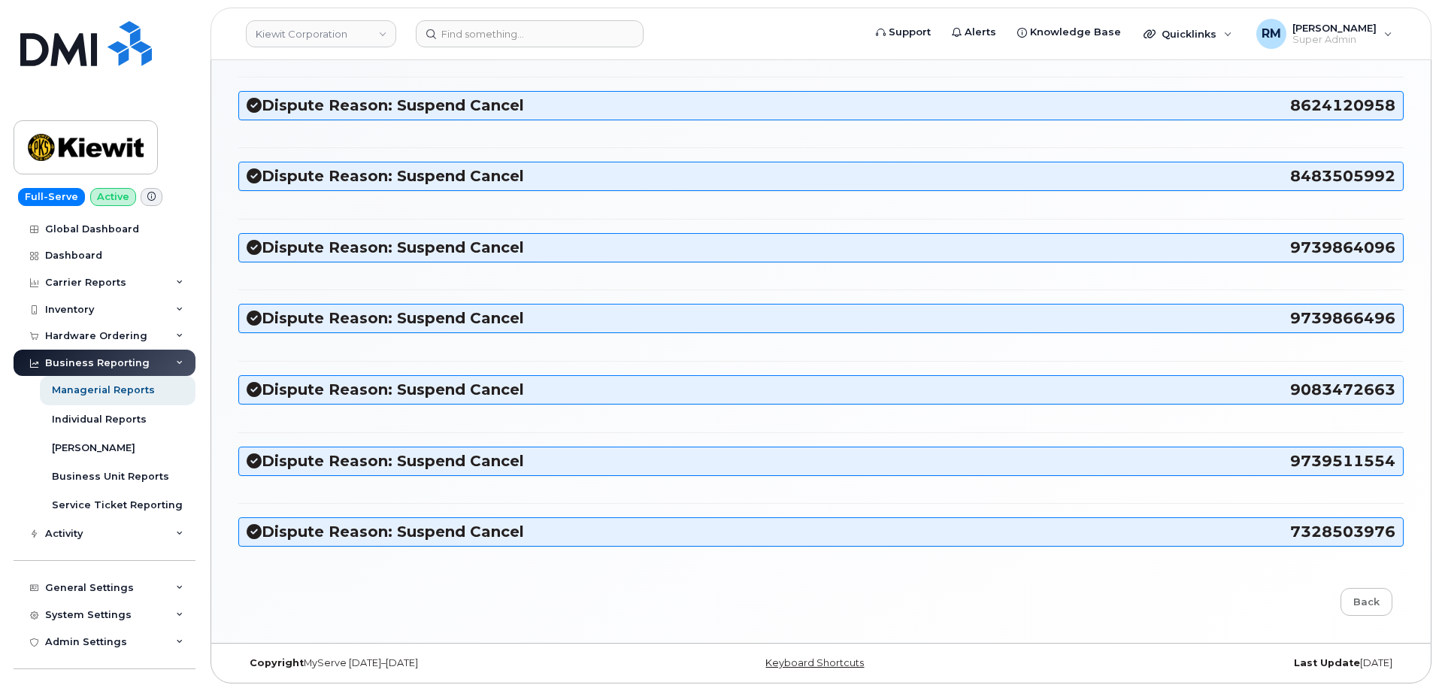
click at [315, 185] on h3 "Dispute Reason: Suspend Cancel 8483505992" at bounding box center [821, 176] width 1149 height 20
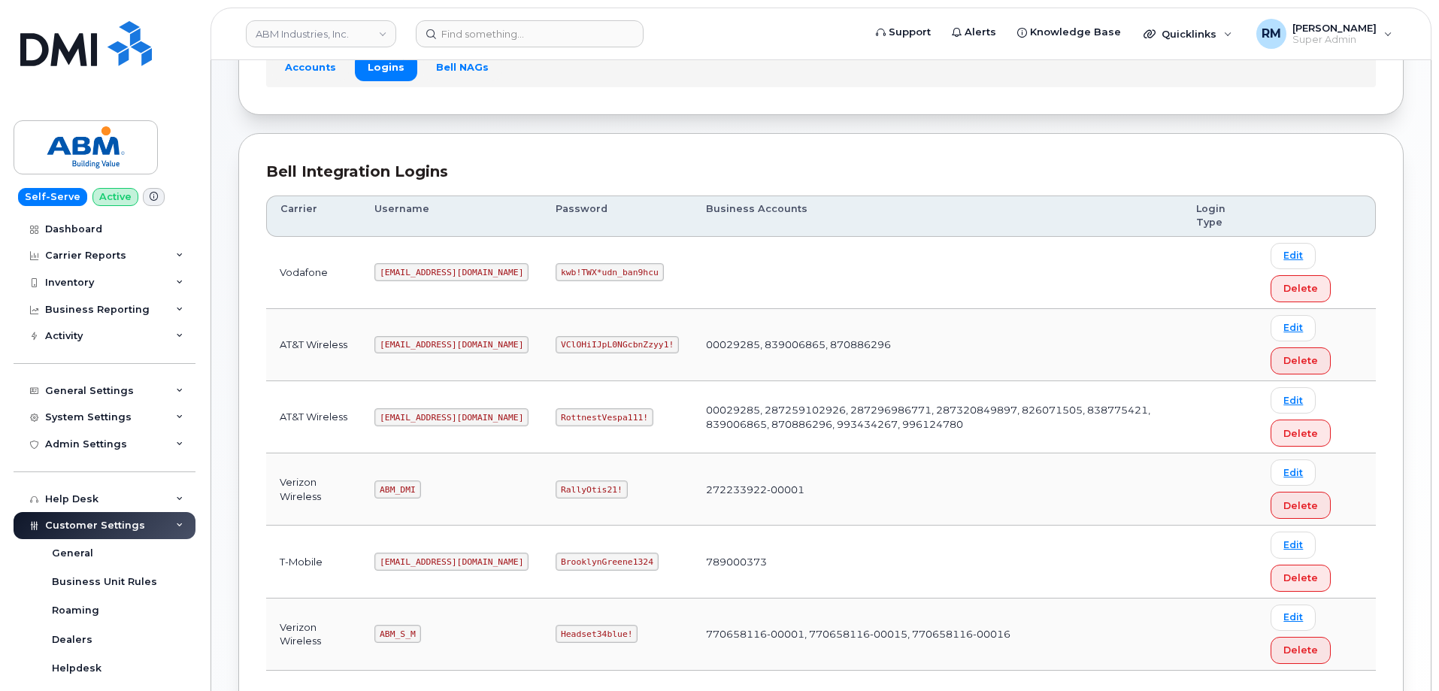
scroll to position [150, 0]
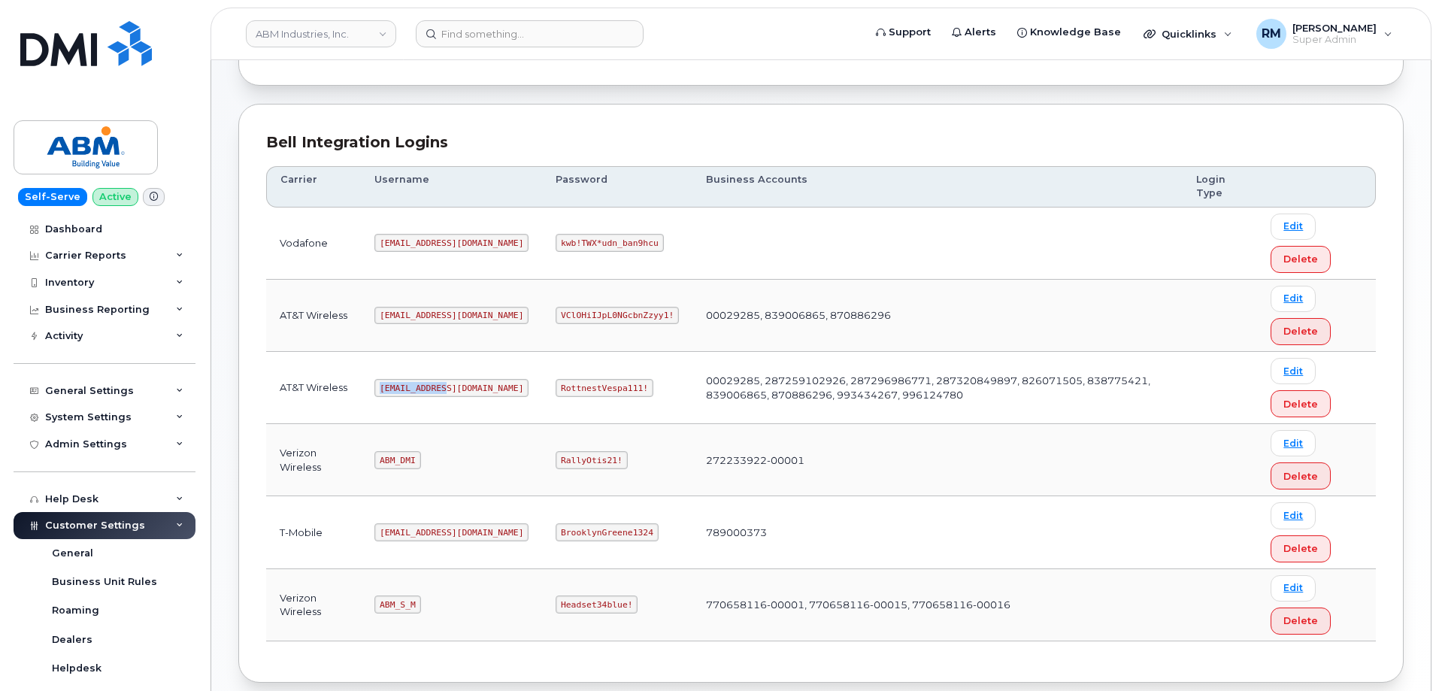
drag, startPoint x: 380, startPoint y: 387, endPoint x: 488, endPoint y: 387, distance: 107.5
click at [488, 387] on td "[EMAIL_ADDRESS][DOMAIN_NAME]" at bounding box center [451, 388] width 181 height 72
copy code "[EMAIL_ADDRESS][DOMAIN_NAME]"
click at [556, 392] on code "RottnestVespa111!" at bounding box center [605, 388] width 98 height 18
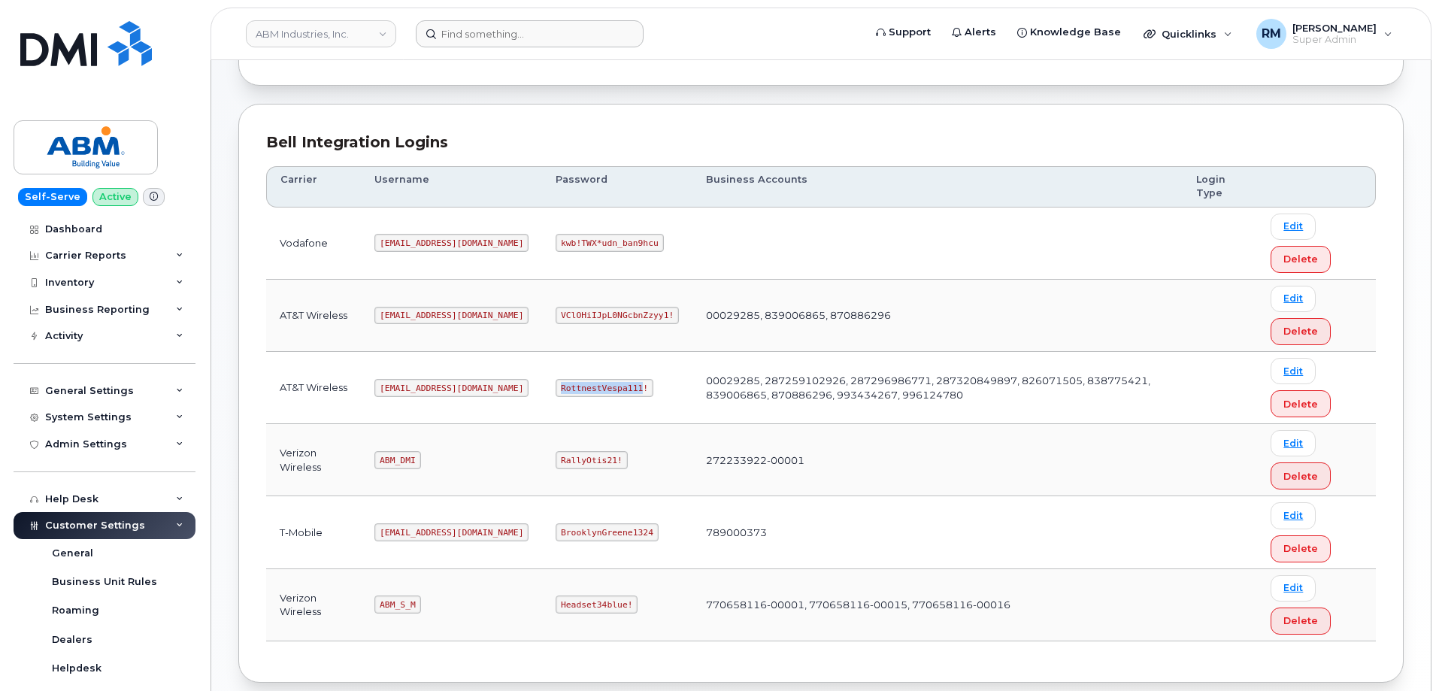
copy code "RottnestVespa111"
drag, startPoint x: 381, startPoint y: 606, endPoint x: 432, endPoint y: 604, distance: 50.4
click at [432, 604] on td "ABM_S_M" at bounding box center [451, 605] width 181 height 72
copy code "ABM_S_M"
click at [556, 605] on code "Headset34blue!" at bounding box center [597, 604] width 82 height 18
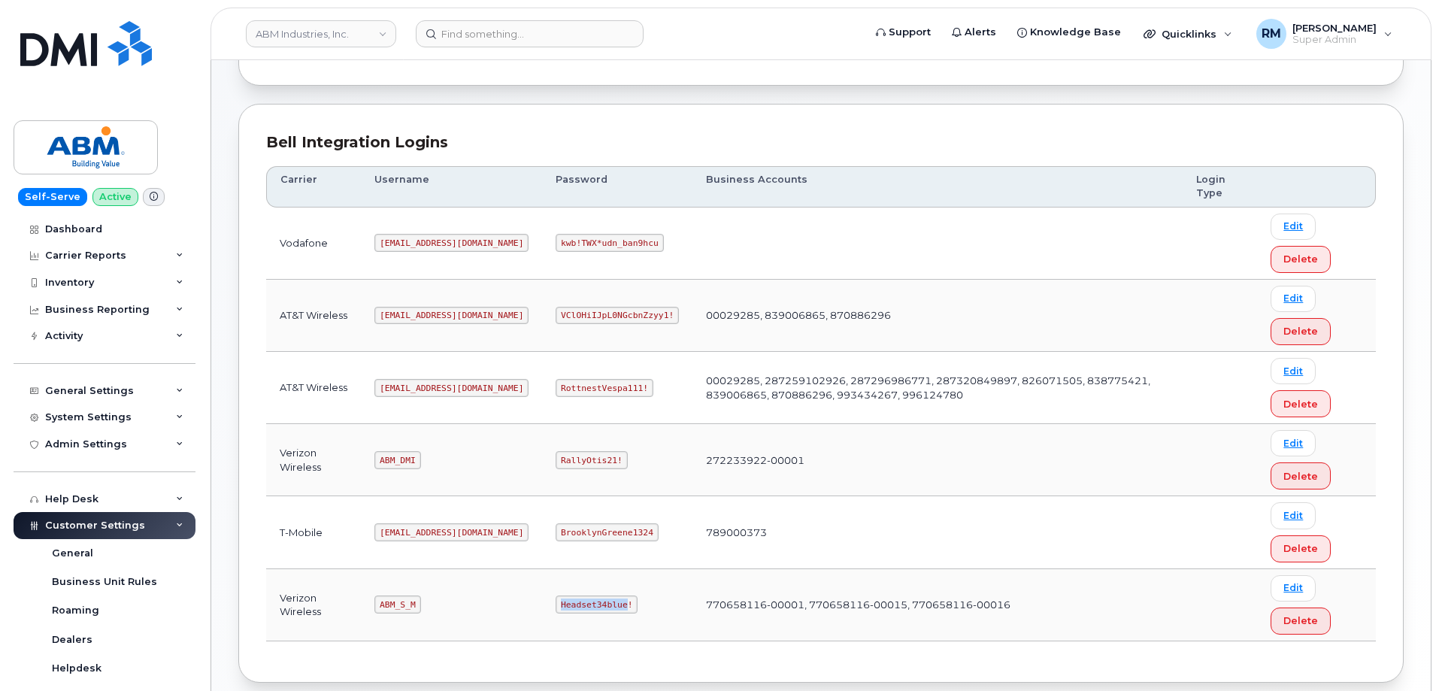
click at [556, 605] on code "Headset34blue!" at bounding box center [597, 604] width 82 height 18
copy code "Headset34blue"
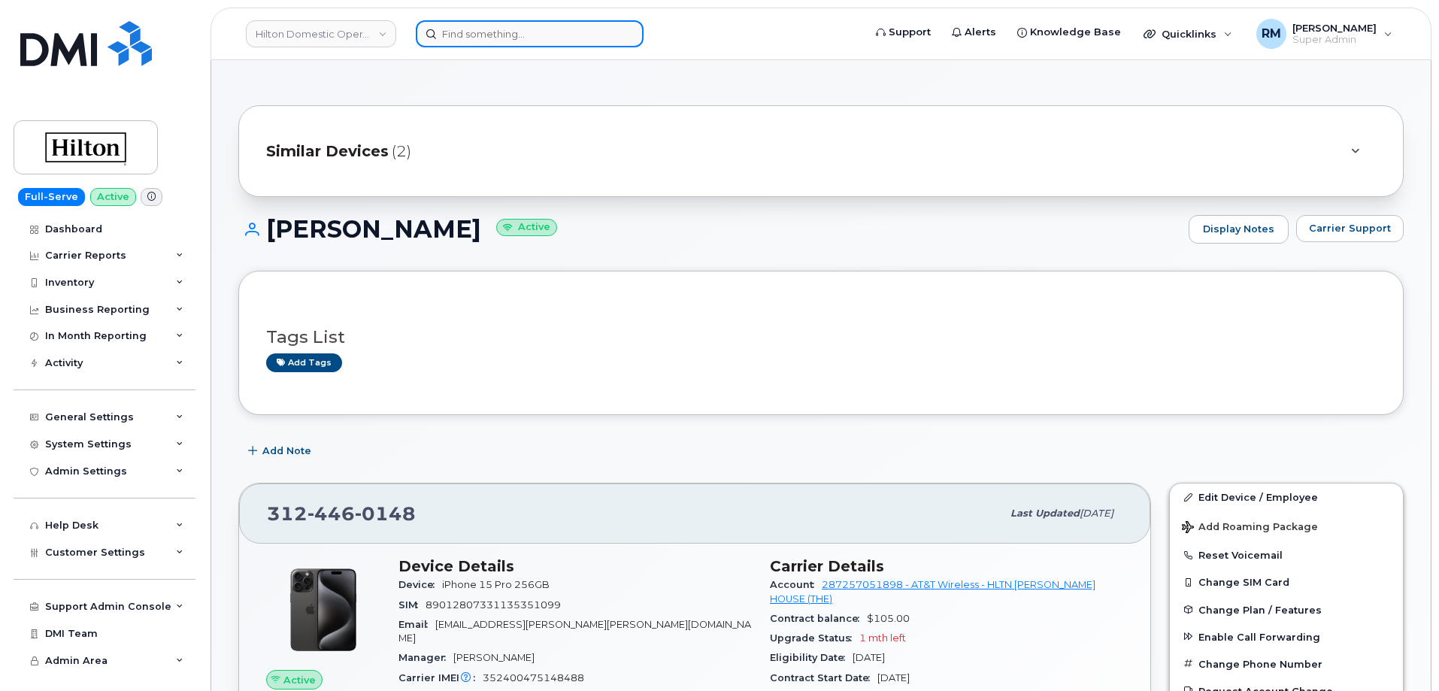
drag, startPoint x: 0, startPoint y: 0, endPoint x: 441, endPoint y: 36, distance: 442.0
click at [444, 35] on input at bounding box center [530, 33] width 228 height 27
paste input "901-647-2155"
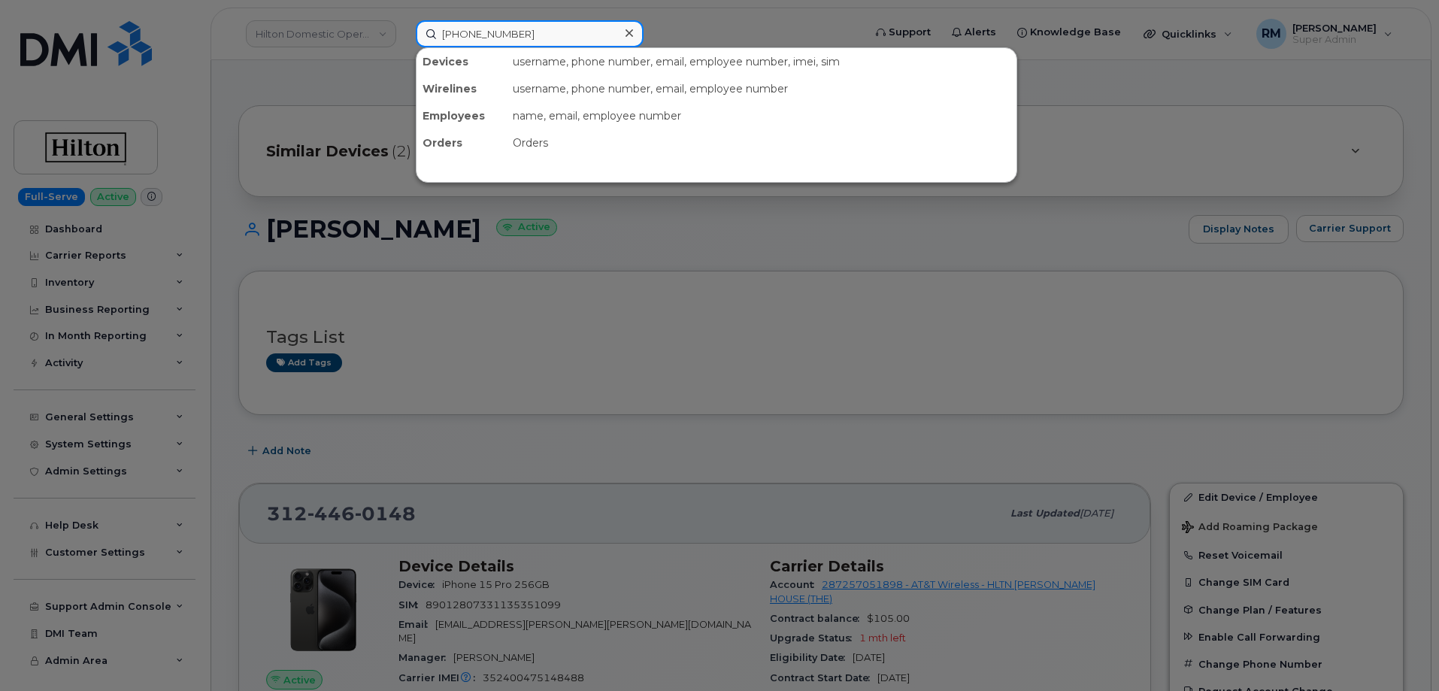
type input "901-647-2155"
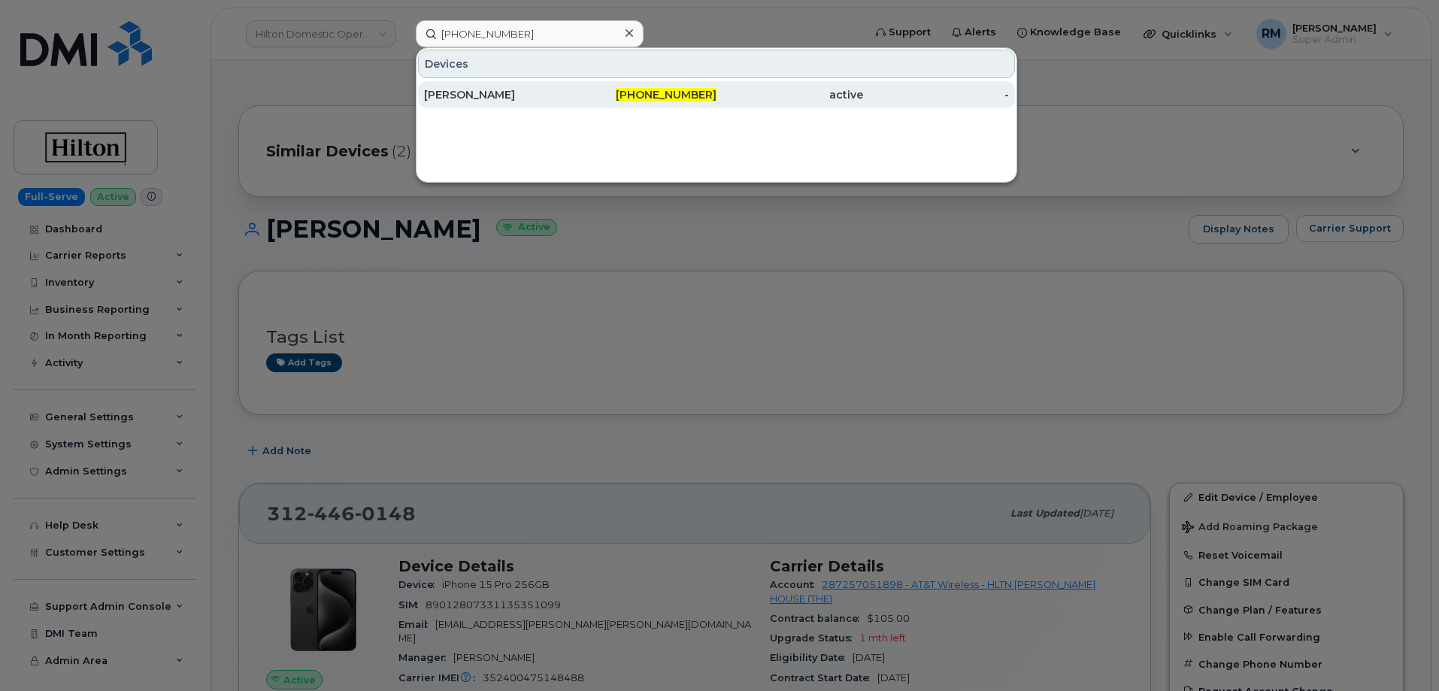
click at [481, 90] on div "JEREMY STEWART" at bounding box center [497, 94] width 147 height 15
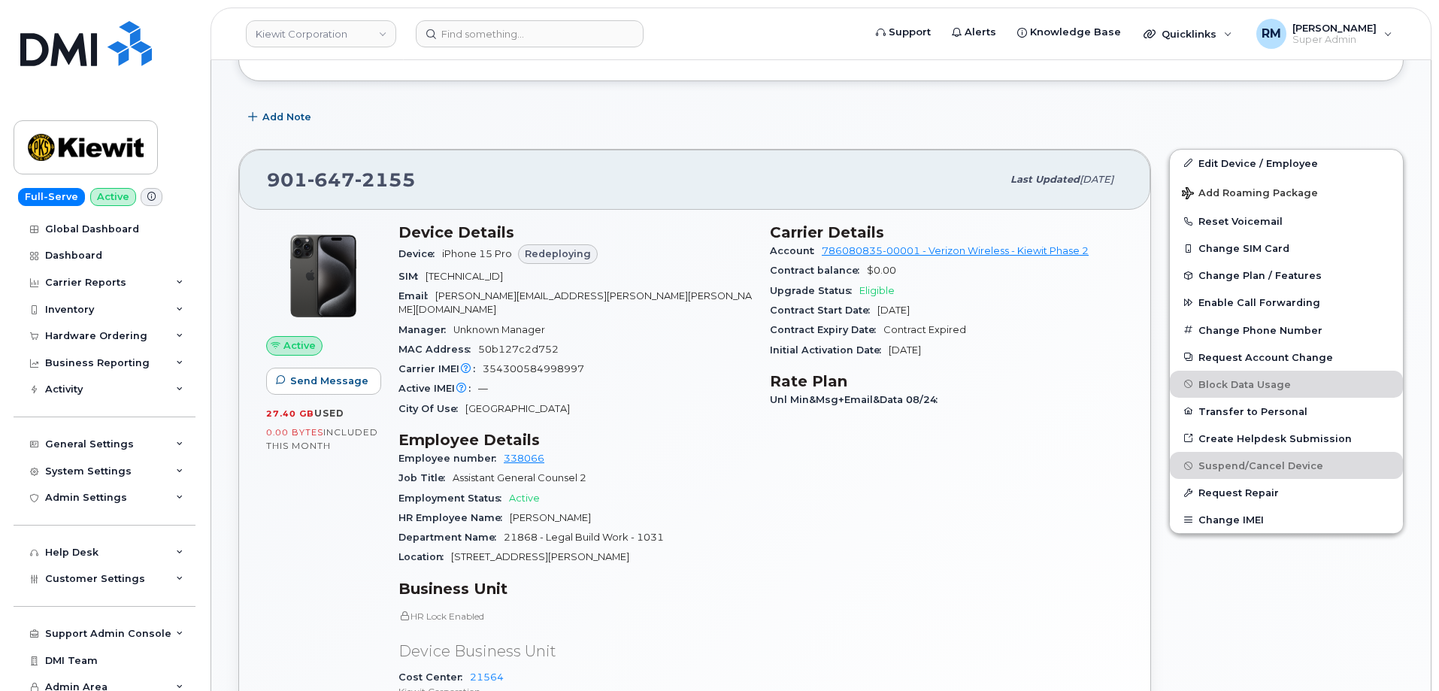
scroll to position [376, 0]
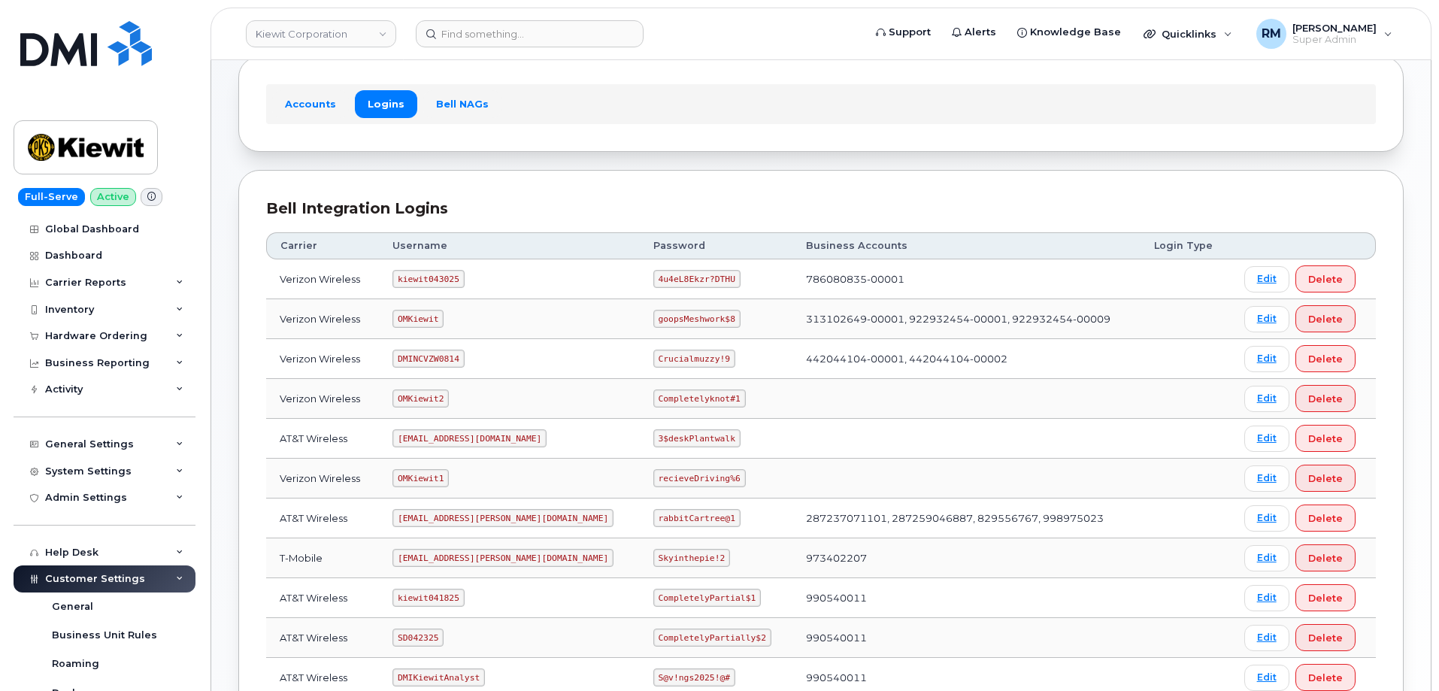
scroll to position [226, 0]
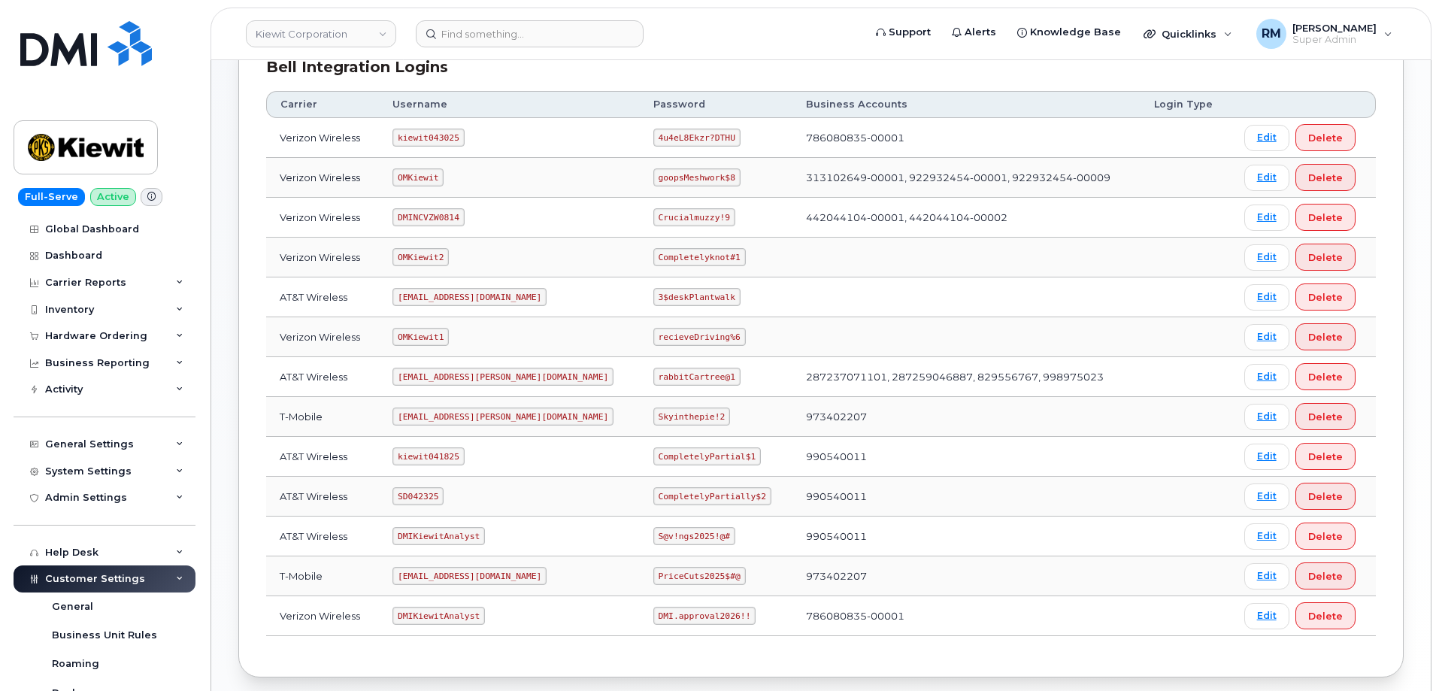
click at [428, 500] on code "SD042325" at bounding box center [417, 496] width 51 height 18
copy code "SD042325"
drag, startPoint x: 662, startPoint y: 495, endPoint x: 707, endPoint y: 495, distance: 45.1
click at [707, 495] on code "CompletelyPartially$2" at bounding box center [712, 496] width 118 height 18
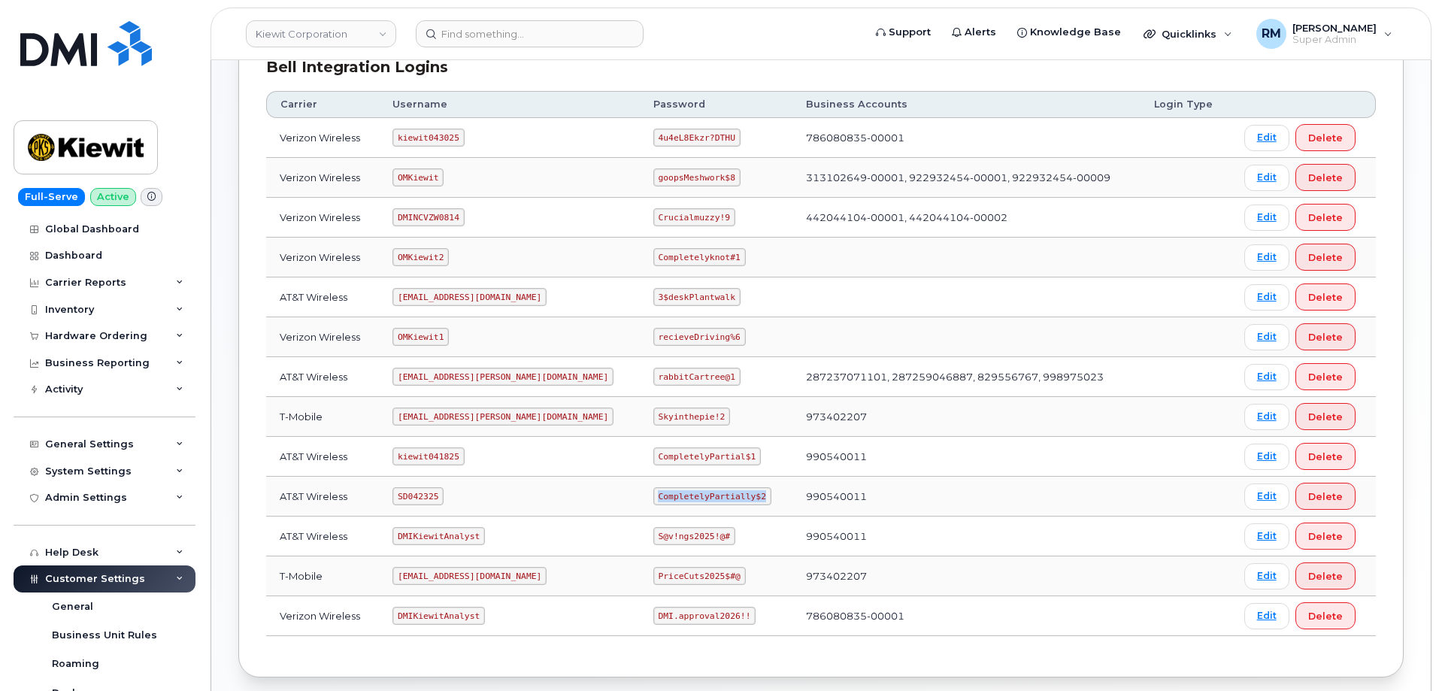
copy code "CompletelyPartially$2"
click at [504, 38] on input at bounding box center [530, 33] width 228 height 27
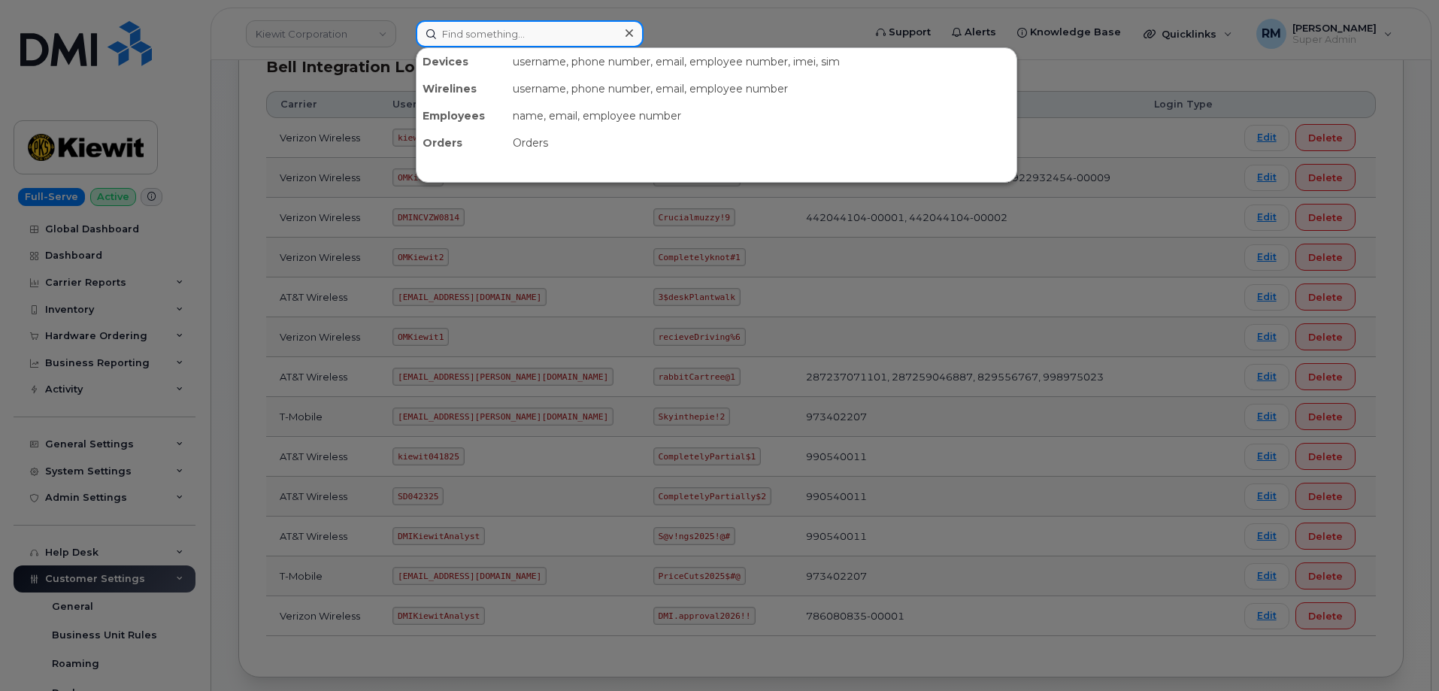
paste input "8483505992"
type input "8483505992"
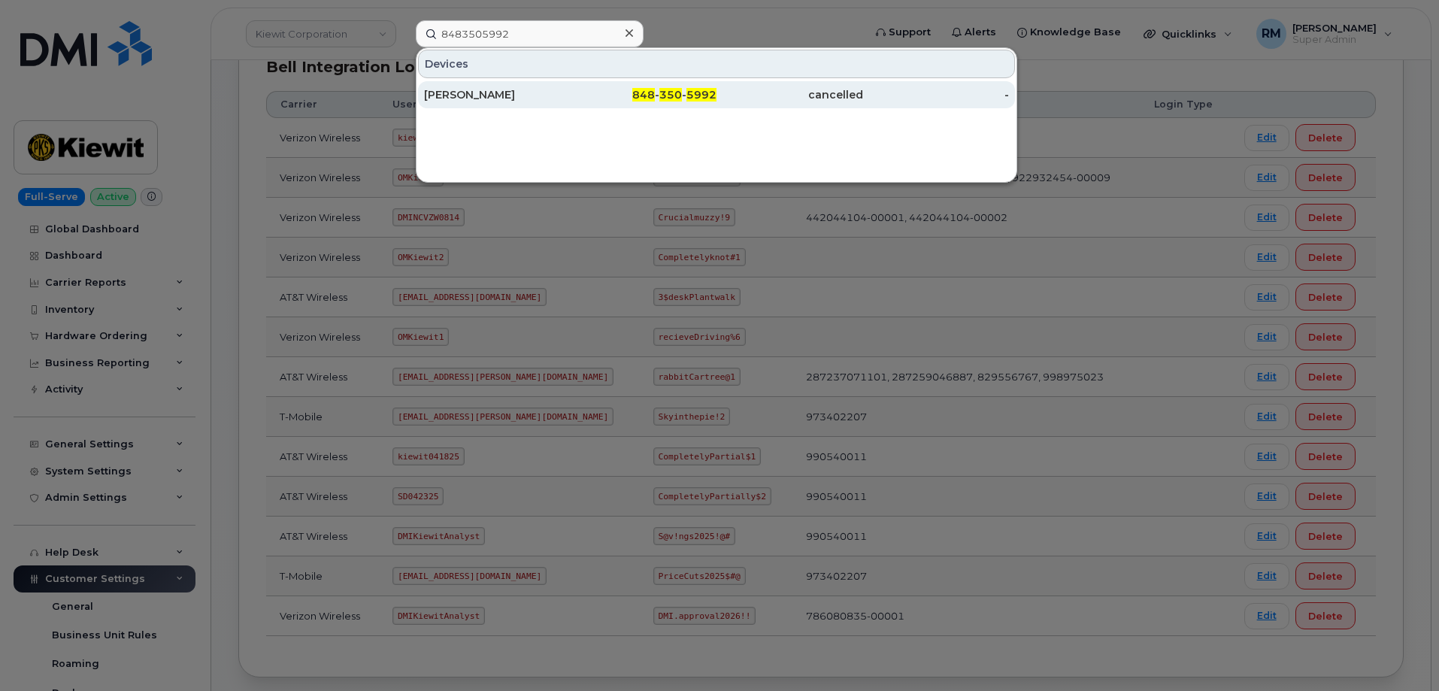
click at [515, 89] on div "[PERSON_NAME]" at bounding box center [497, 94] width 147 height 15
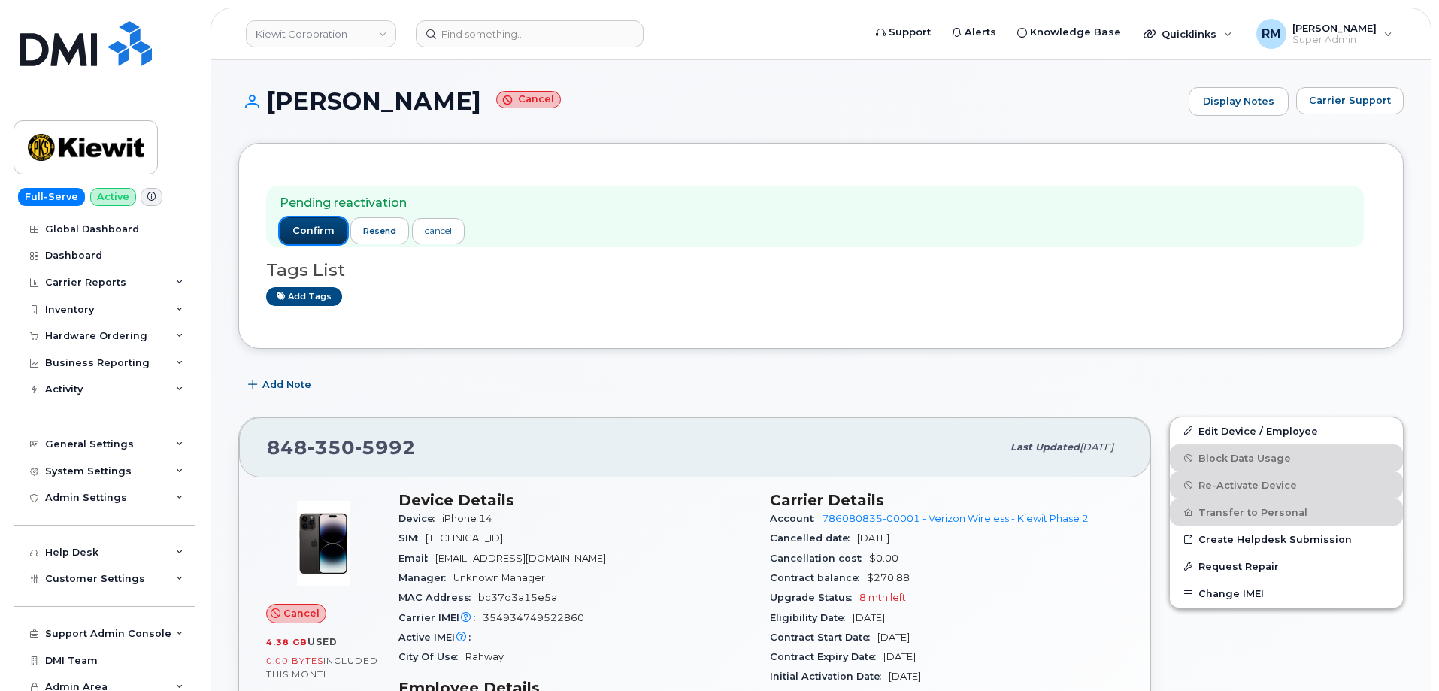
click at [307, 233] on span "confirm" at bounding box center [313, 231] width 42 height 14
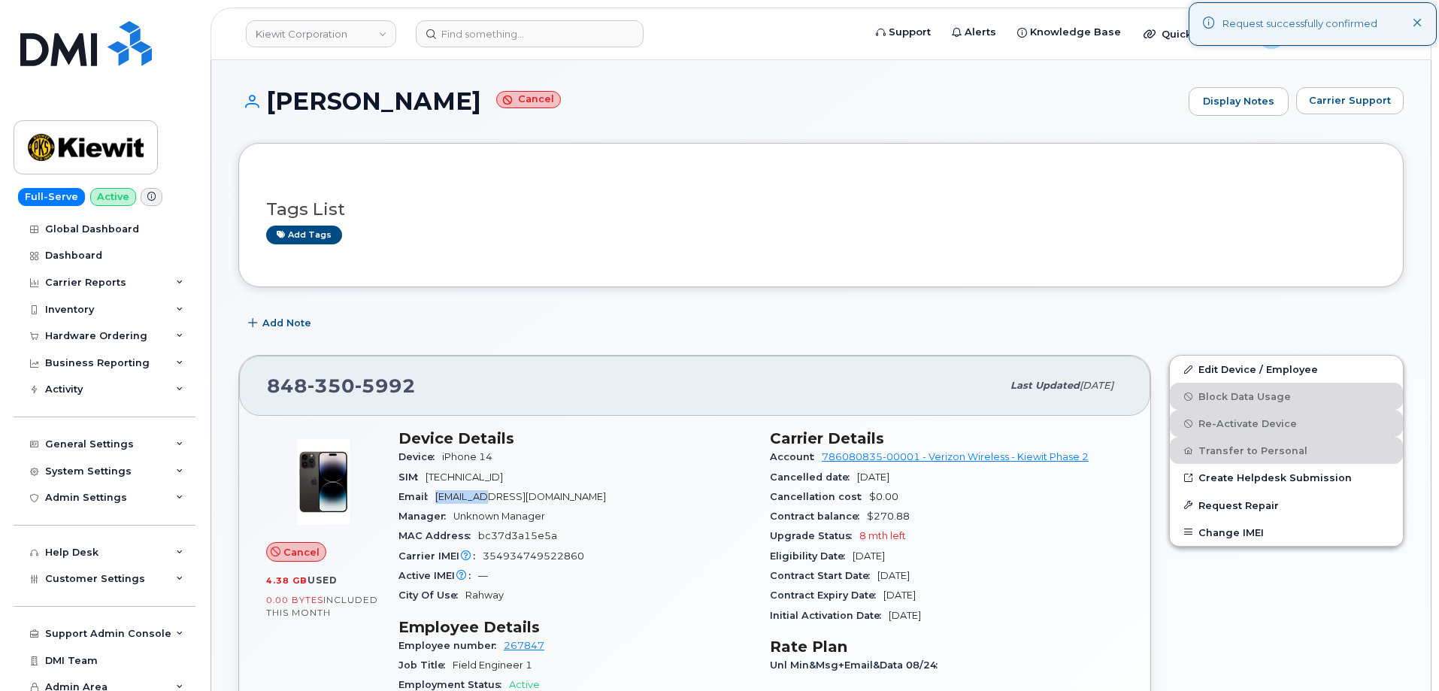
drag, startPoint x: 483, startPoint y: 495, endPoint x: 438, endPoint y: 498, distance: 44.4
click at [438, 498] on span "[EMAIL_ADDRESS][DOMAIN_NAME]" at bounding box center [520, 496] width 171 height 11
copy span "SEIF.ISSA"
click at [1237, 374] on link "Edit Device / Employee" at bounding box center [1286, 369] width 233 height 27
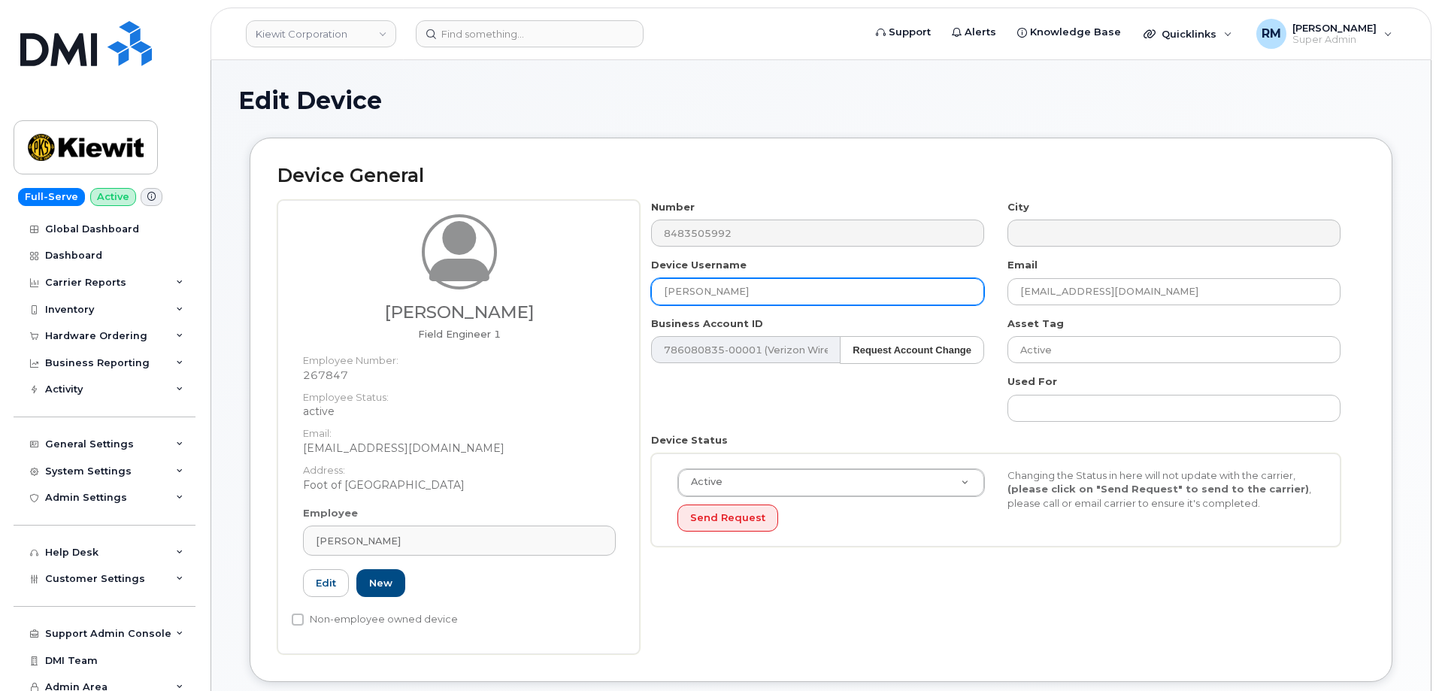
drag, startPoint x: 788, startPoint y: 287, endPoint x: 575, endPoint y: 299, distance: 213.1
click at [576, 299] on div "[PERSON_NAME] Field Engineer 1 Employee Number: 267847 Employee Status: active …" at bounding box center [820, 427] width 1087 height 454
paste input "SEIF.ISSA"
click at [689, 291] on input "SEIF.ISSA" at bounding box center [817, 291] width 333 height 27
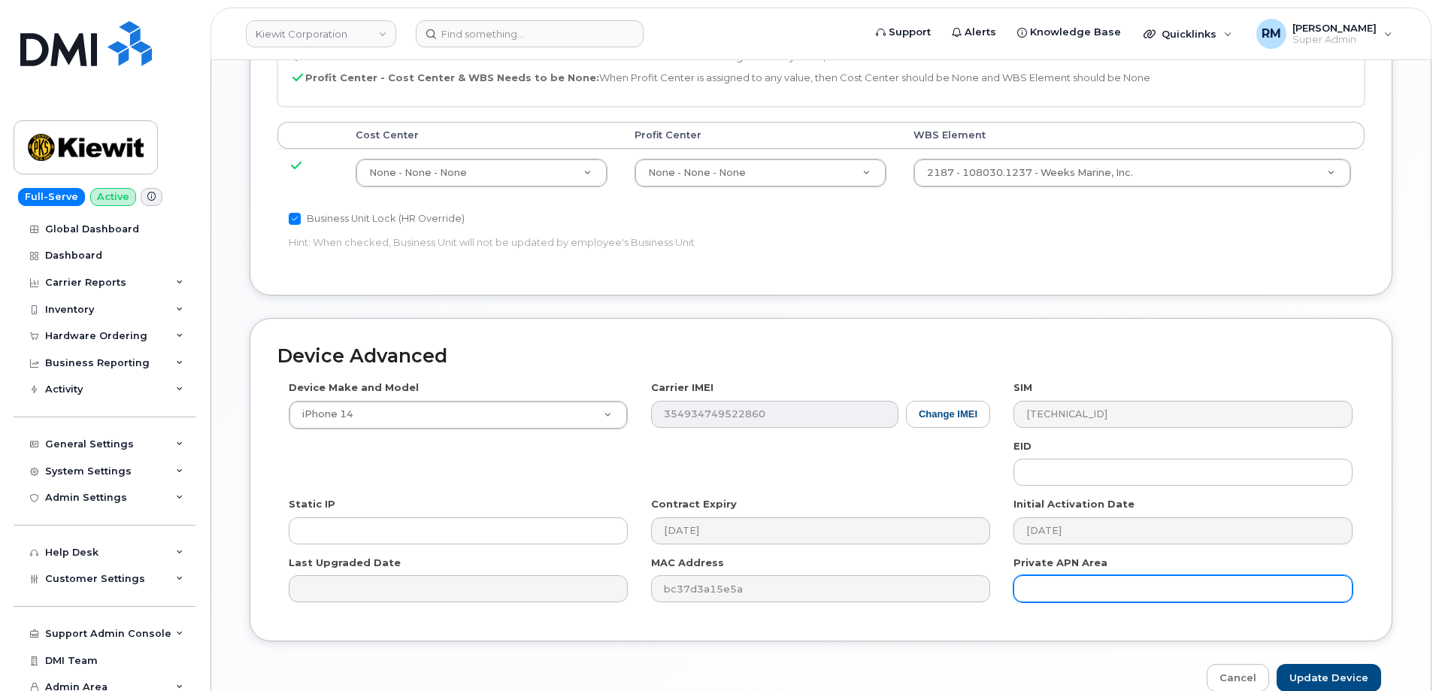
scroll to position [854, 0]
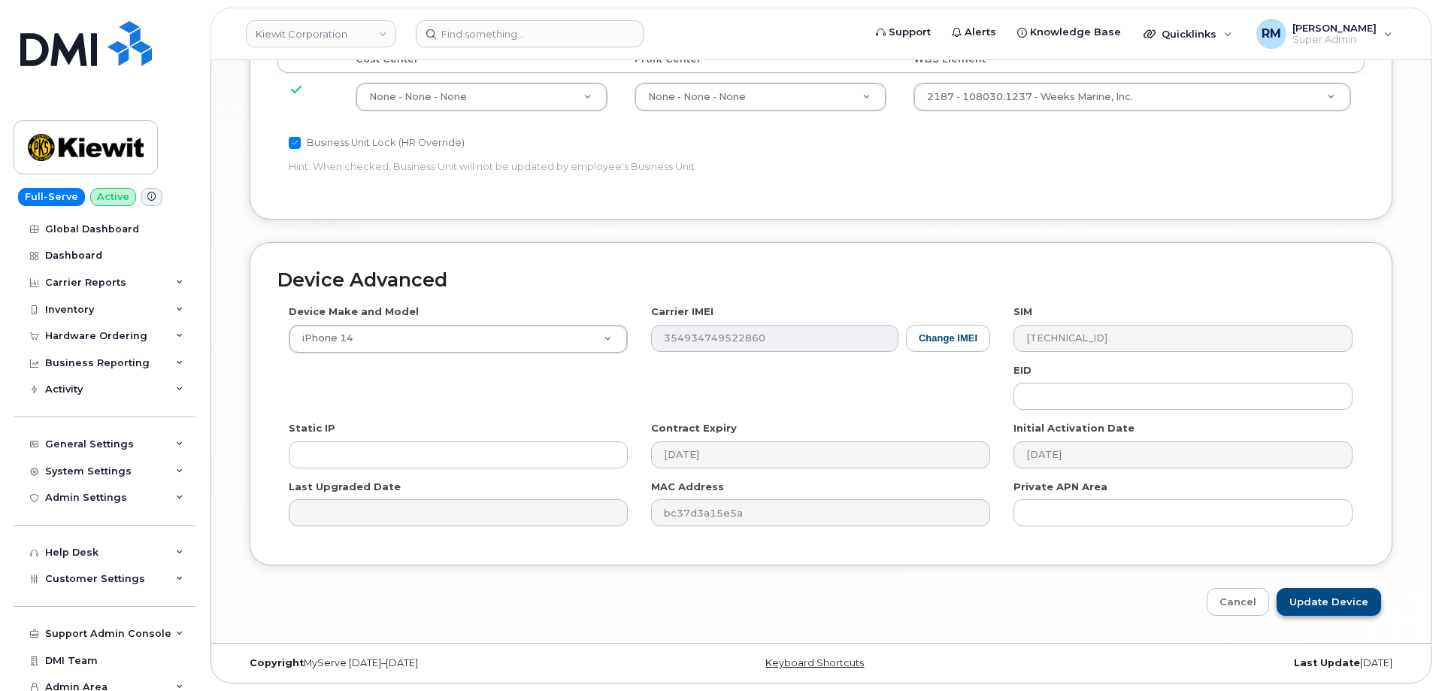
type input "[PERSON_NAME]"
click at [1339, 598] on input "Update Device" at bounding box center [1328, 602] width 104 height 28
type input "Saving..."
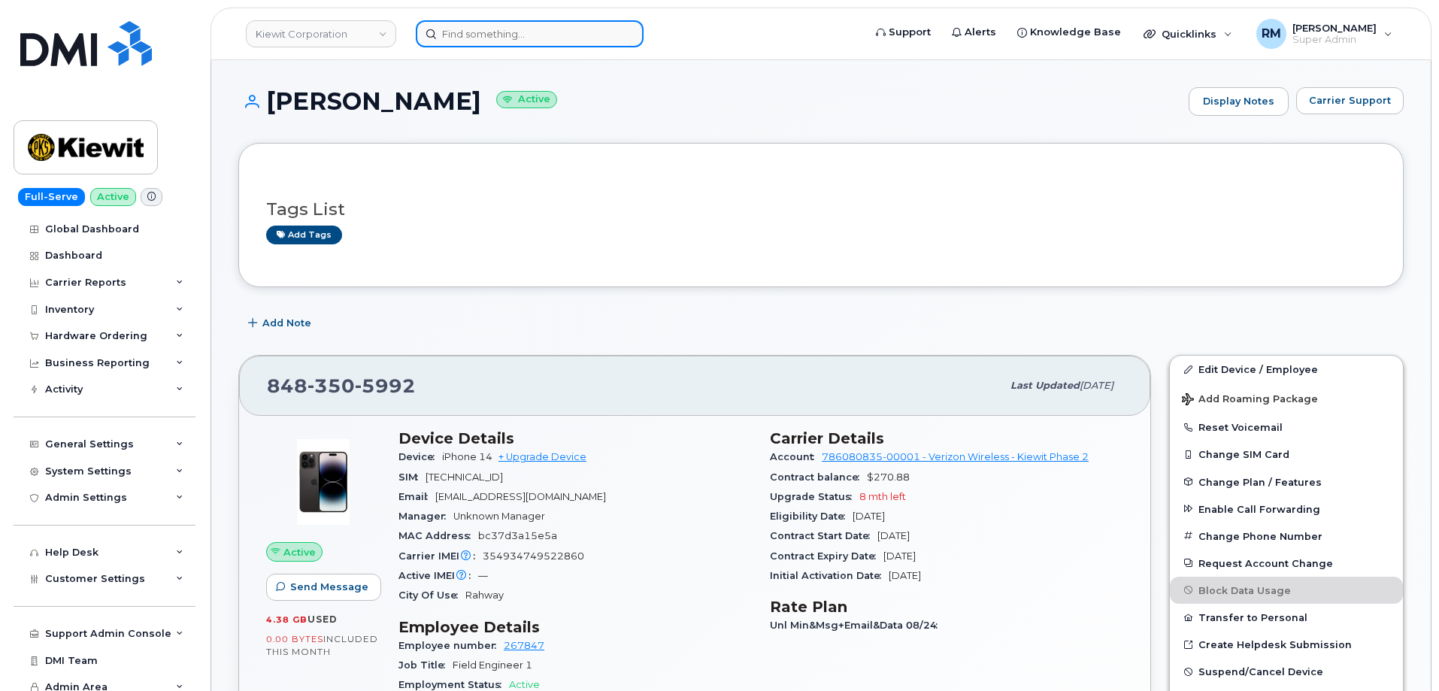
click at [498, 34] on input at bounding box center [530, 33] width 228 height 27
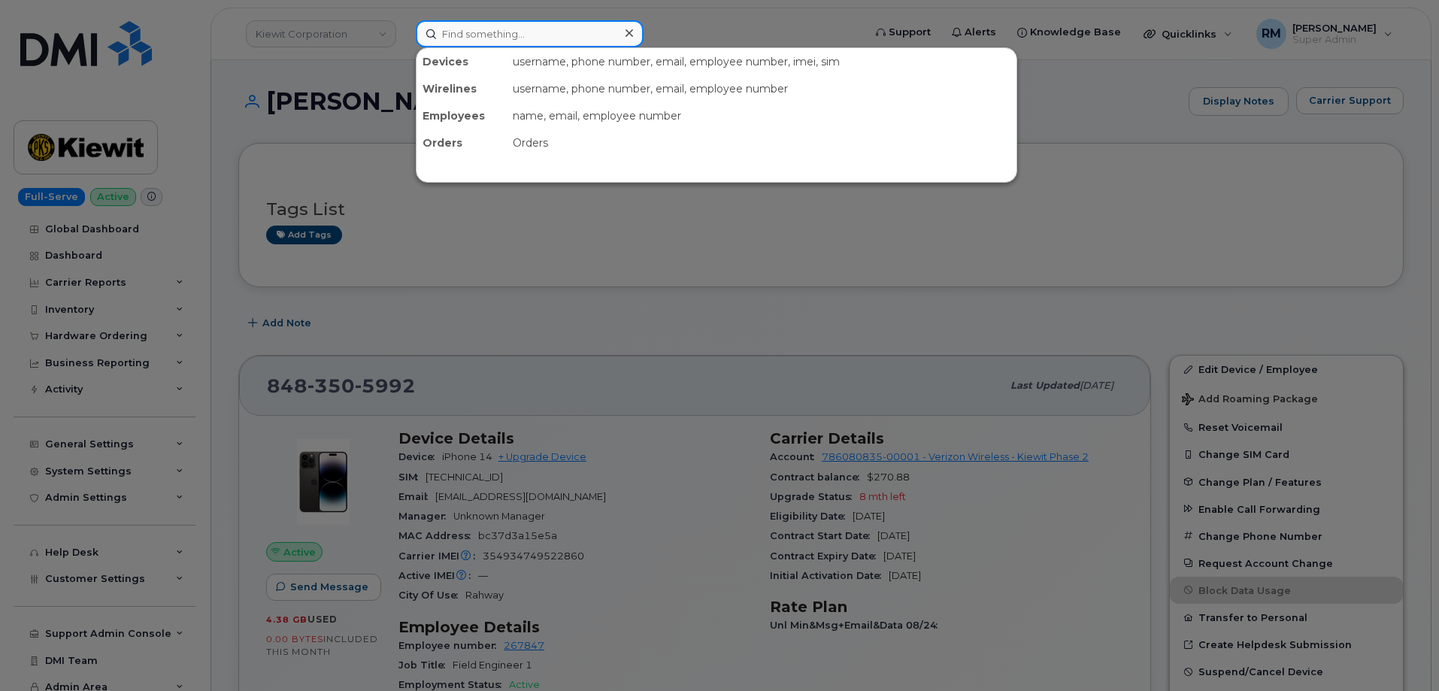
paste input "[PHONE_NUMBER]"
type input "604-999-2203"
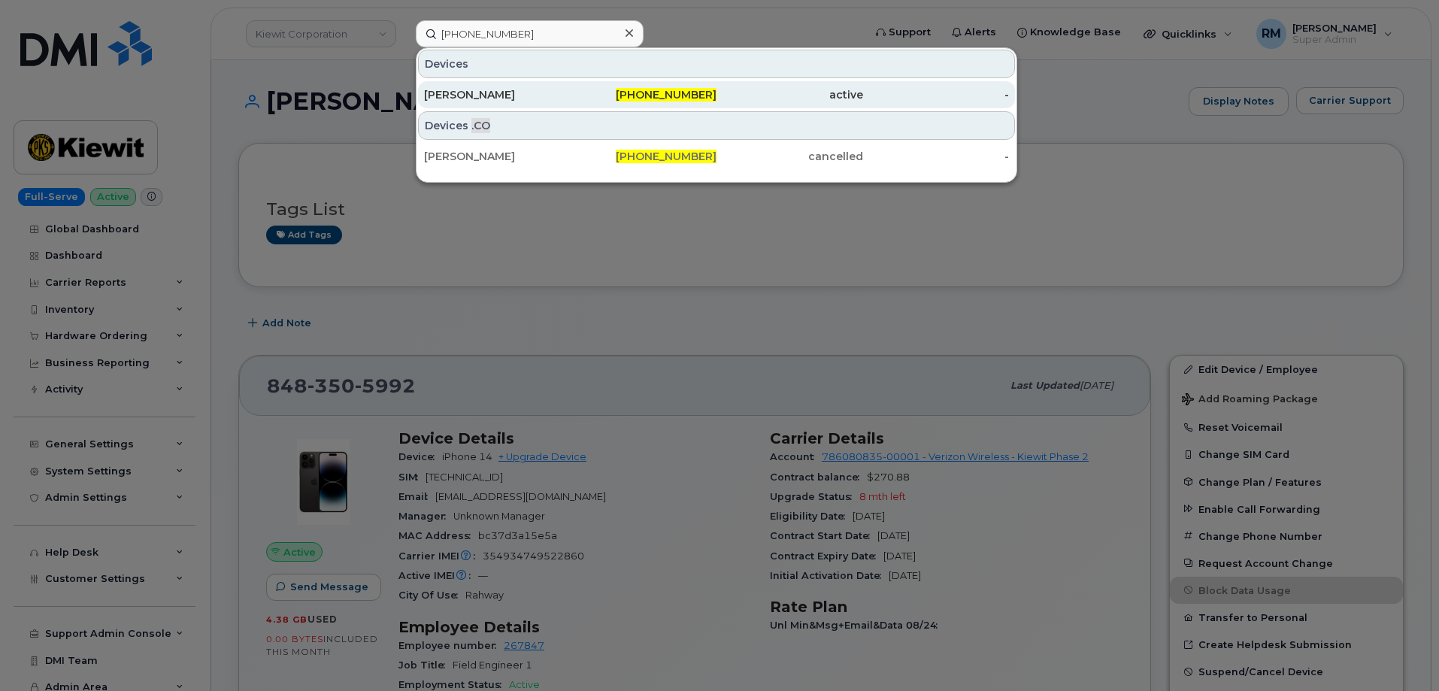
click at [510, 95] on div "[PERSON_NAME]" at bounding box center [497, 94] width 147 height 15
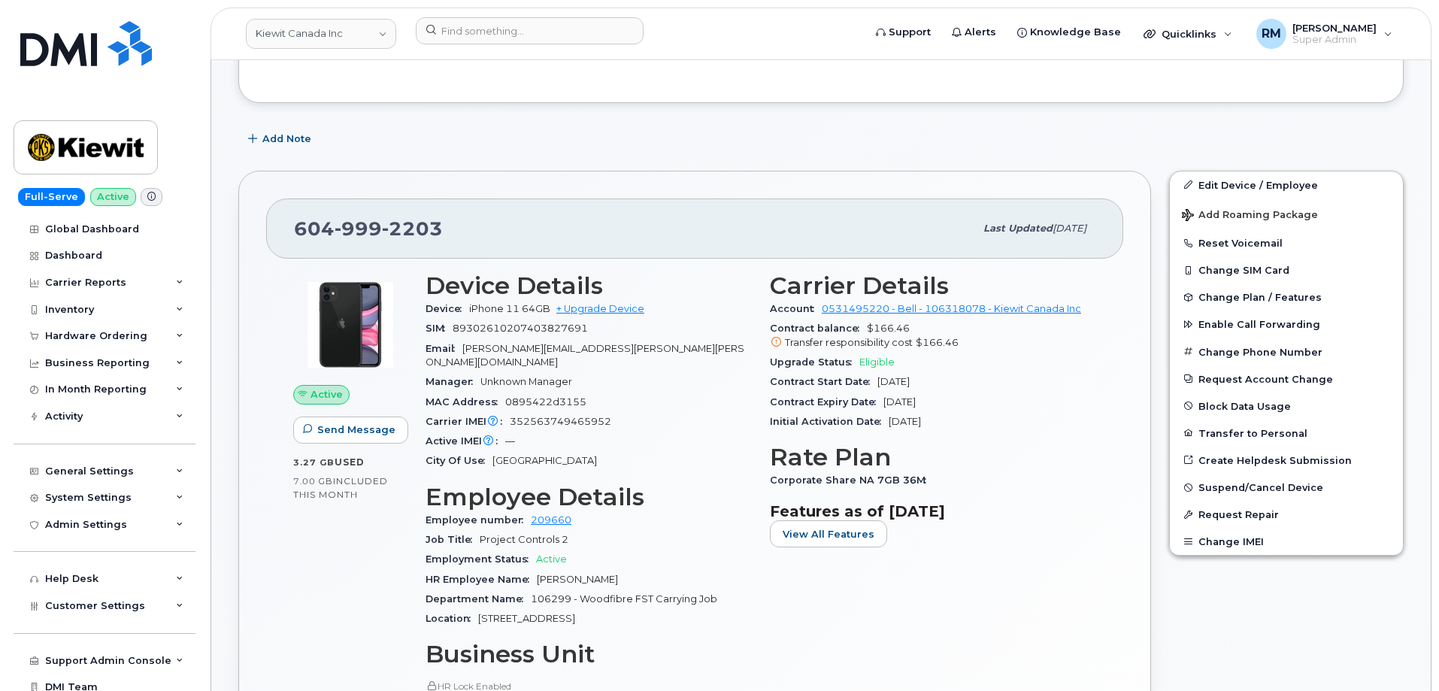
scroll to position [451, 0]
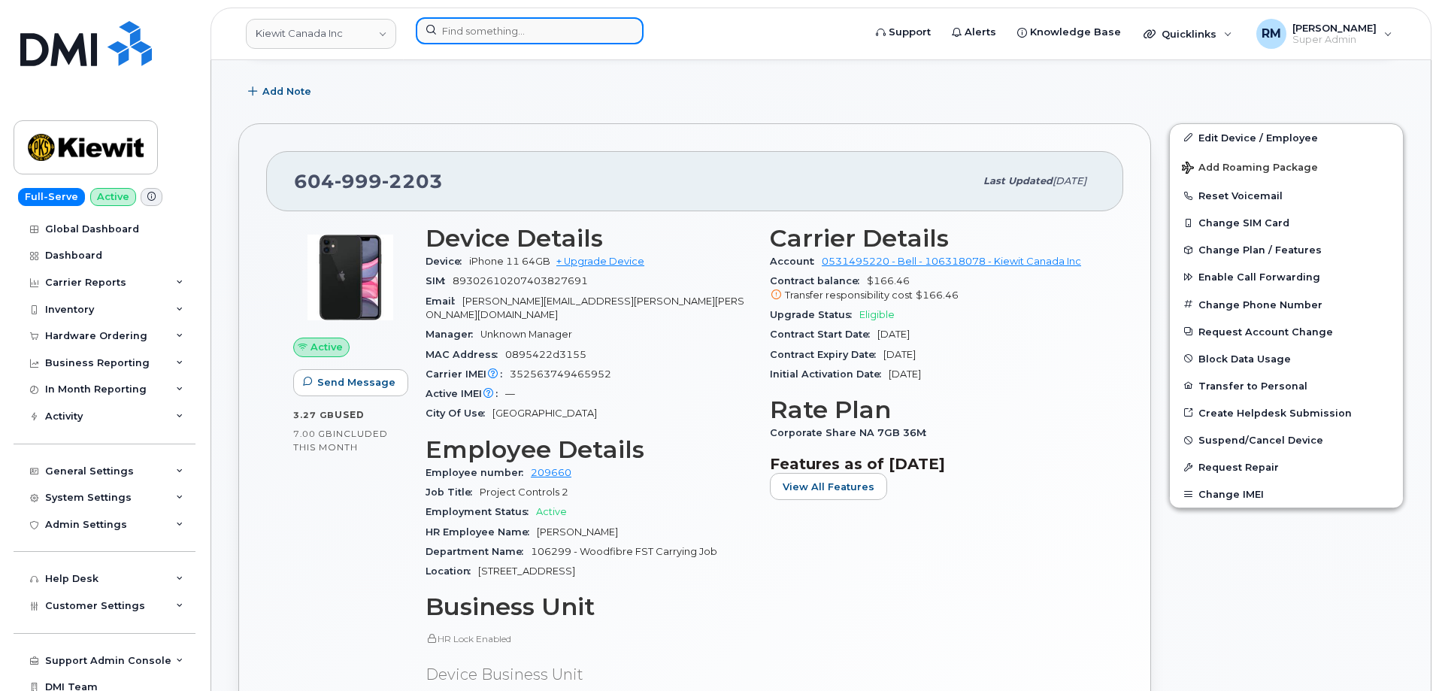
click at [469, 31] on input at bounding box center [530, 30] width 228 height 27
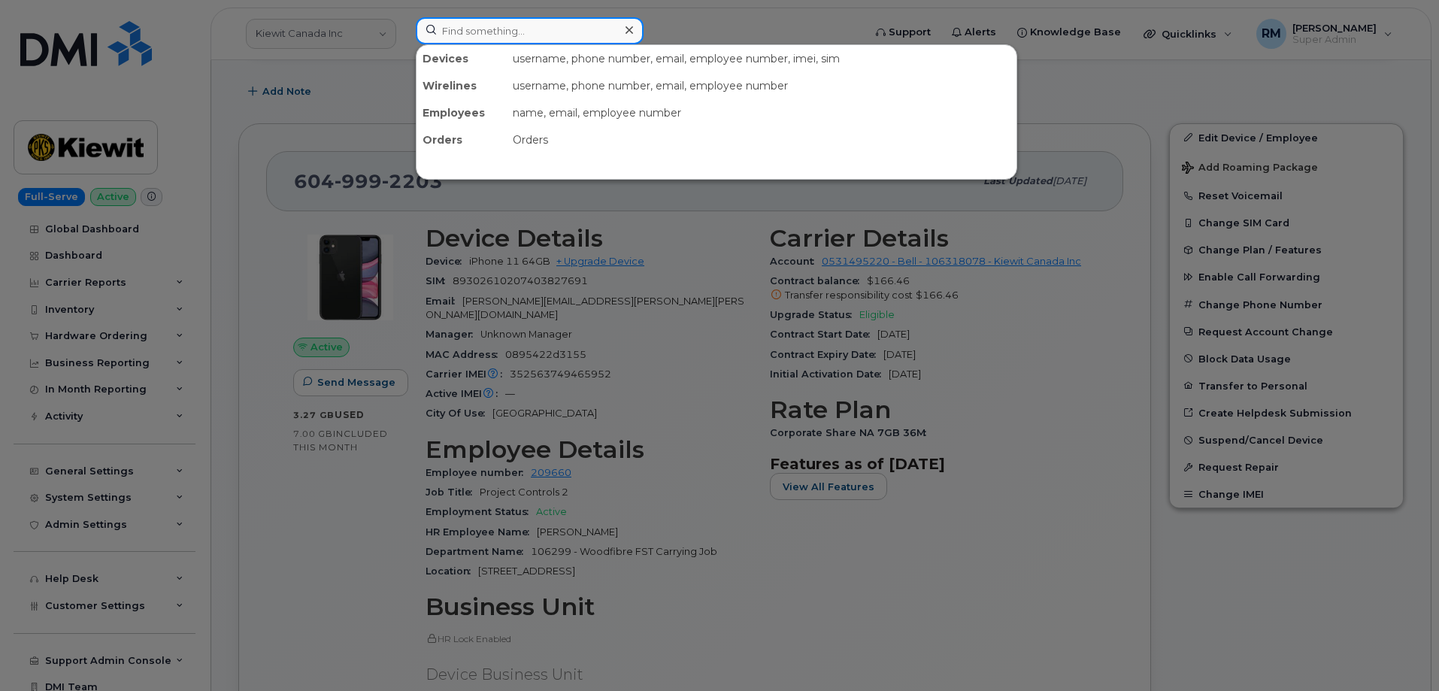
paste input "[PHONE_NUMBER]"
type input "[PHONE_NUMBER]"
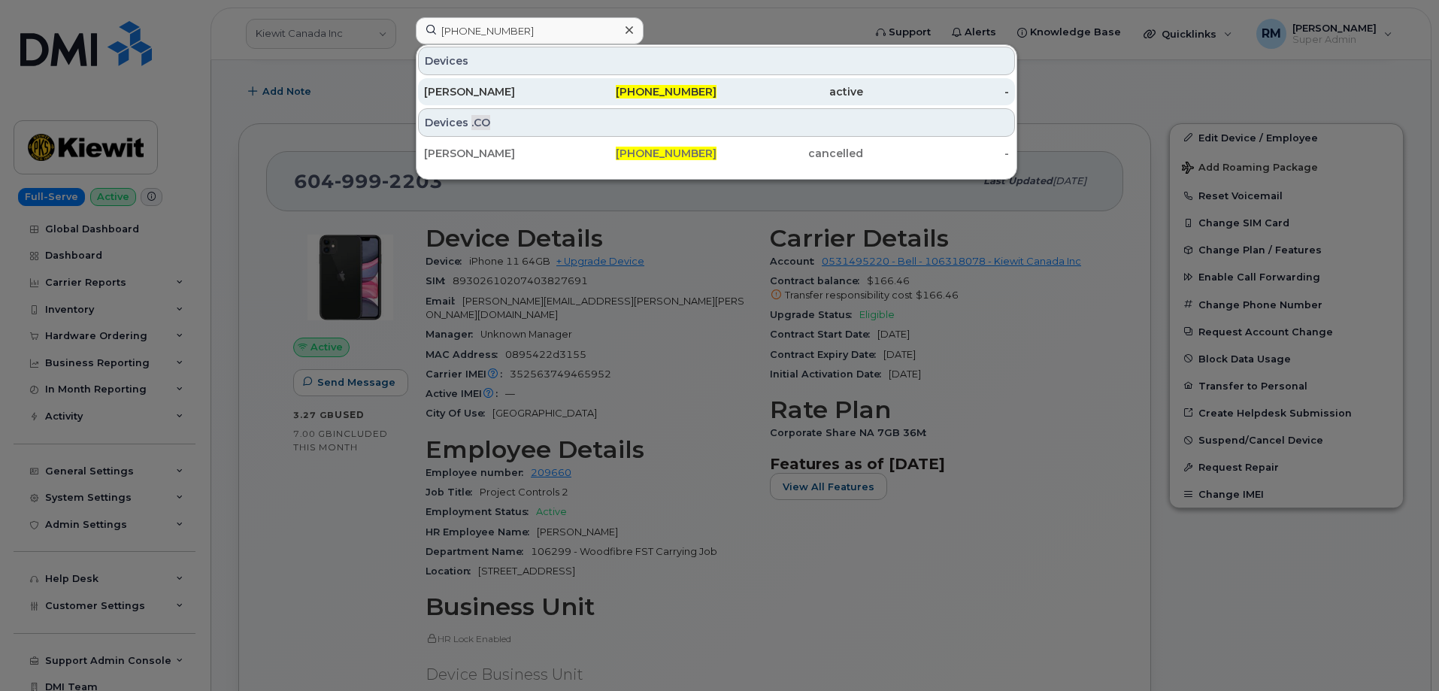
click at [563, 94] on div "[PERSON_NAME]" at bounding box center [497, 91] width 147 height 15
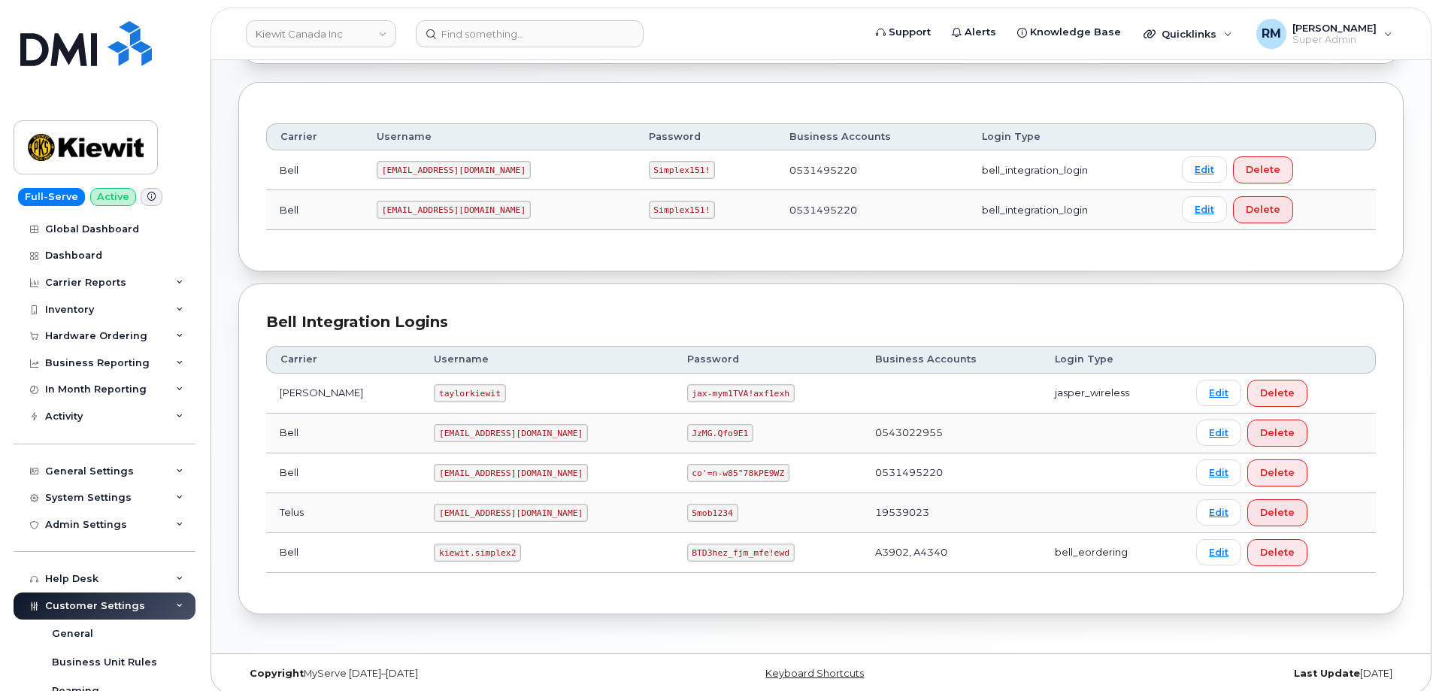
scroll to position [183, 0]
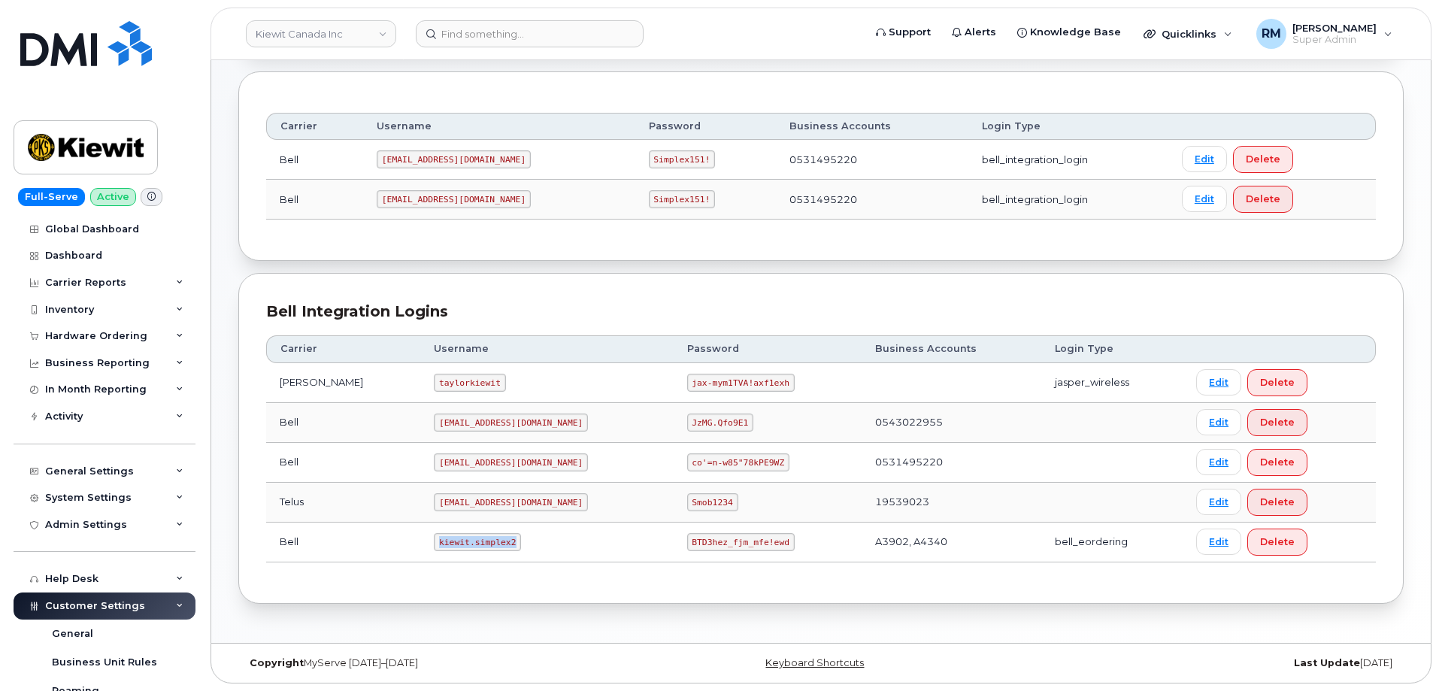
drag, startPoint x: 408, startPoint y: 543, endPoint x: 517, endPoint y: 541, distance: 109.0
click at [517, 541] on td "kiewit.simplex2" at bounding box center [546, 542] width 253 height 40
copy code "kiewit.simplex2"
drag, startPoint x: 637, startPoint y: 541, endPoint x: 786, endPoint y: 526, distance: 148.9
click at [784, 532] on td "BTD3hez_fjm_mfe!ewd" at bounding box center [768, 542] width 188 height 40
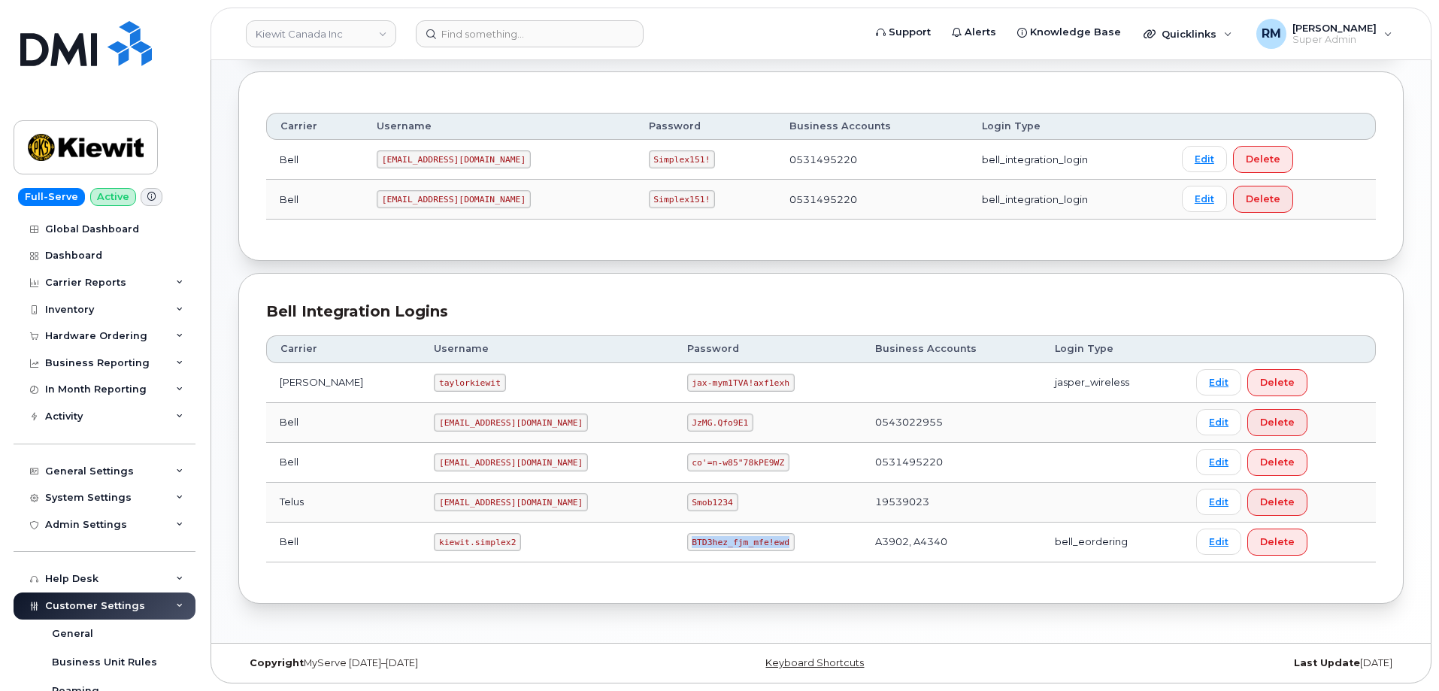
copy code "BTD3hez_fjm_mfe!ewd"
drag, startPoint x: 386, startPoint y: 160, endPoint x: 480, endPoint y: 157, distance: 94.0
click at [480, 157] on td "1PeterK@myserve.ca" at bounding box center [499, 160] width 272 height 40
copy code "1PeterK@myserve.ca"
drag, startPoint x: 605, startPoint y: 159, endPoint x: 653, endPoint y: 155, distance: 48.3
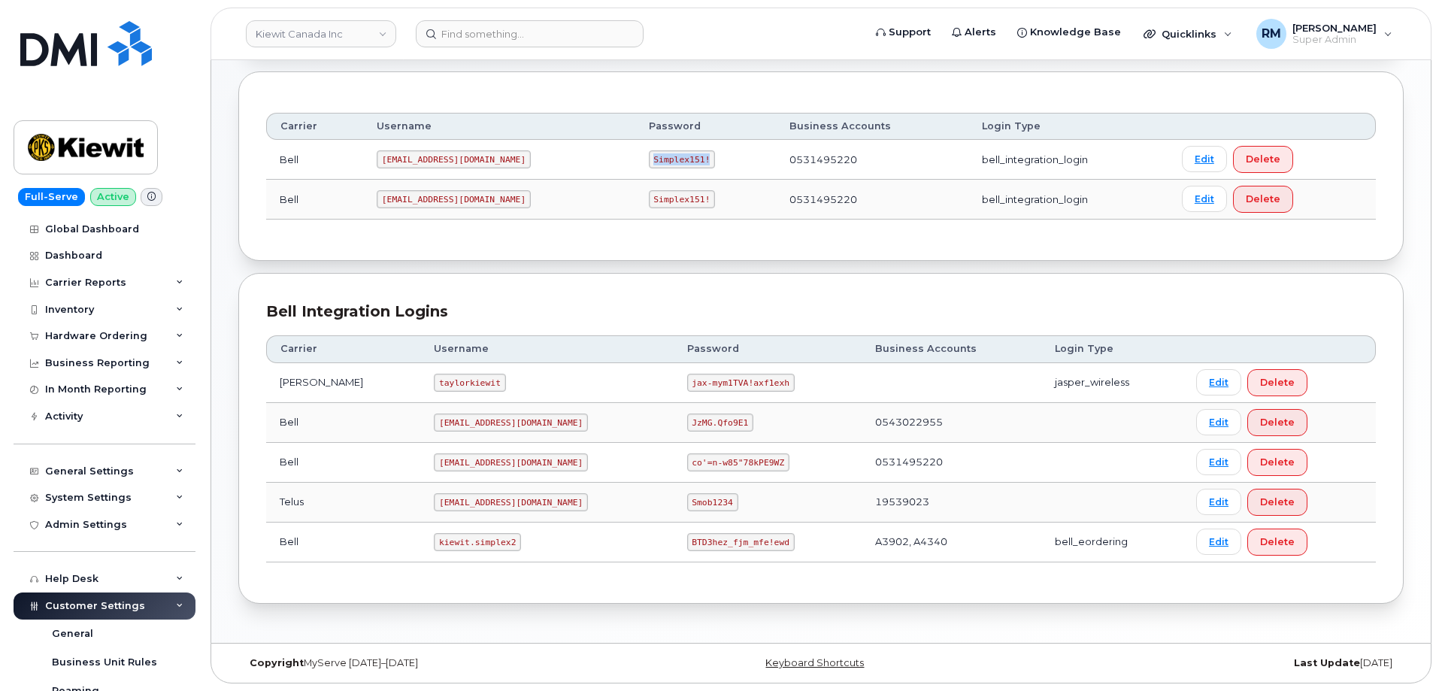
click at [653, 155] on code "Simplex151!" at bounding box center [682, 159] width 67 height 18
copy code "Simplex151!"
drag, startPoint x: 386, startPoint y: 159, endPoint x: 503, endPoint y: 159, distance: 117.3
click at [503, 159] on td "1PeterK@myserve.ca" at bounding box center [499, 160] width 272 height 40
copy code "1PeterK@myserve.ca"
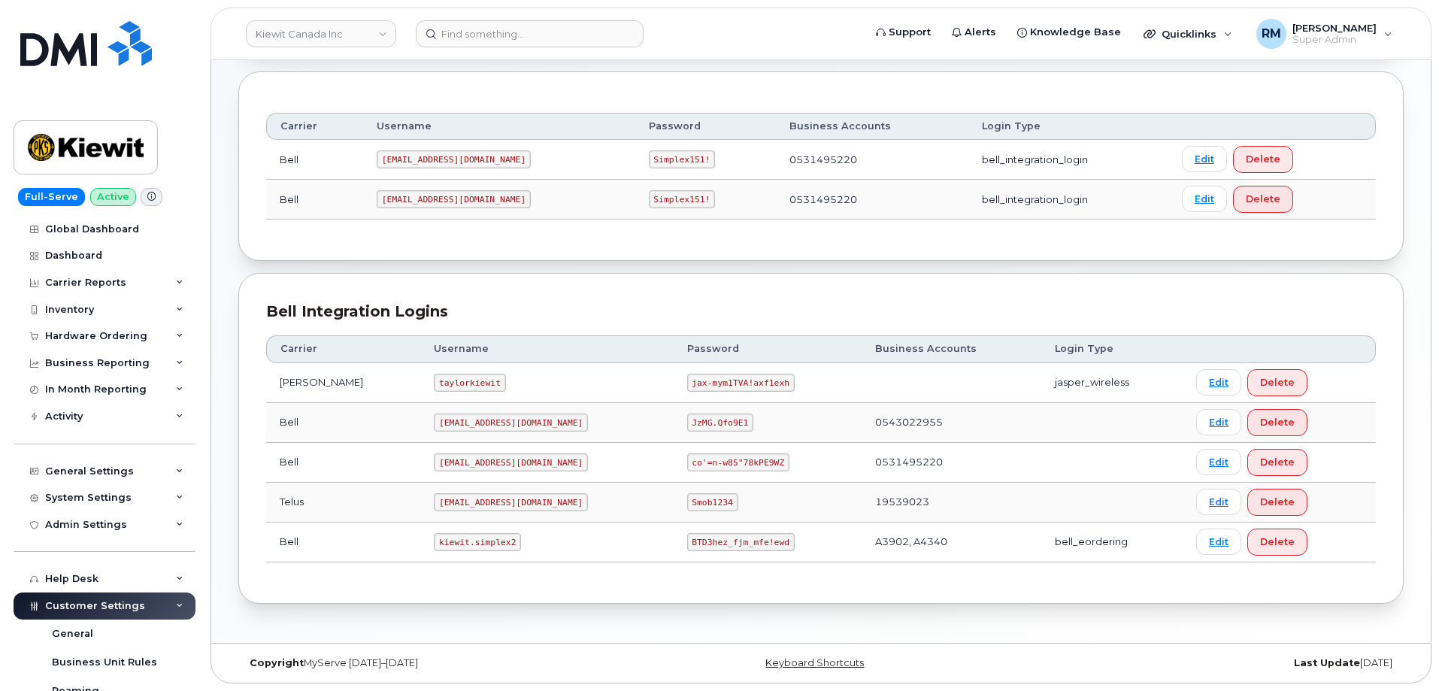
click at [649, 159] on code "Simplex151!" at bounding box center [682, 159] width 67 height 18
copy code "Simplex151"
drag, startPoint x: 384, startPoint y: 198, endPoint x: 481, endPoint y: 198, distance: 97.0
click at [481, 198] on code "PeterKie2@myserve.ca" at bounding box center [454, 199] width 154 height 18
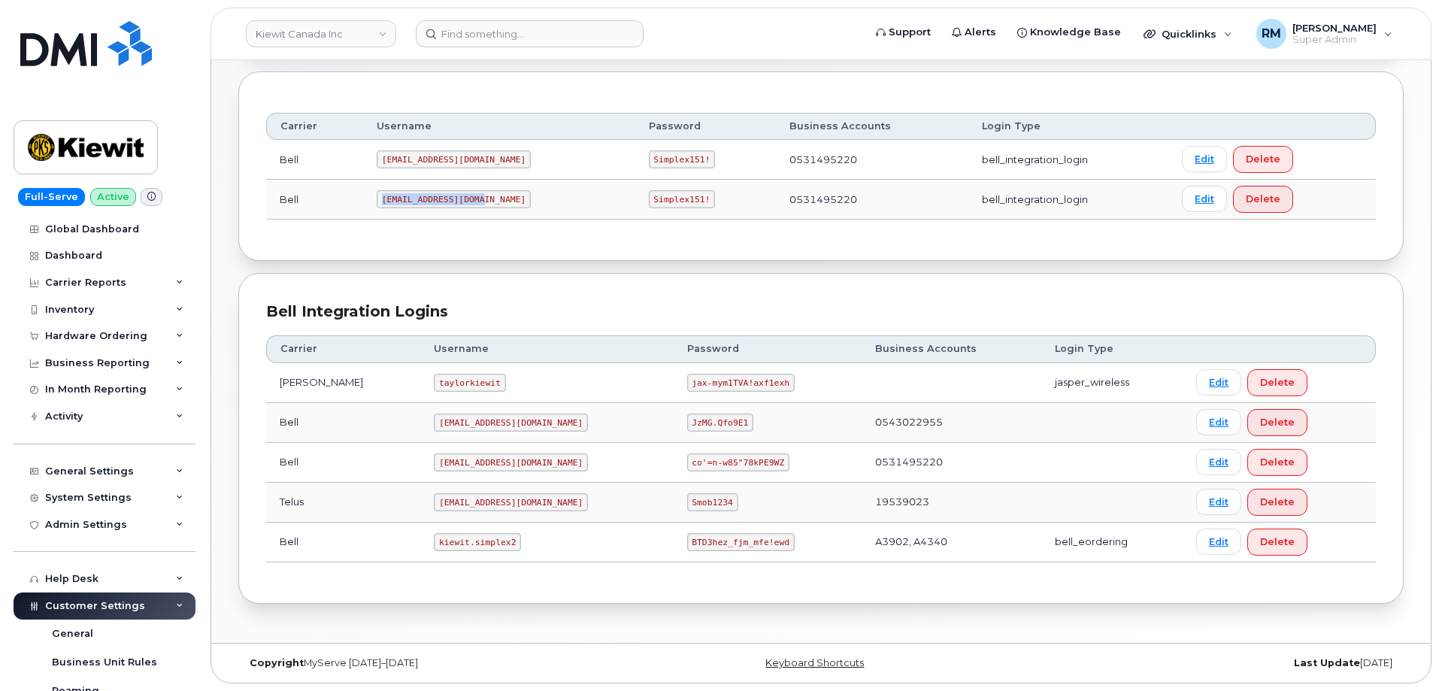
copy code "PeterKie2@myserve.ca"
click at [649, 200] on code "Simplex151!" at bounding box center [682, 199] width 67 height 18
copy code "Simplex151"
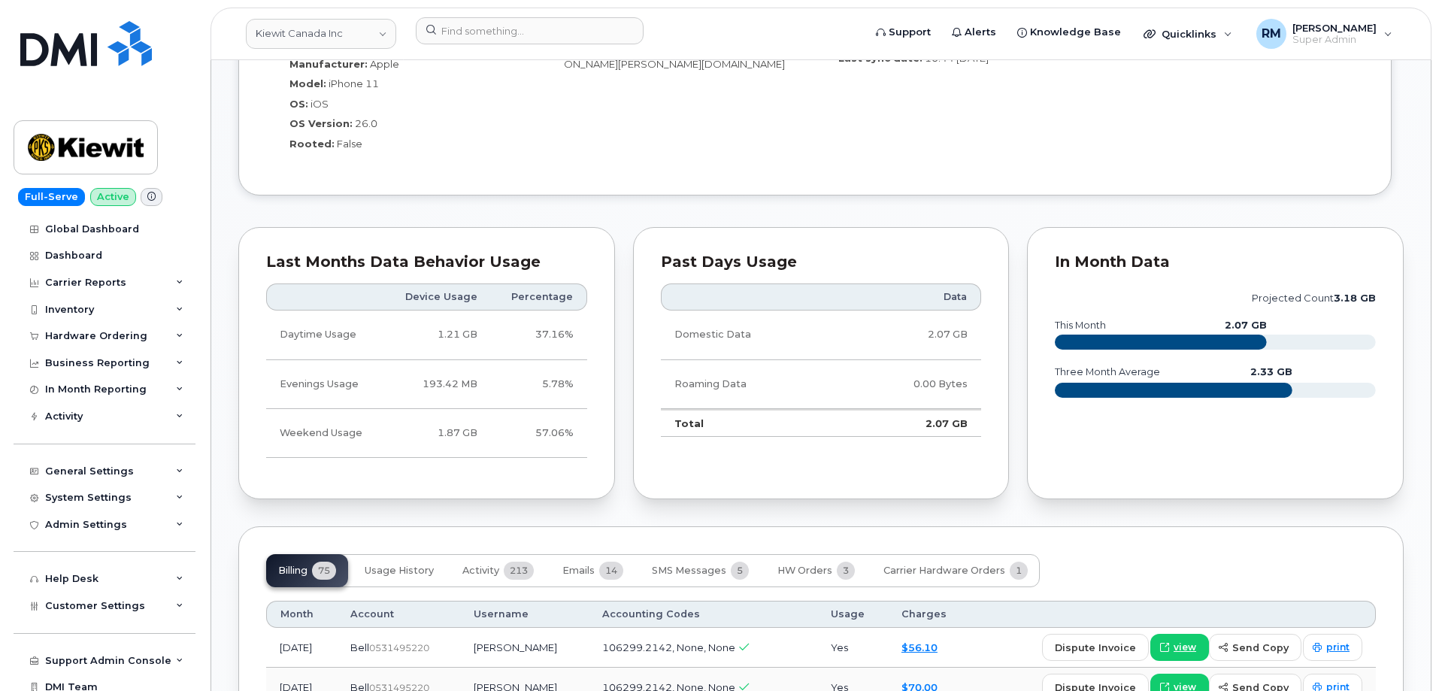
scroll to position [1503, 0]
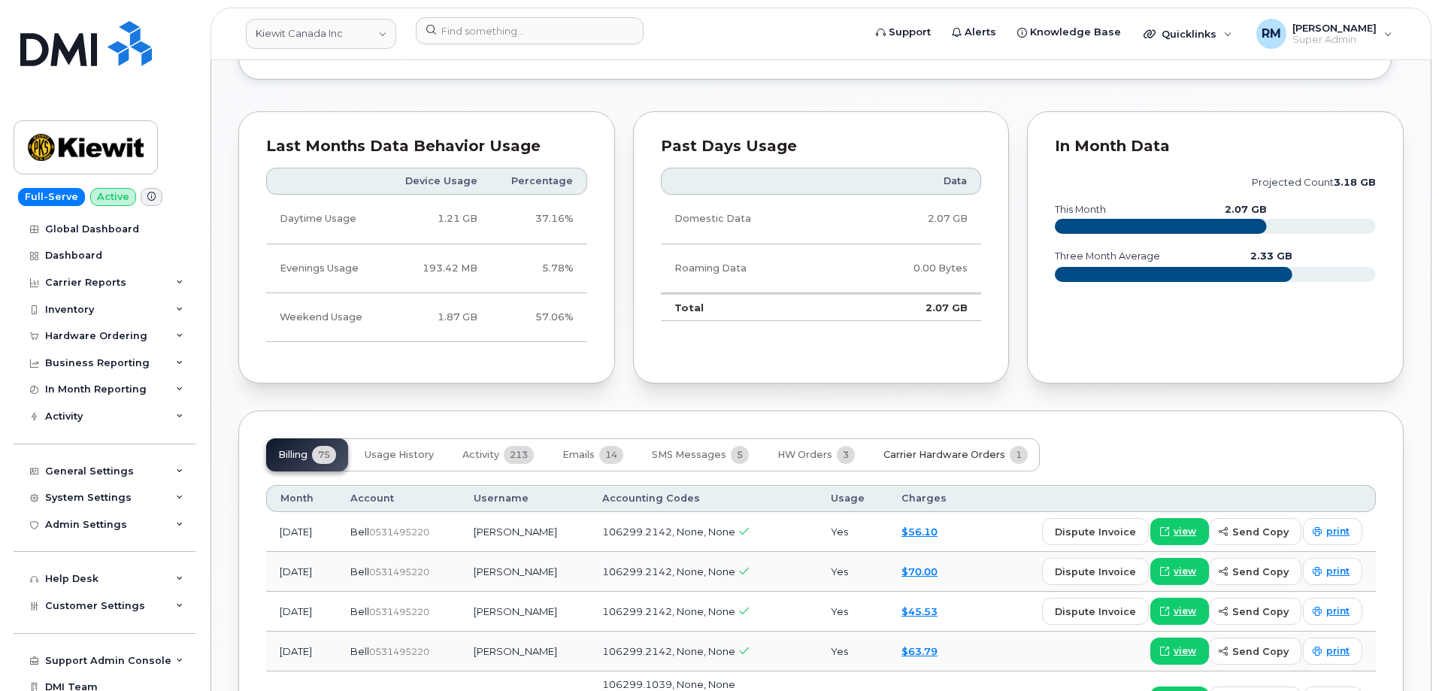
click at [949, 449] on span "Carrier Hardware Orders" at bounding box center [944, 455] width 122 height 12
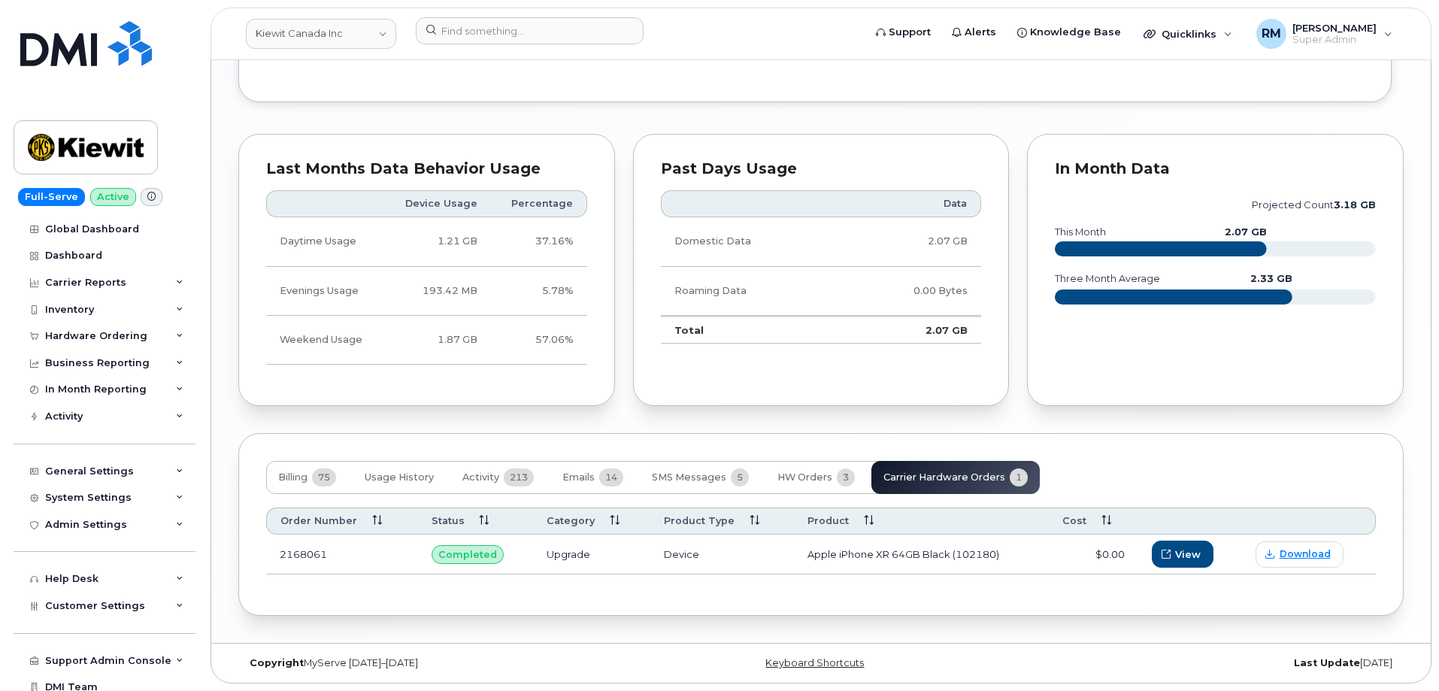
scroll to position [1467, 0]
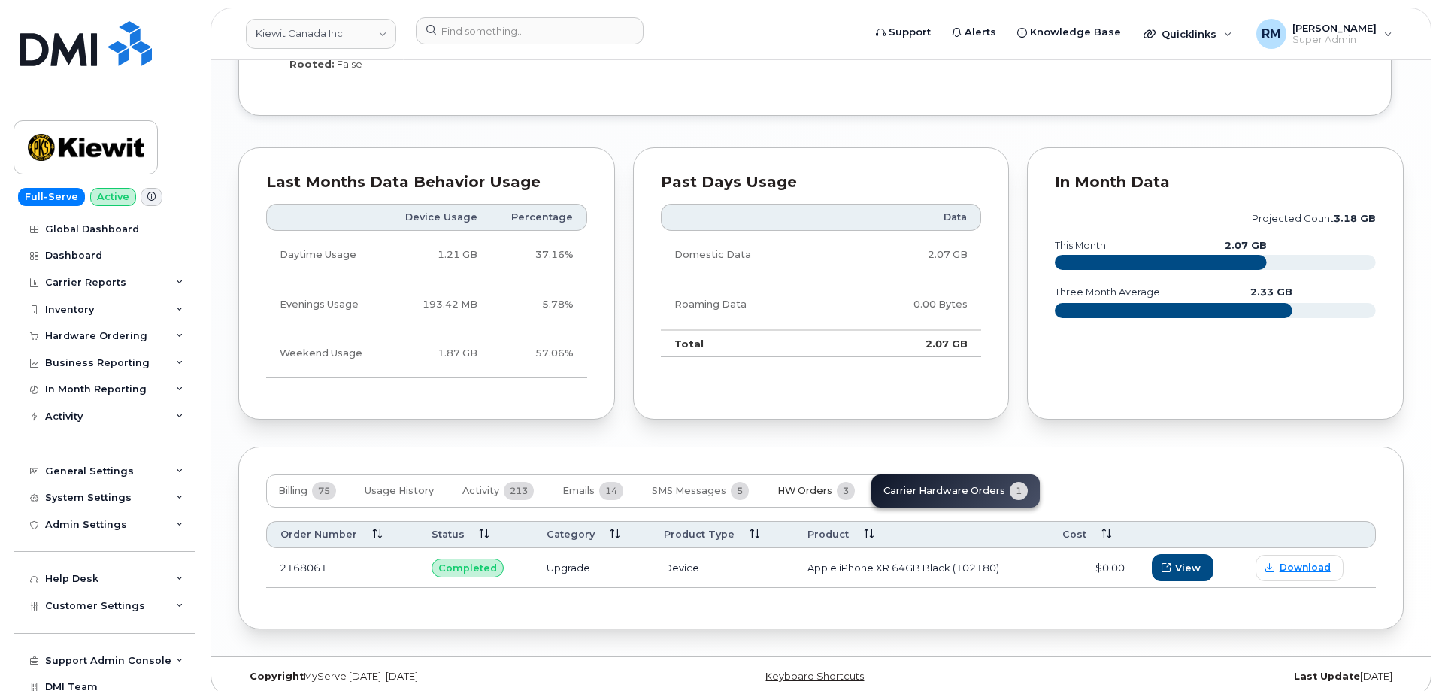
click at [825, 474] on button "HW Orders 3" at bounding box center [815, 490] width 101 height 33
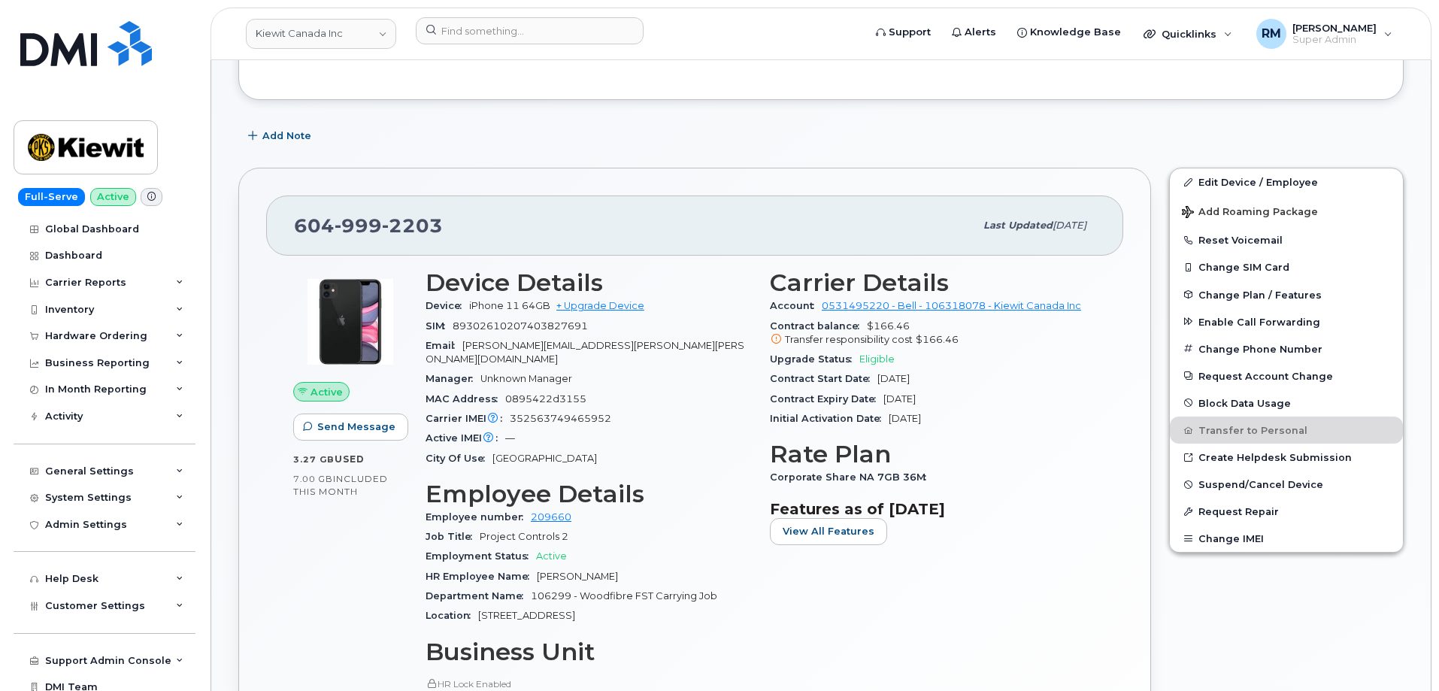
scroll to position [238, 0]
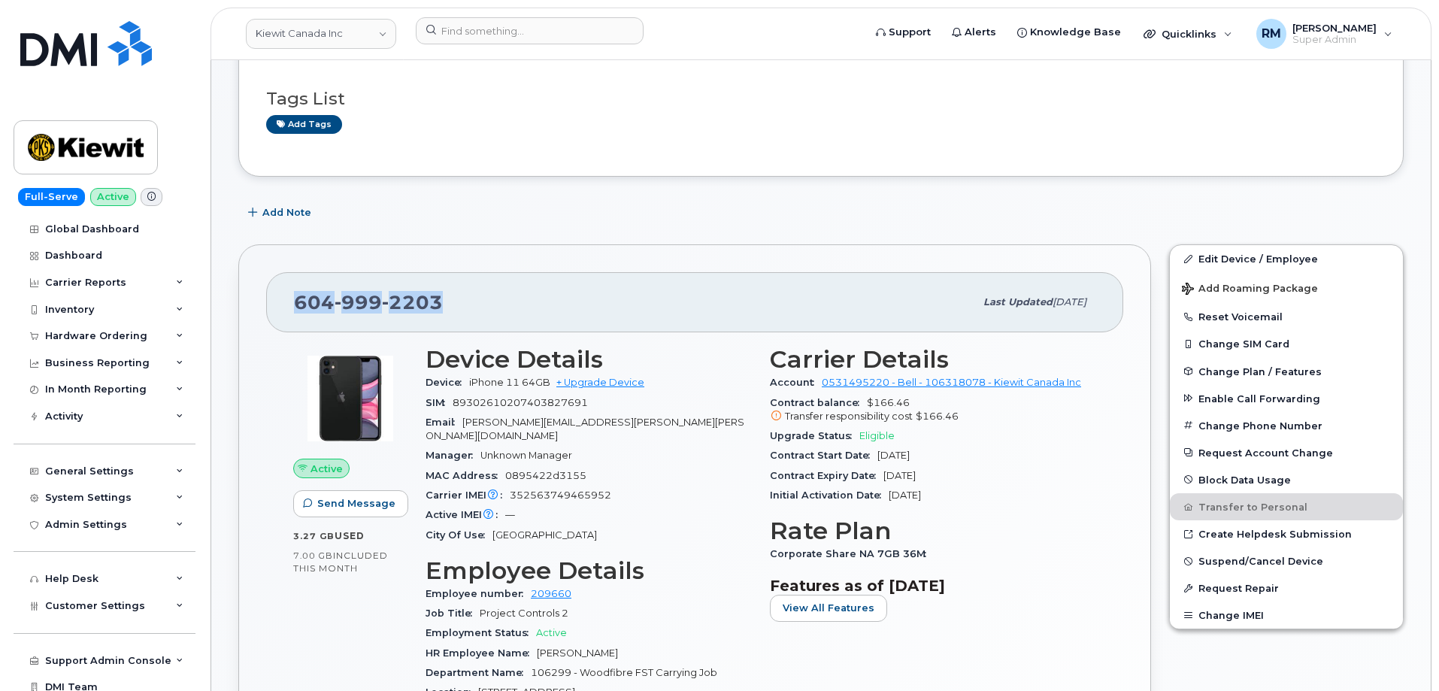
drag, startPoint x: 447, startPoint y: 305, endPoint x: 292, endPoint y: 307, distance: 154.1
click at [292, 307] on div "[PHONE_NUMBER] Last updated [DATE]" at bounding box center [694, 302] width 857 height 60
copy span "[PHONE_NUMBER]"
